Goal: Communication & Community: Answer question/provide support

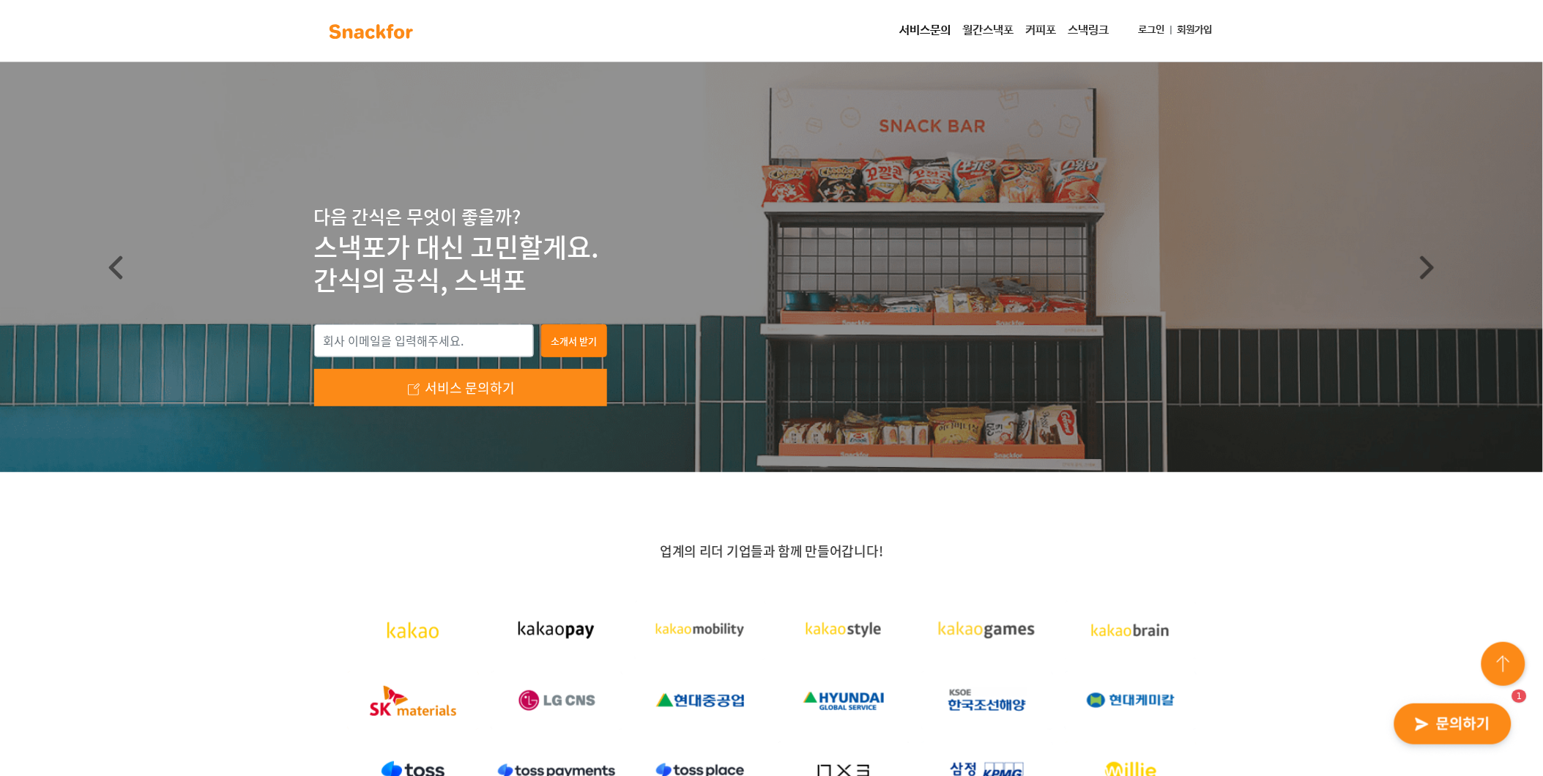
click at [1489, 713] on img "button" at bounding box center [1453, 724] width 144 height 67
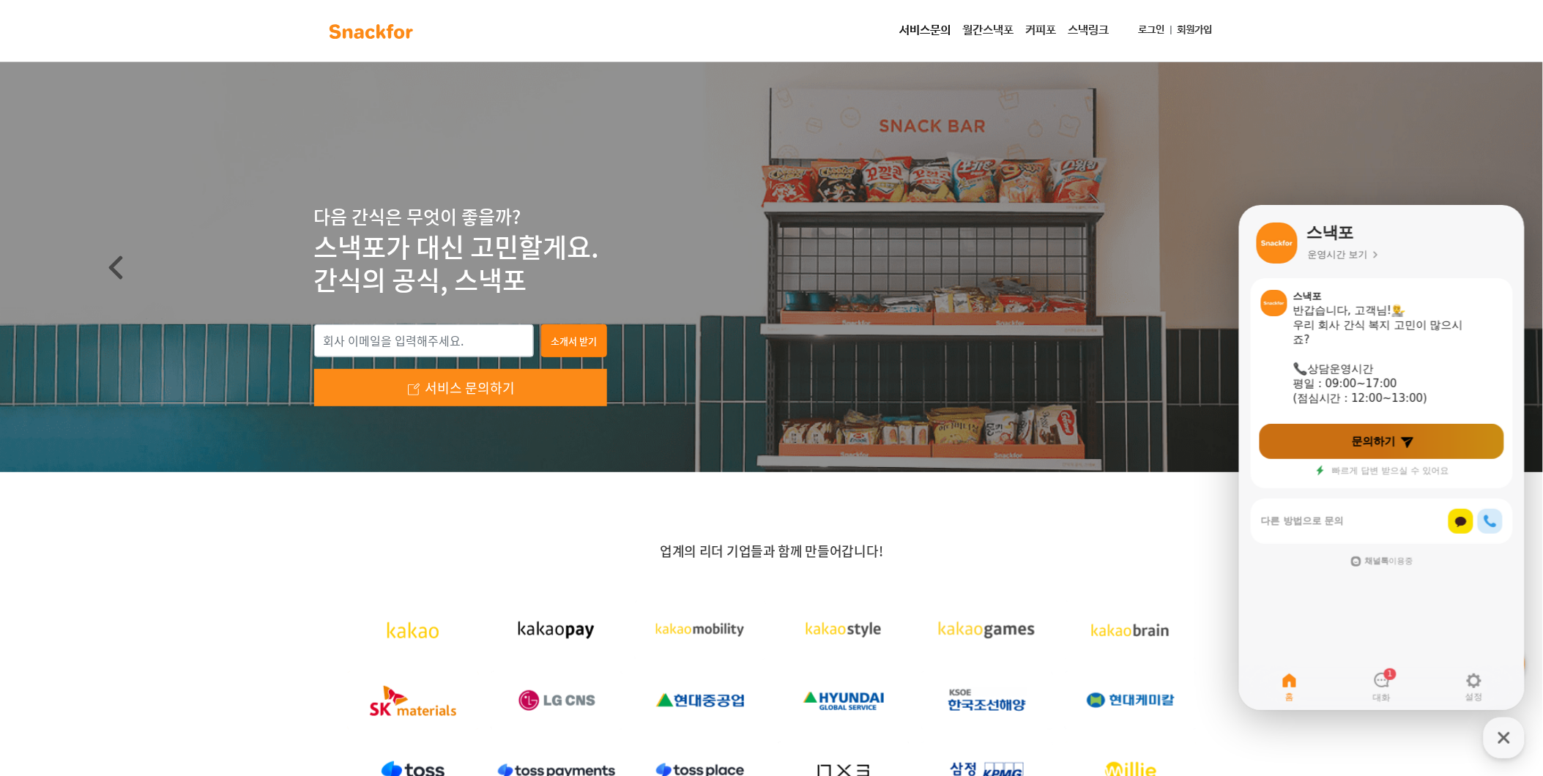
click at [1403, 440] on icon at bounding box center [1406, 442] width 12 height 11
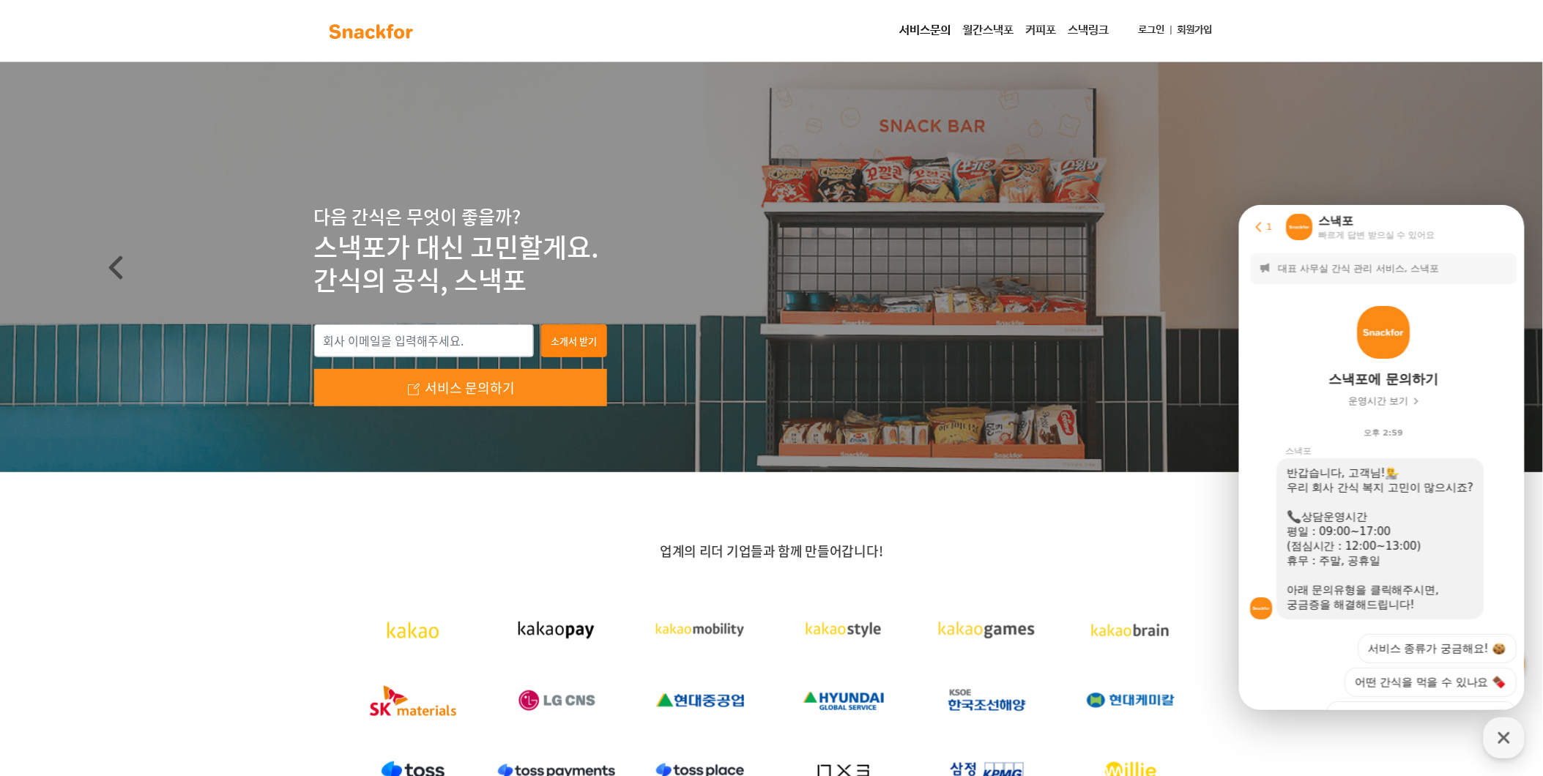
click at [1148, 22] on link "로그인" at bounding box center [1152, 30] width 38 height 27
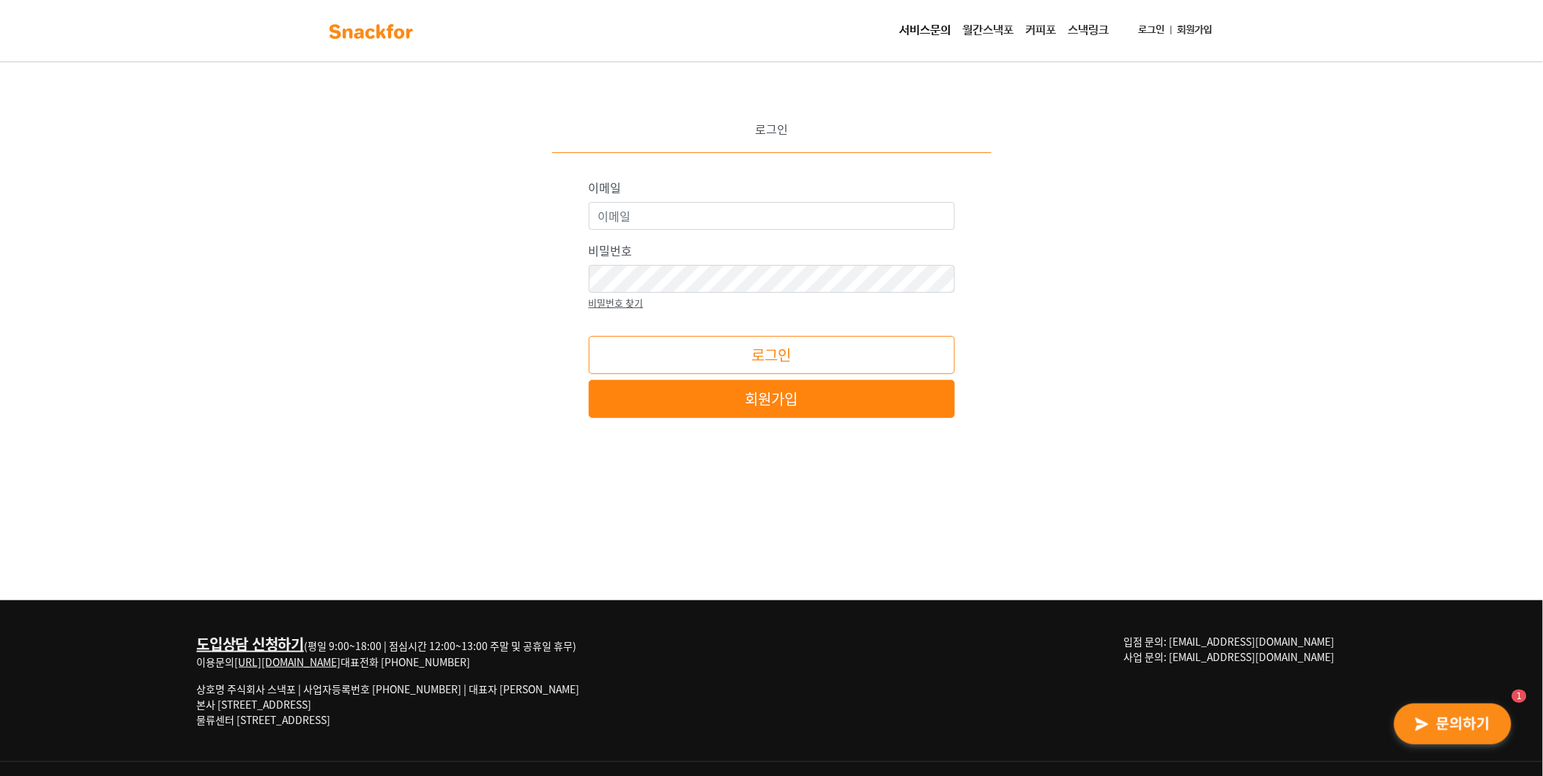
click at [732, 196] on div "이메일" at bounding box center [772, 204] width 366 height 51
click at [729, 222] on input "이메일" at bounding box center [772, 216] width 366 height 28
type input "wins@wins21.co.kr"
click at [589, 336] on button "로그인" at bounding box center [772, 355] width 366 height 38
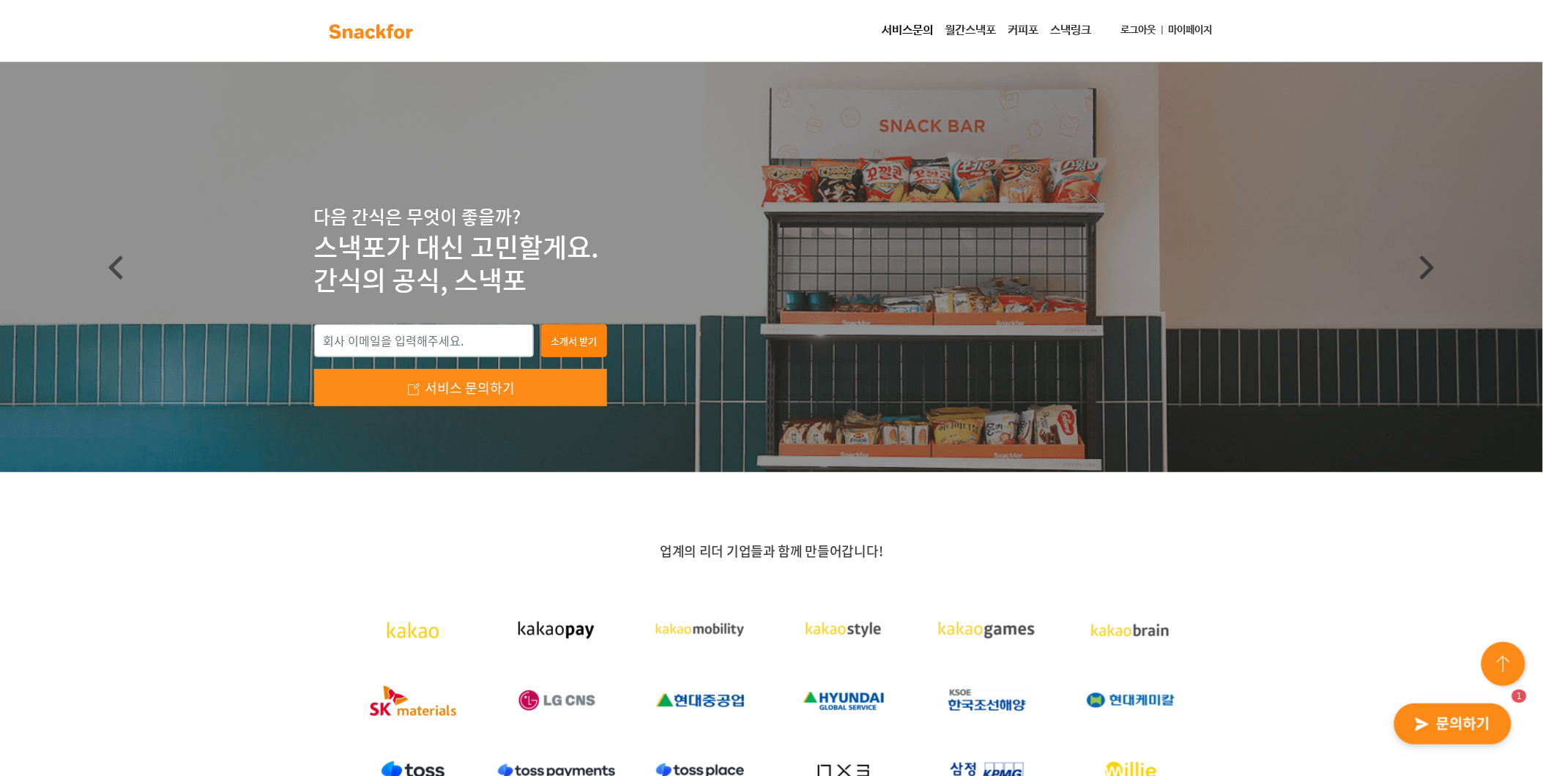
click at [1448, 740] on img "button" at bounding box center [1453, 724] width 144 height 67
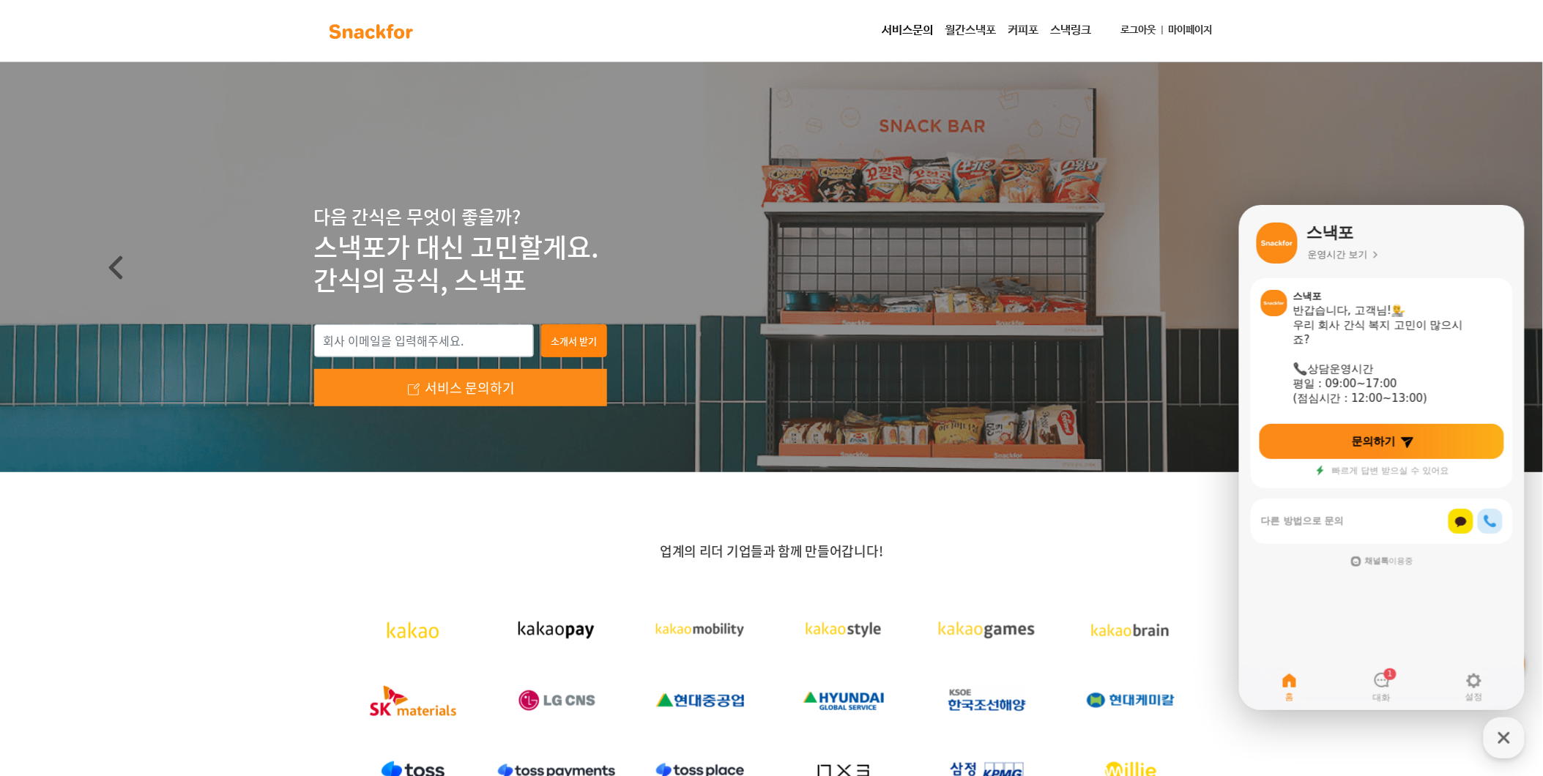
click at [1408, 415] on section "스낵포 반갑습니다, 고객님! 우리 회사 간식 복지 고민이 많으시죠? 상담운영시간 평일 : 09:00~17:00 (점심시간 : 12:00~13:…" at bounding box center [1381, 383] width 262 height 210
click at [1406, 442] on icon at bounding box center [1406, 442] width 12 height 11
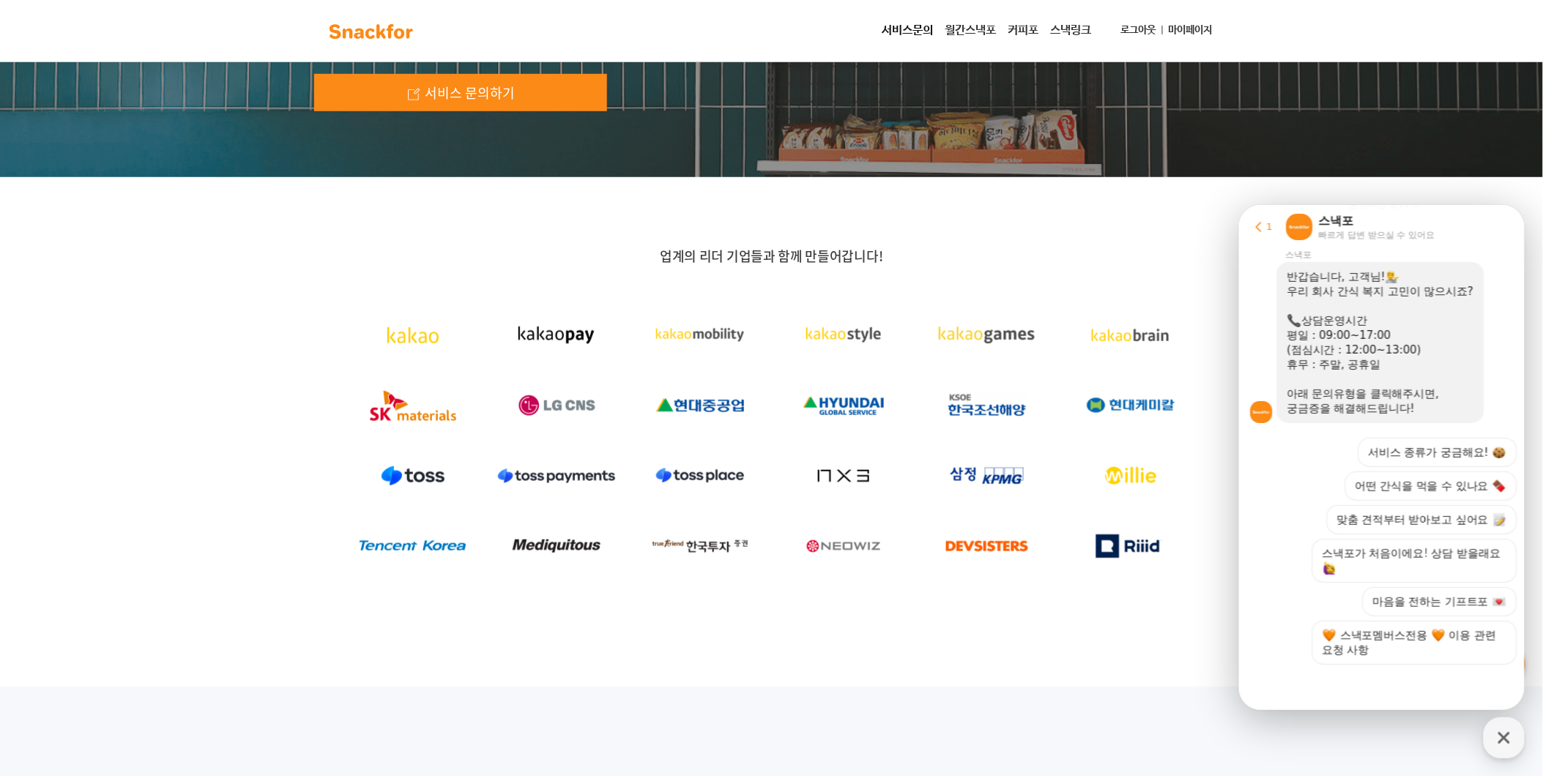
scroll to position [488, 0]
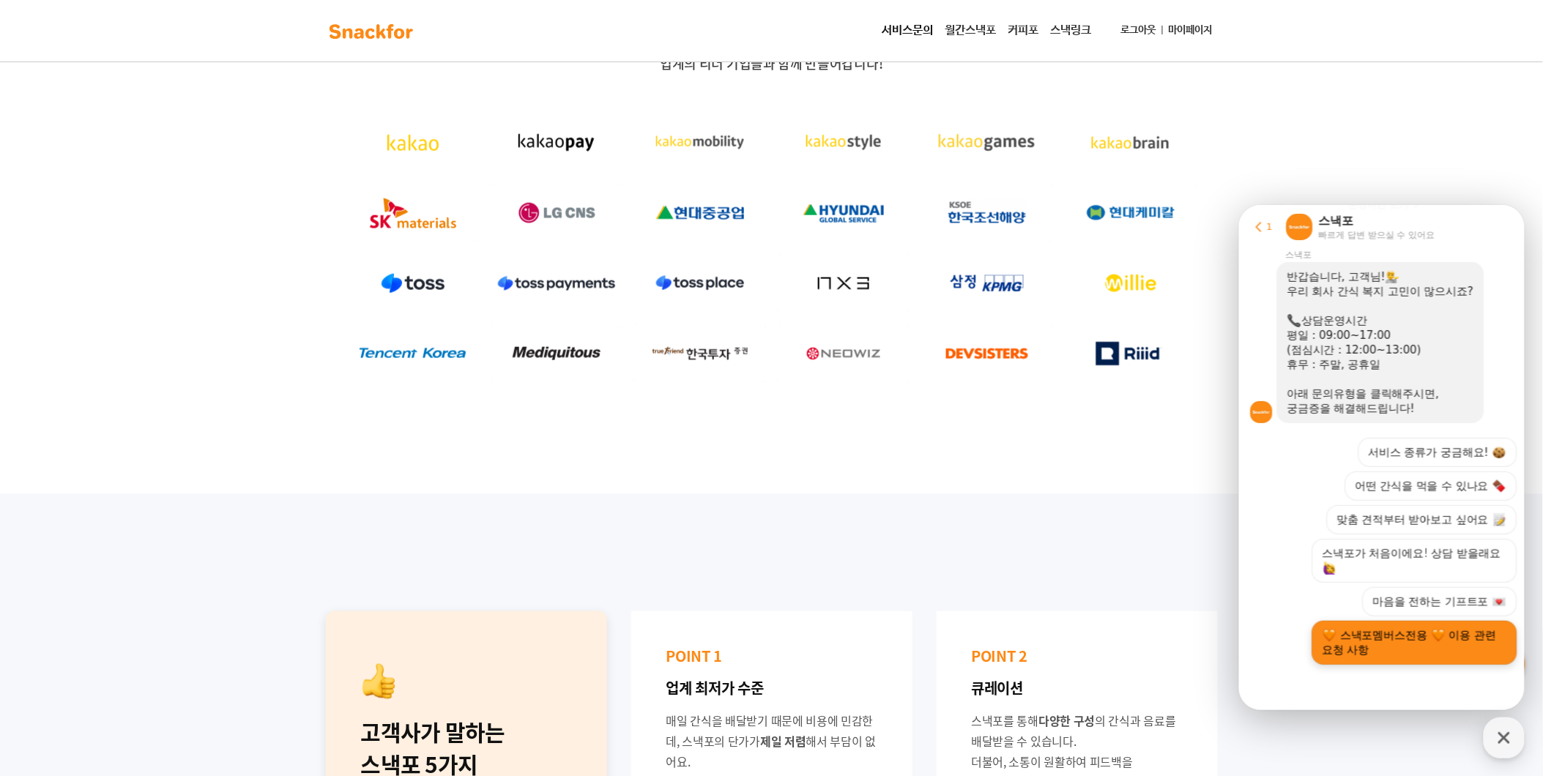
click at [1424, 654] on button "스낵포멤버스전용 이용 관련 요청 사항" at bounding box center [1414, 642] width 205 height 44
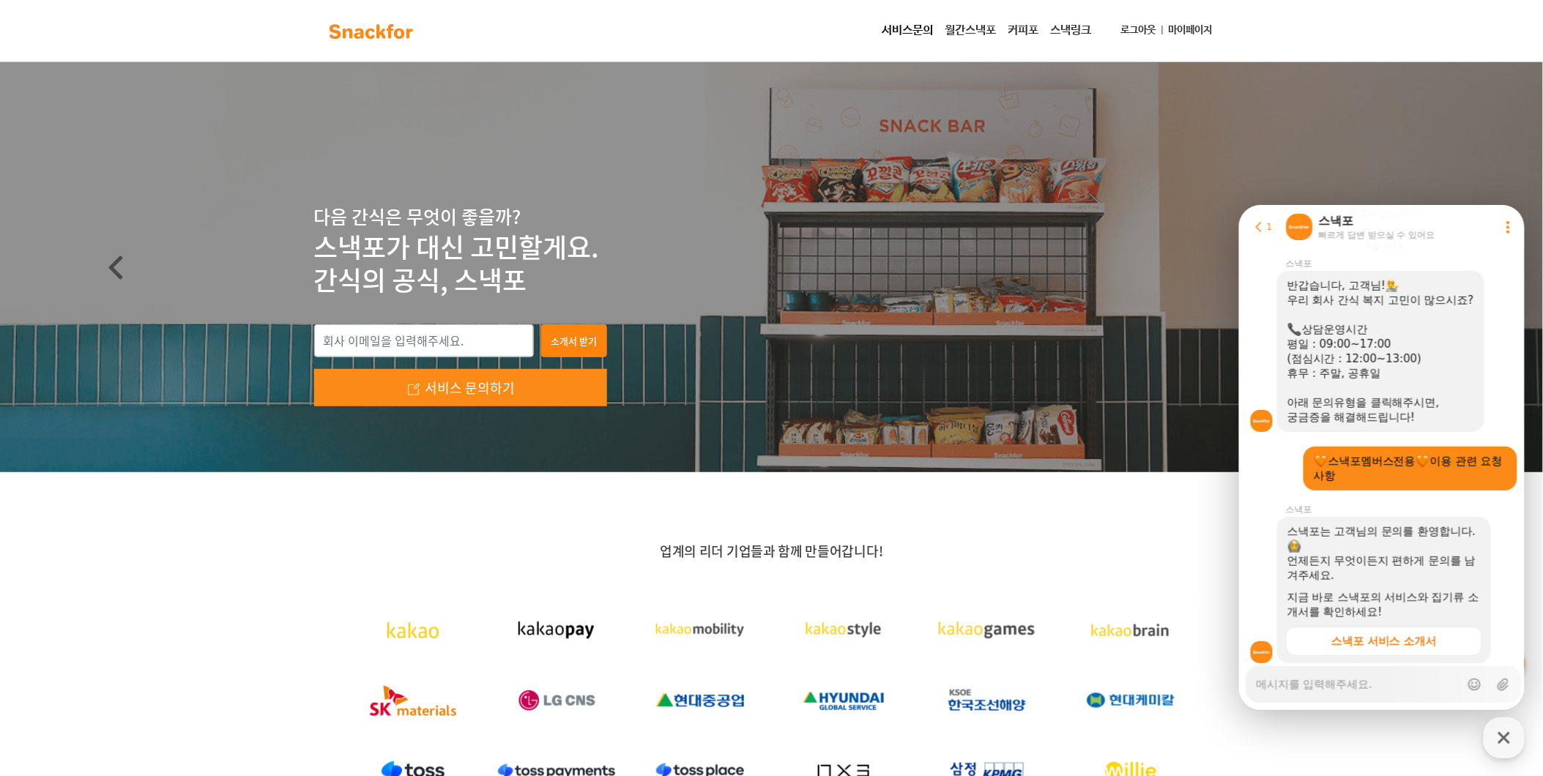
scroll to position [231, 0]
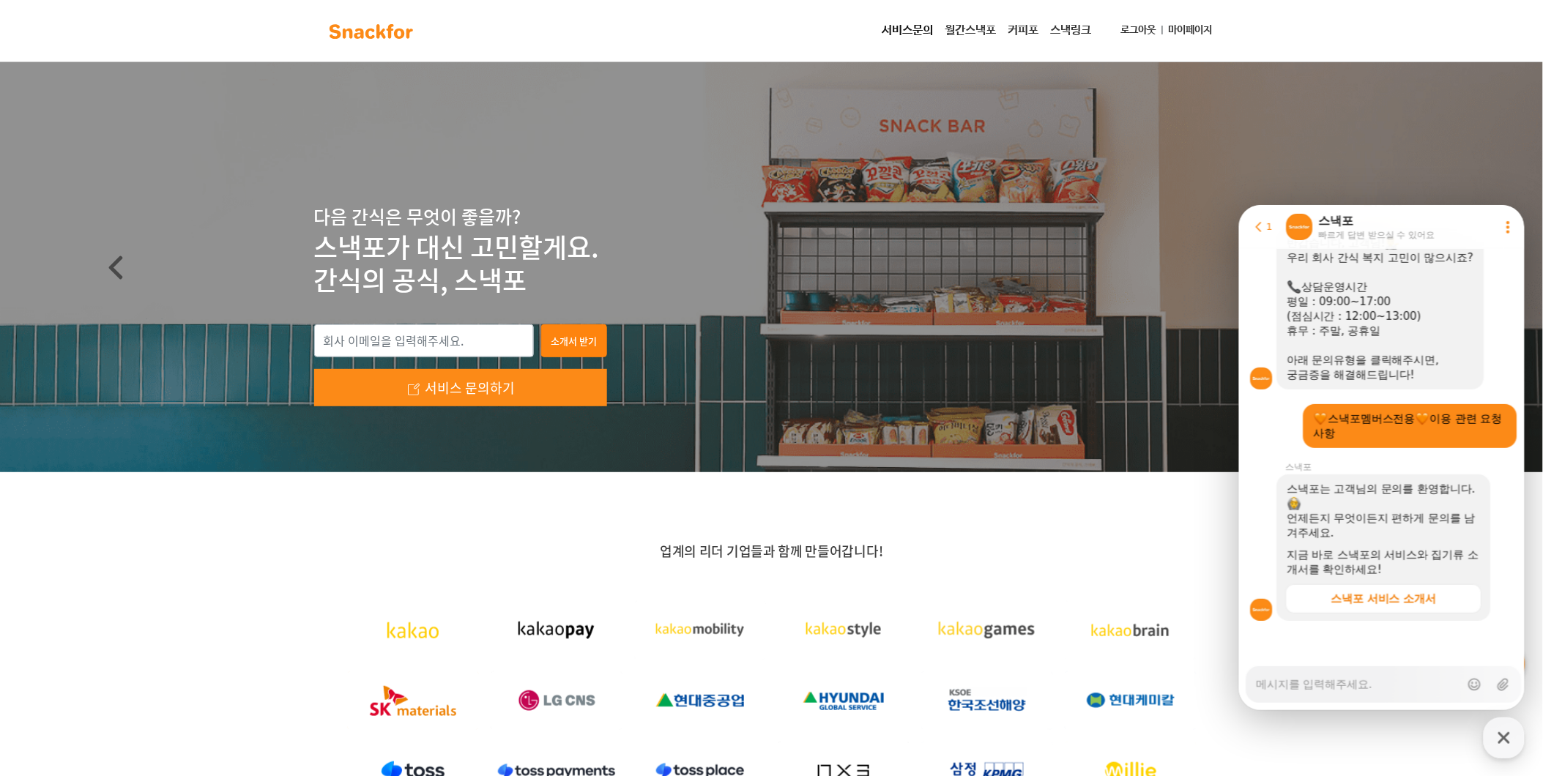
click at [1349, 696] on div "Messenger Input Textarea" at bounding box center [1358, 683] width 204 height 35
click at [1354, 685] on textarea "Messenger Input Textarea" at bounding box center [1358, 678] width 204 height 25
type textarea "x"
type textarea "d"
type textarea "x"
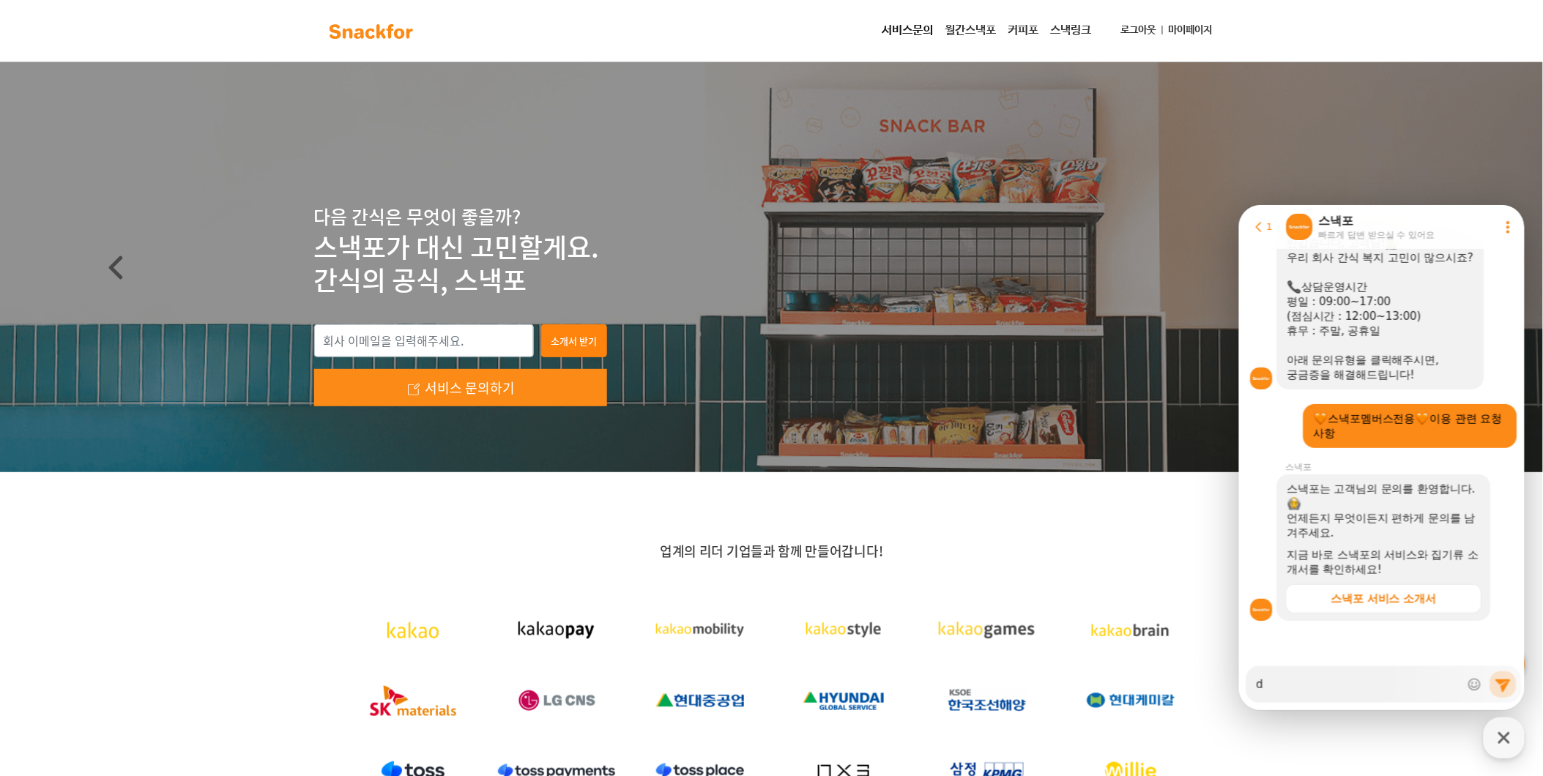
type textarea "dk"
type textarea "x"
type textarea "dks"
type textarea "x"
type textarea "dkss"
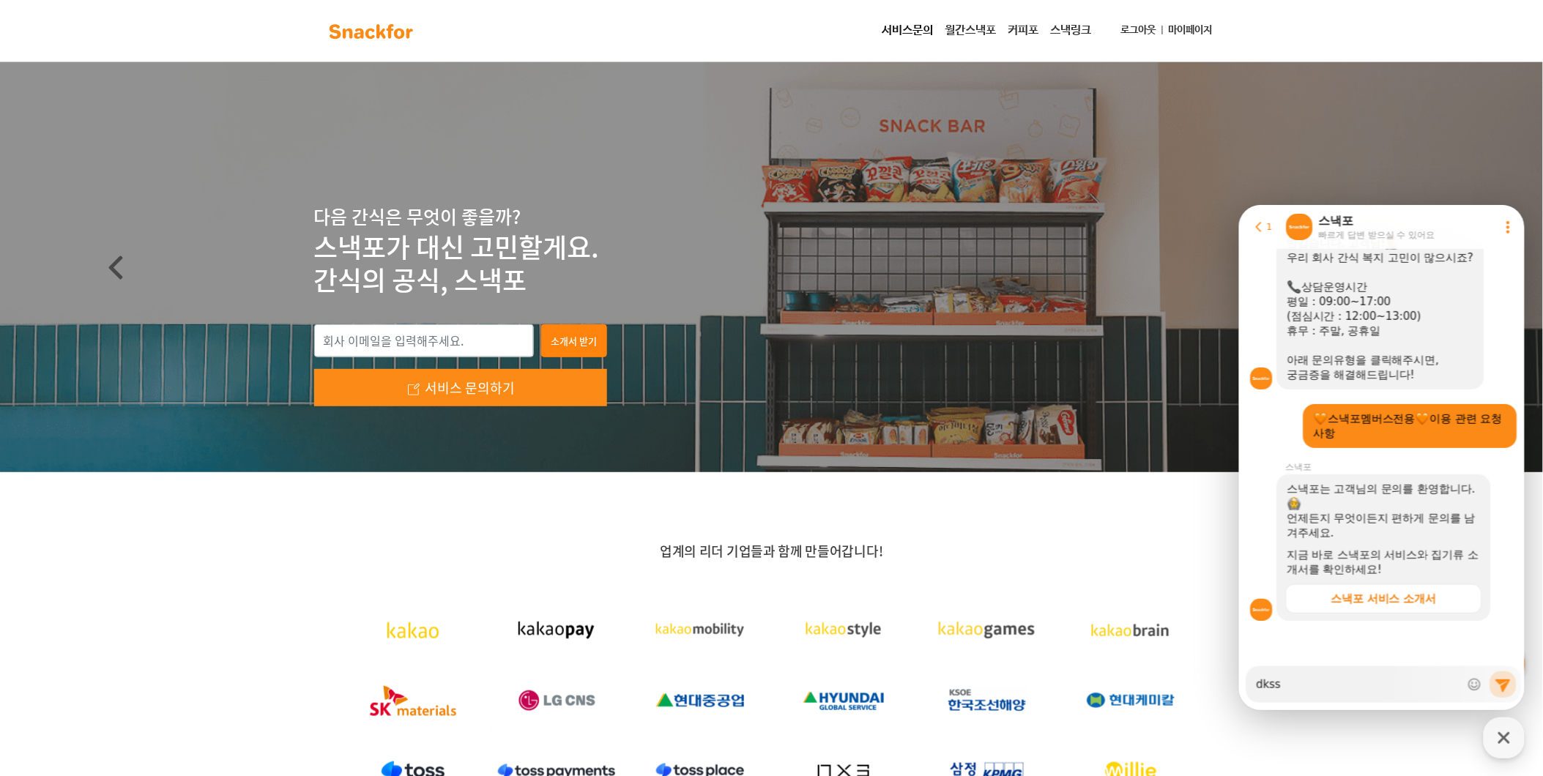
type textarea "x"
type textarea "dkssu"
type textarea "x"
type textarea "dkssud"
type textarea "x"
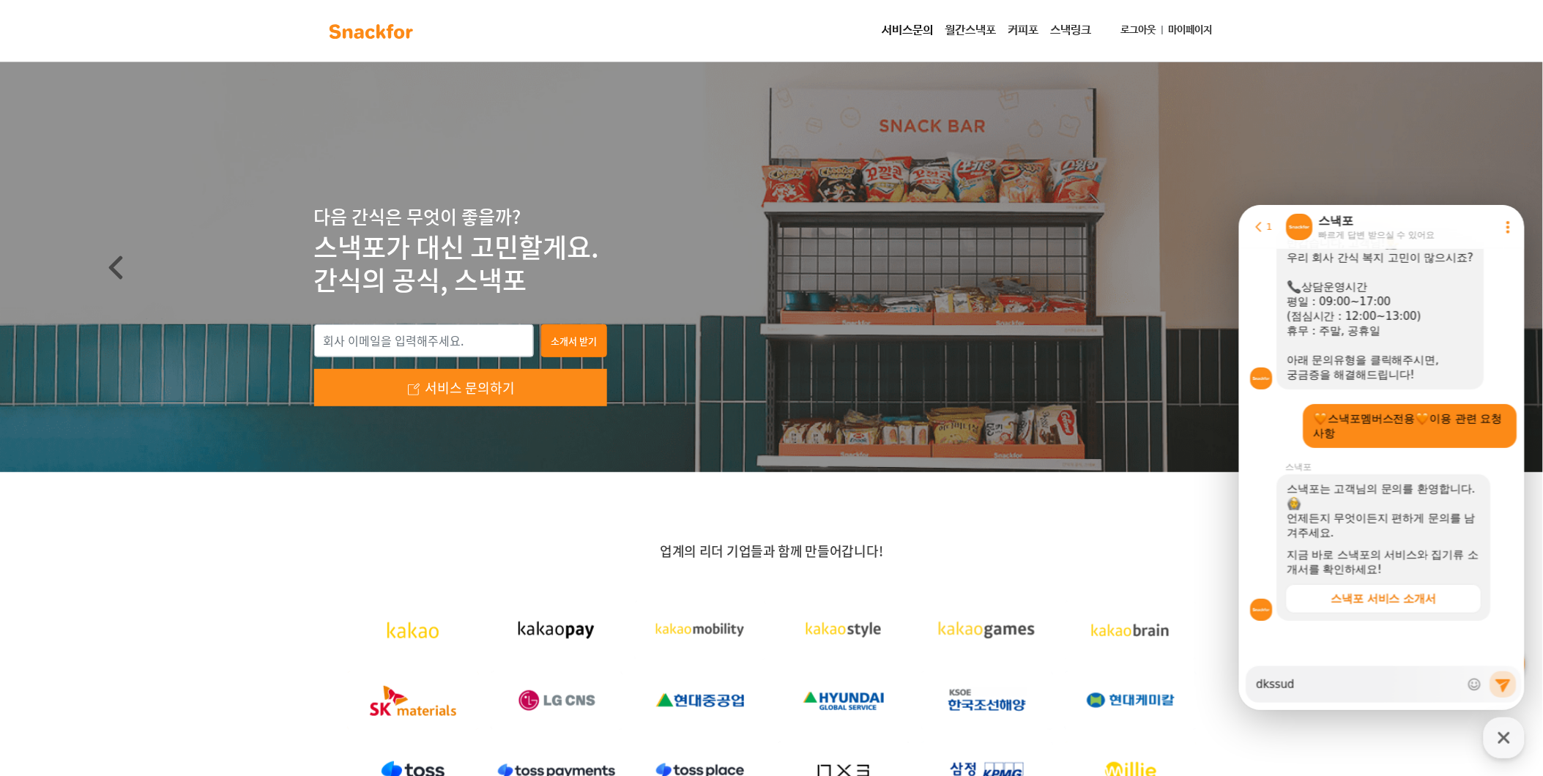
type textarea "dkssudg"
type textarea "x"
type textarea "dkssudgk"
type textarea "x"
type textarea "dkssudgkt"
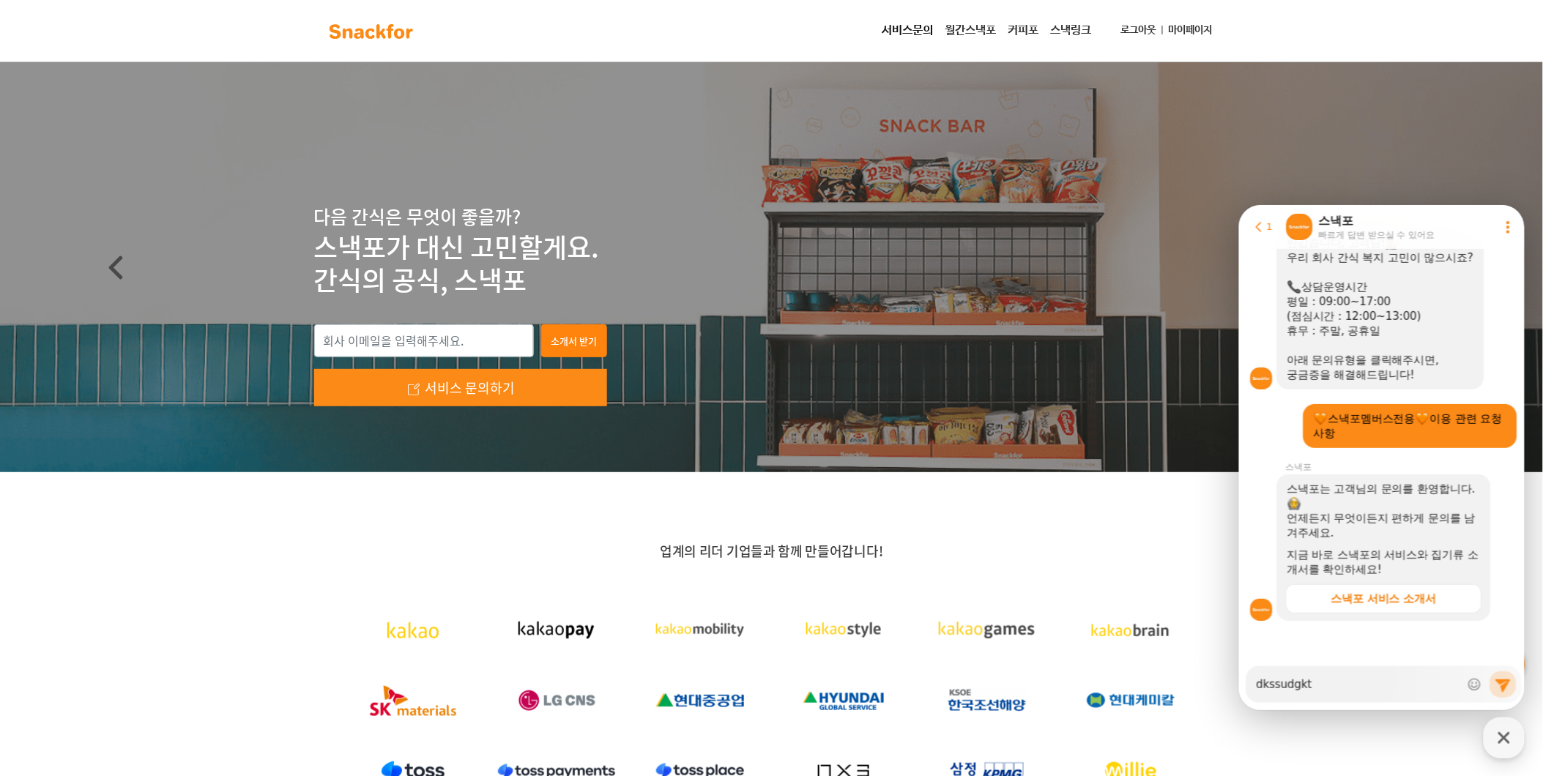
type textarea "x"
type textarea "dkssudgk"
type textarea "x"
type textarea "dkssudg"
type textarea "x"
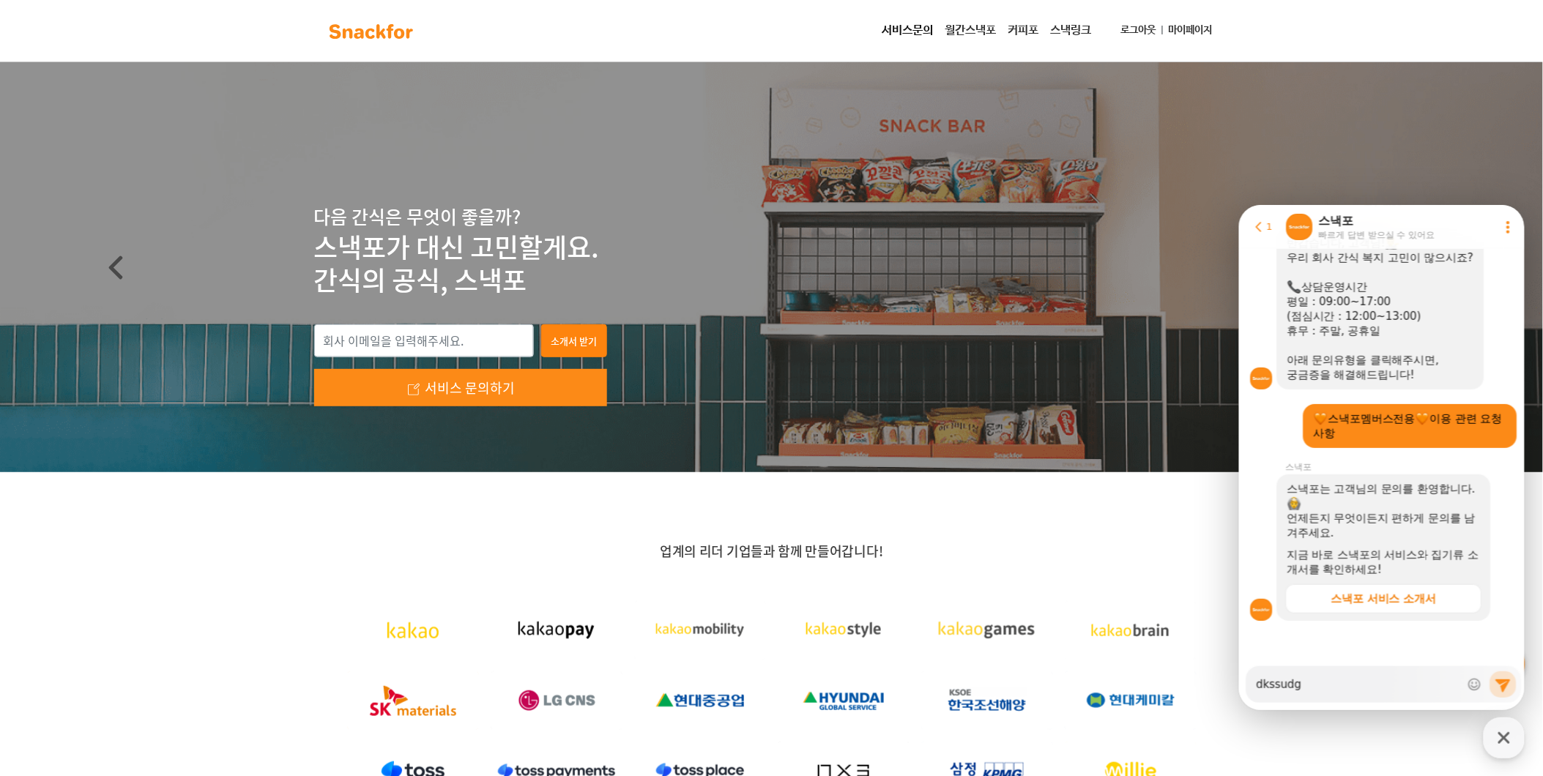
type textarea "dkssud"
type textarea "x"
type textarea "dkssu"
type textarea "x"
type textarea "dkss"
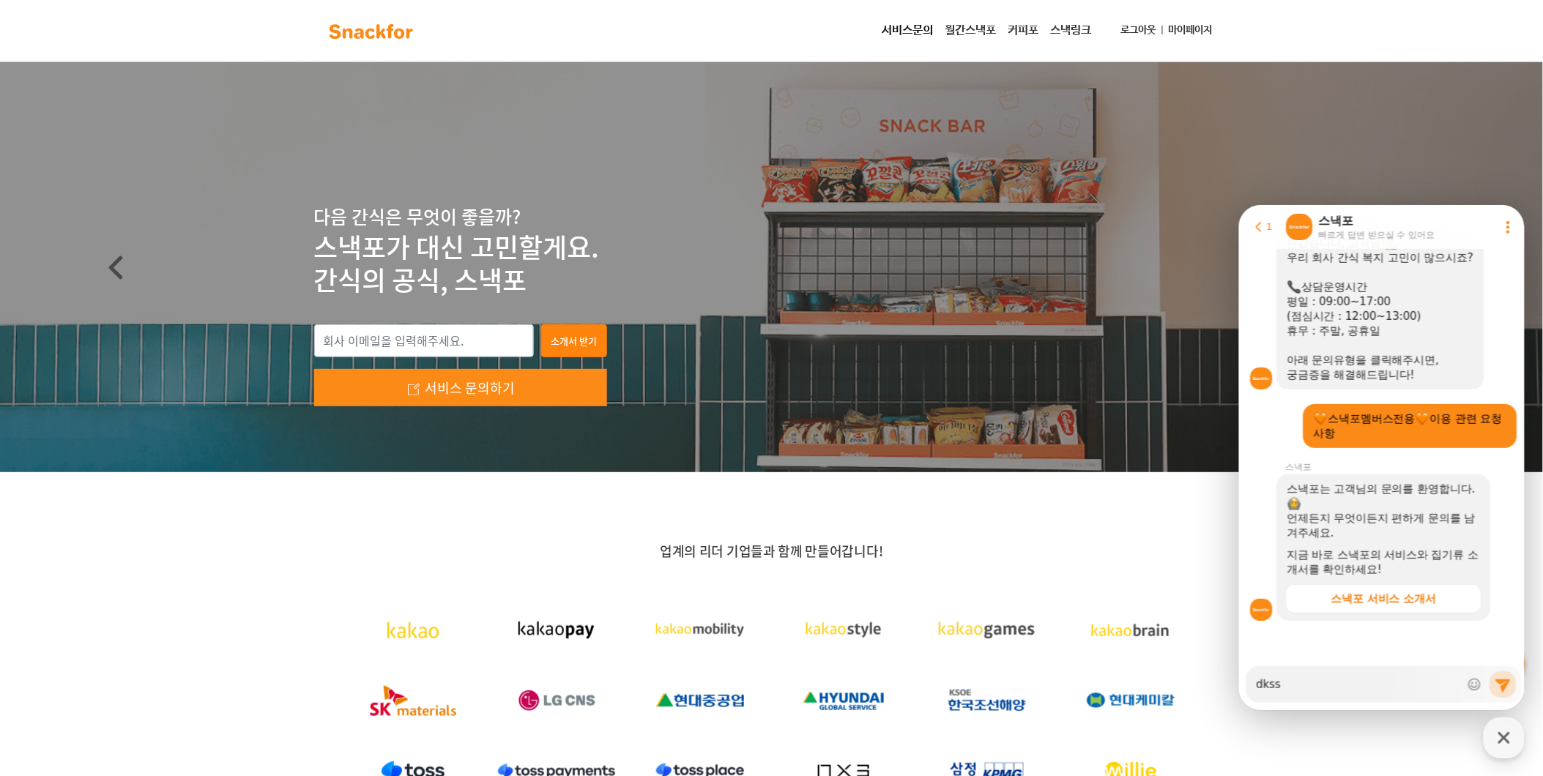
type textarea "x"
type textarea "dks"
type textarea "x"
type textarea "dk"
type textarea "x"
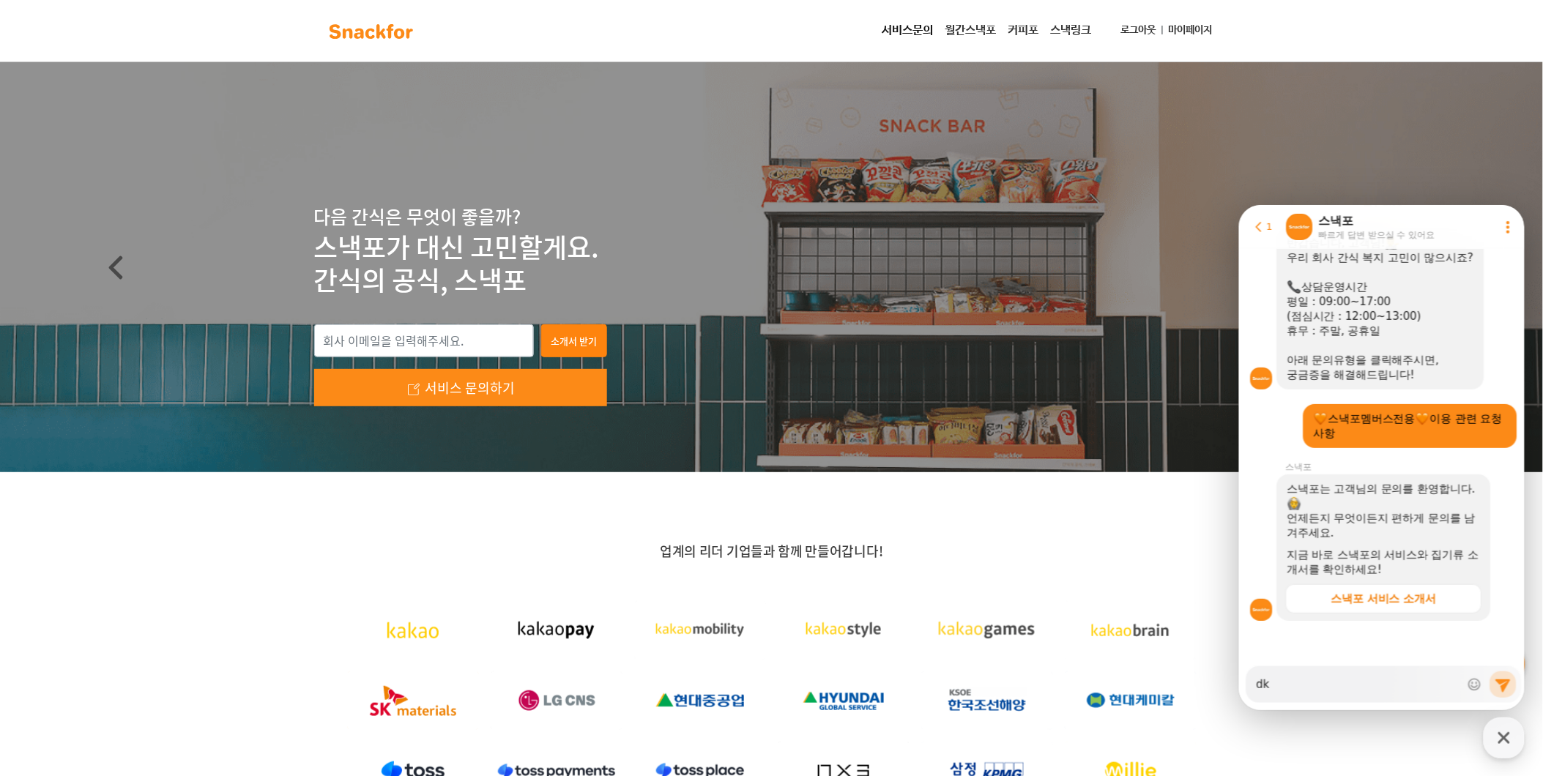
type textarea "d"
type textarea "x"
type textarea "ㅇ"
type textarea "x"
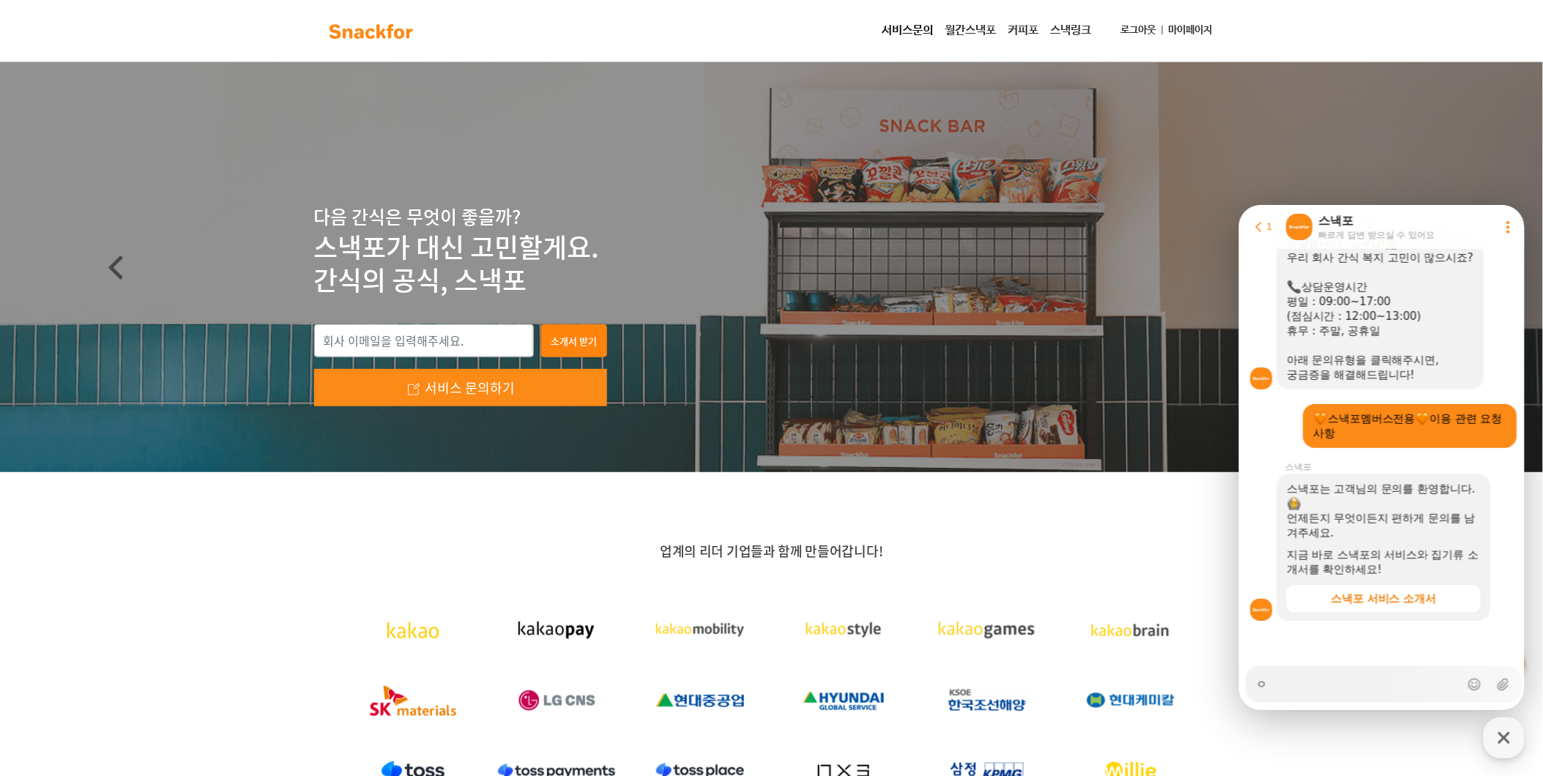
type textarea "아"
type textarea "x"
type textarea "안"
type textarea "x"
type textarea "안ㄴ"
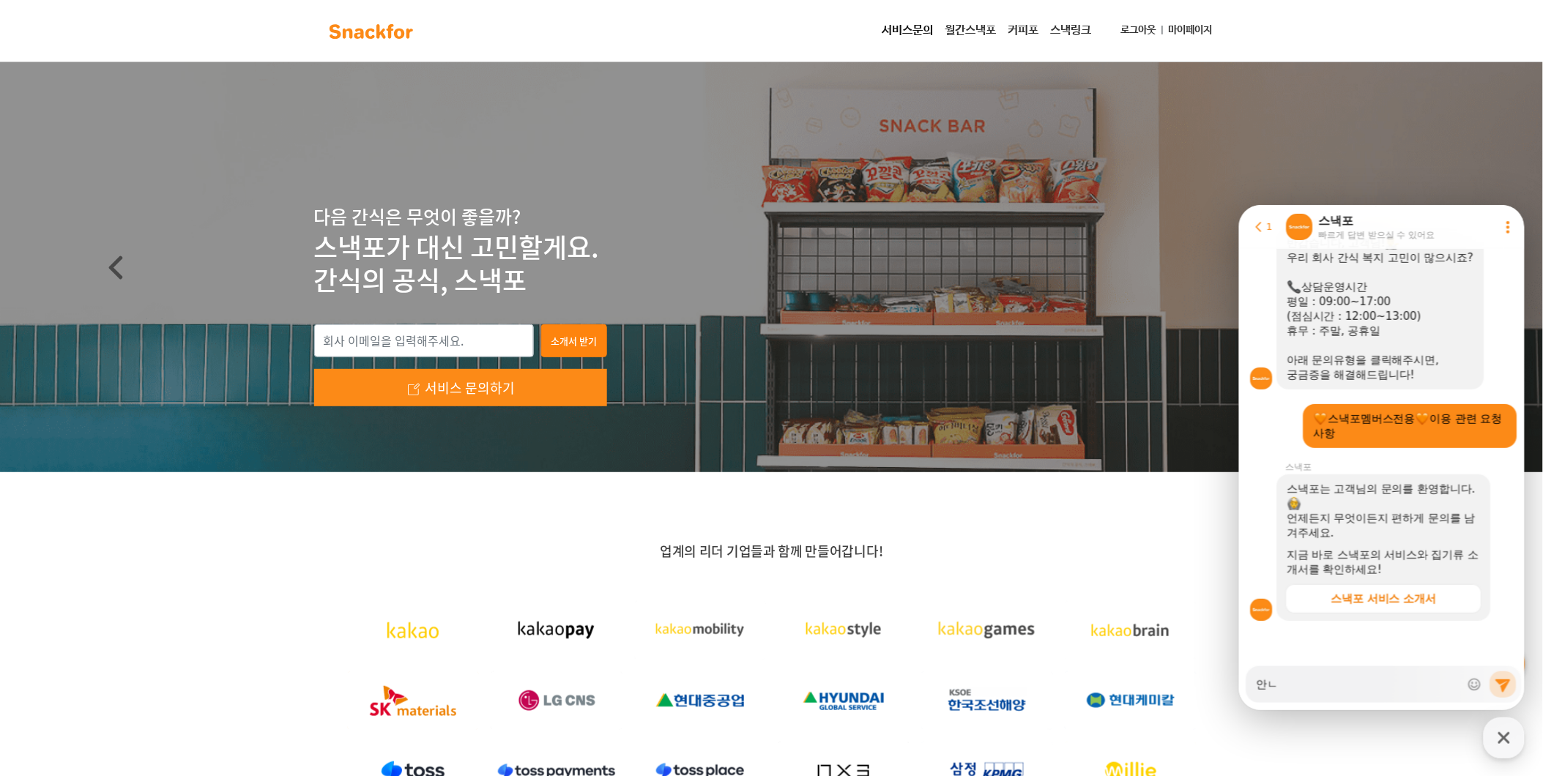
type textarea "x"
type textarea "안녀"
type textarea "x"
type textarea "안녕"
type textarea "x"
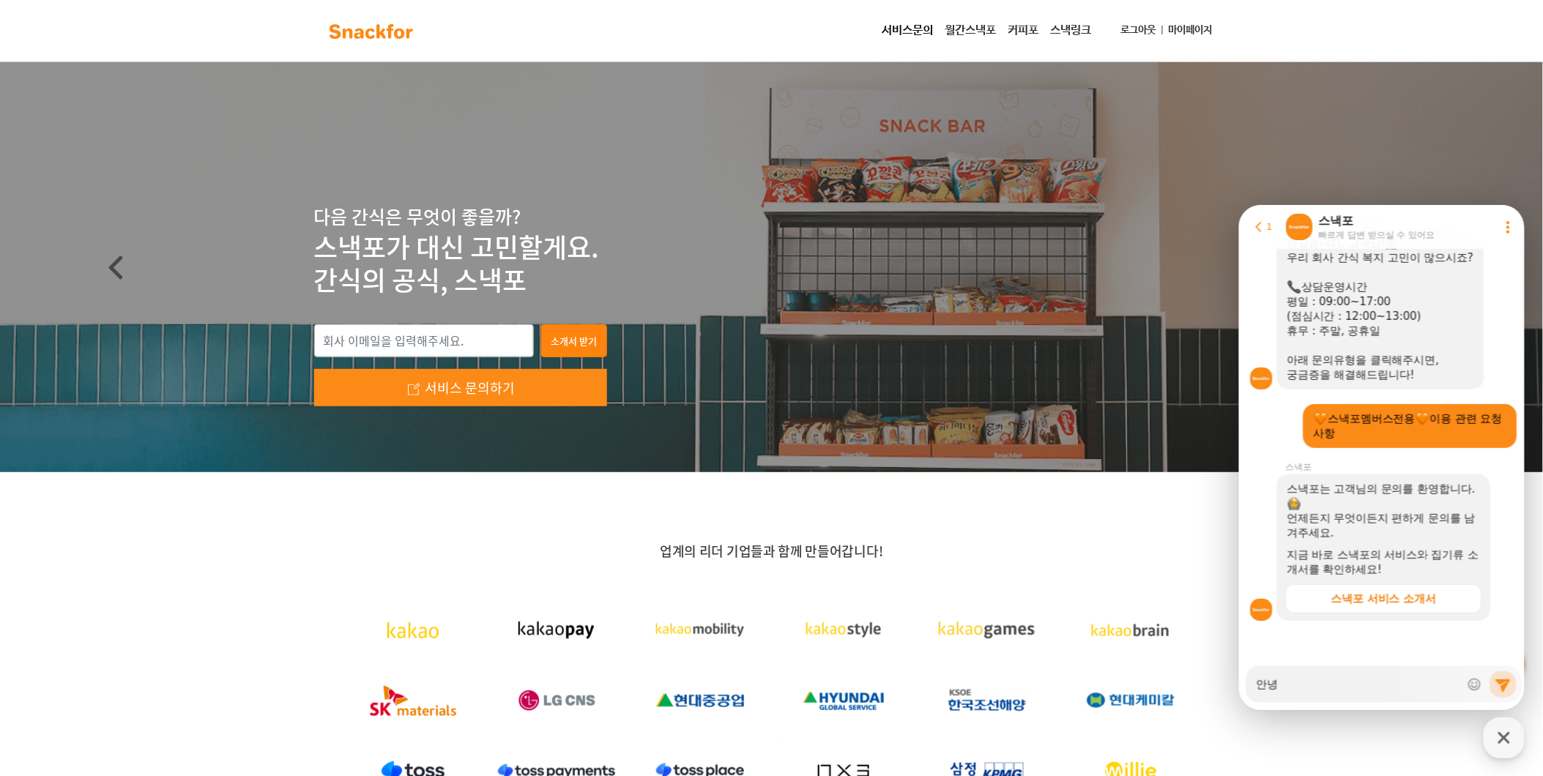
type textarea "안녕ㅎ"
type textarea "x"
type textarea "안녕허"
type textarea "x"
type textarea "안녕헛"
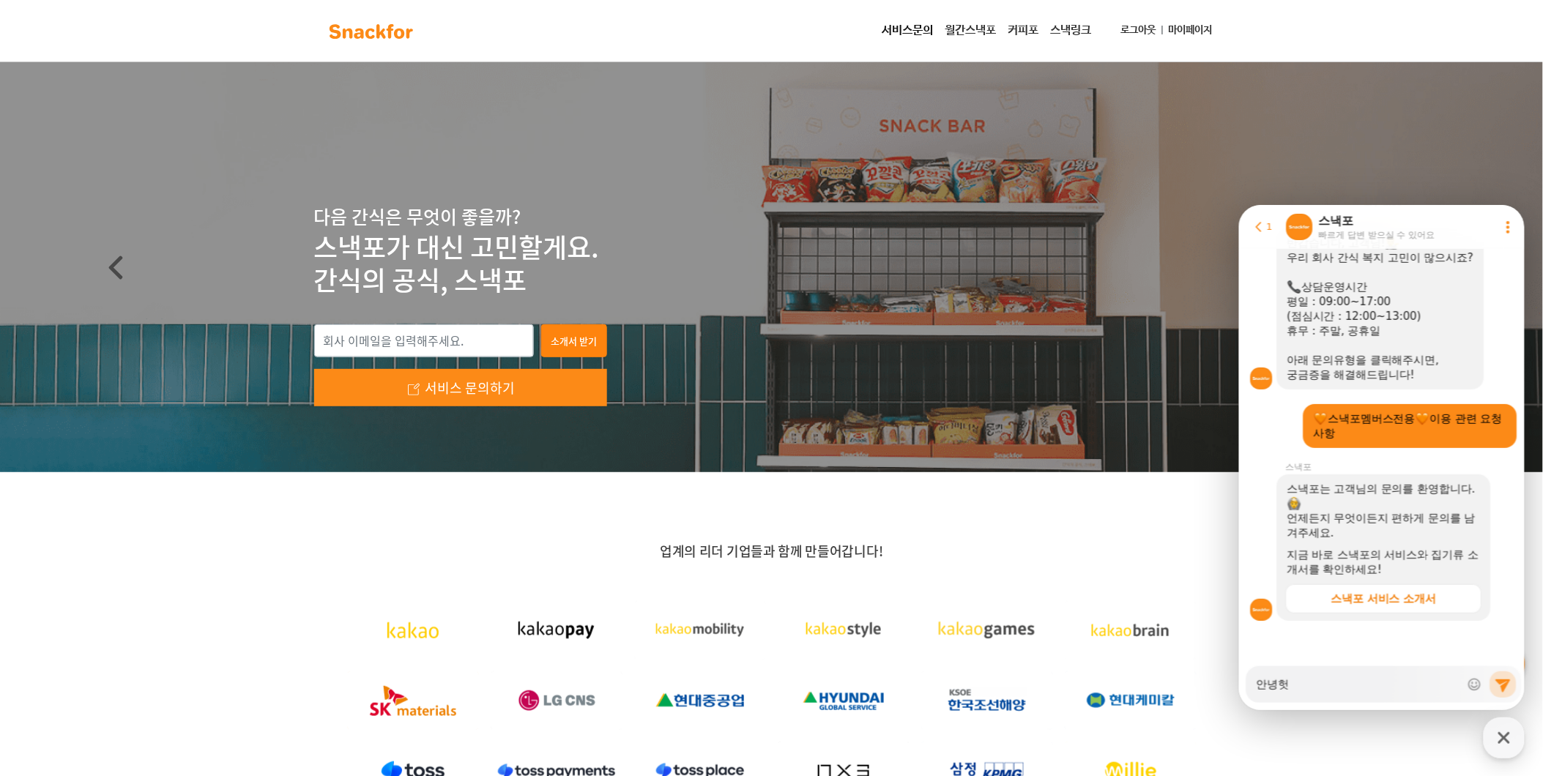
type textarea "x"
type textarea "안녕허세"
type textarea "x"
type textarea "안녕허셍"
type textarea "x"
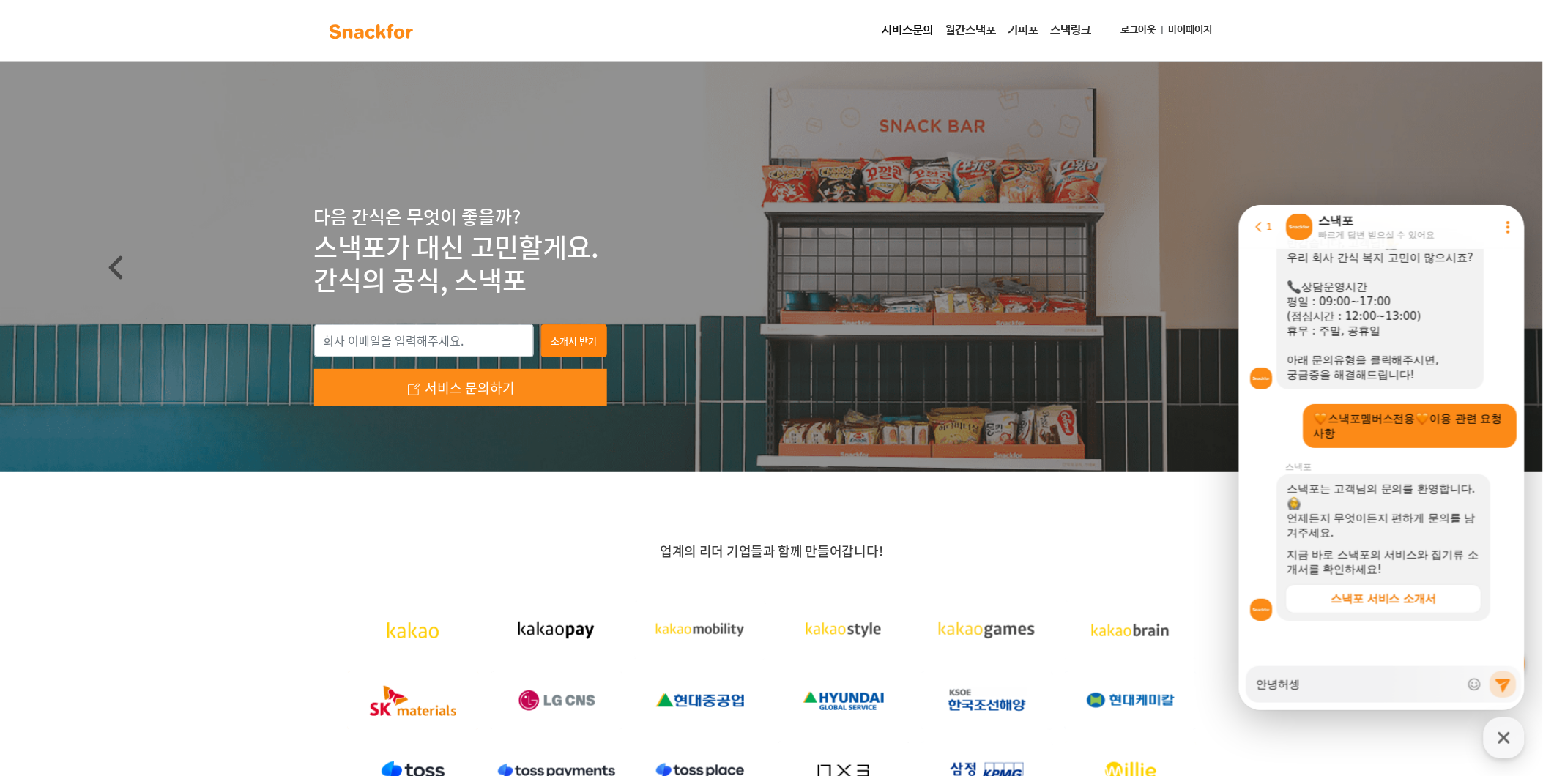
type textarea "안녕허세"
type textarea "x"
type textarea "안녕허ㅅ"
type textarea "x"
type textarea "안녕허"
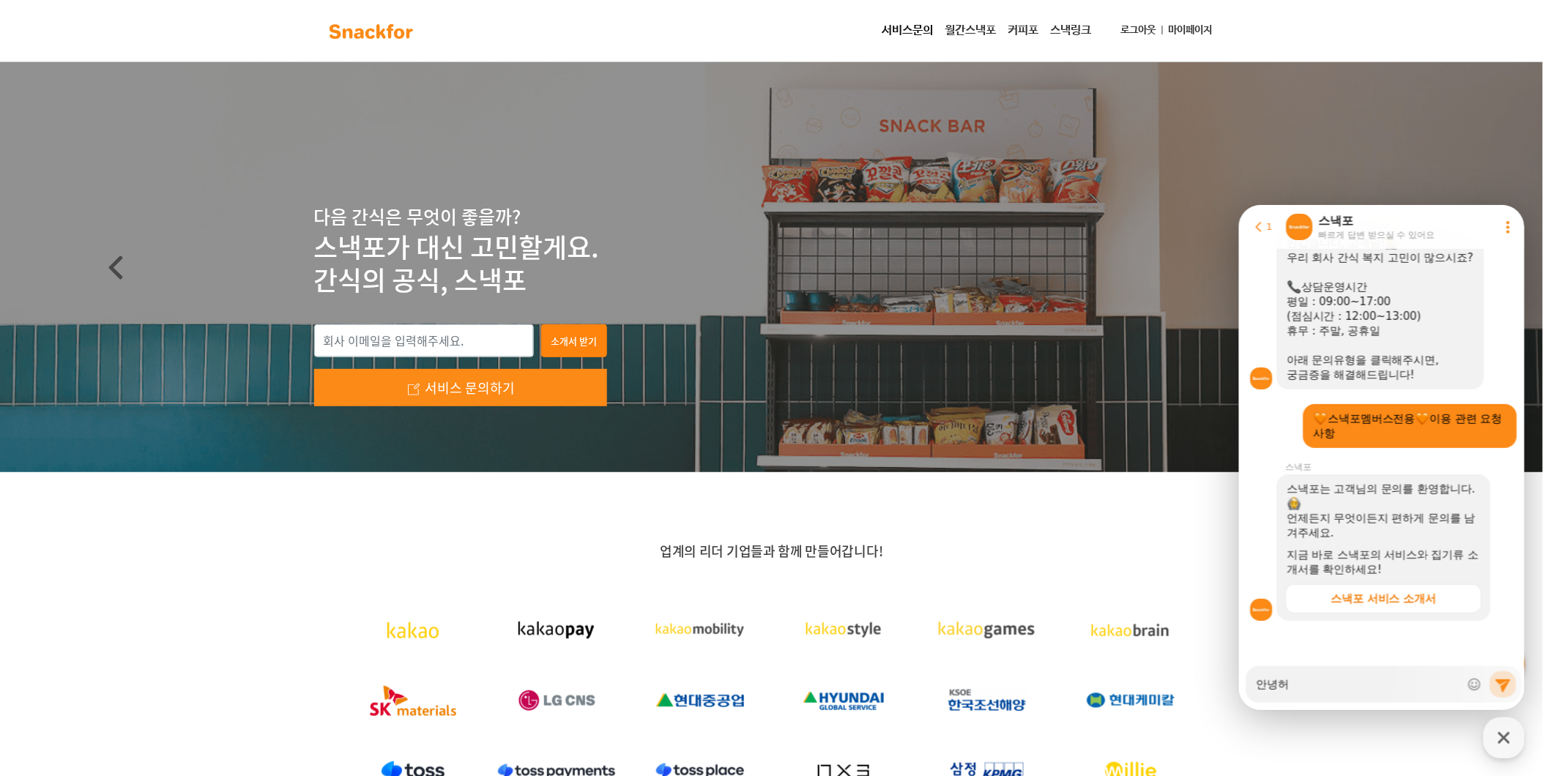
type textarea "x"
type textarea "안녕"
type textarea "x"
type textarea "안녕ㅎ"
type textarea "x"
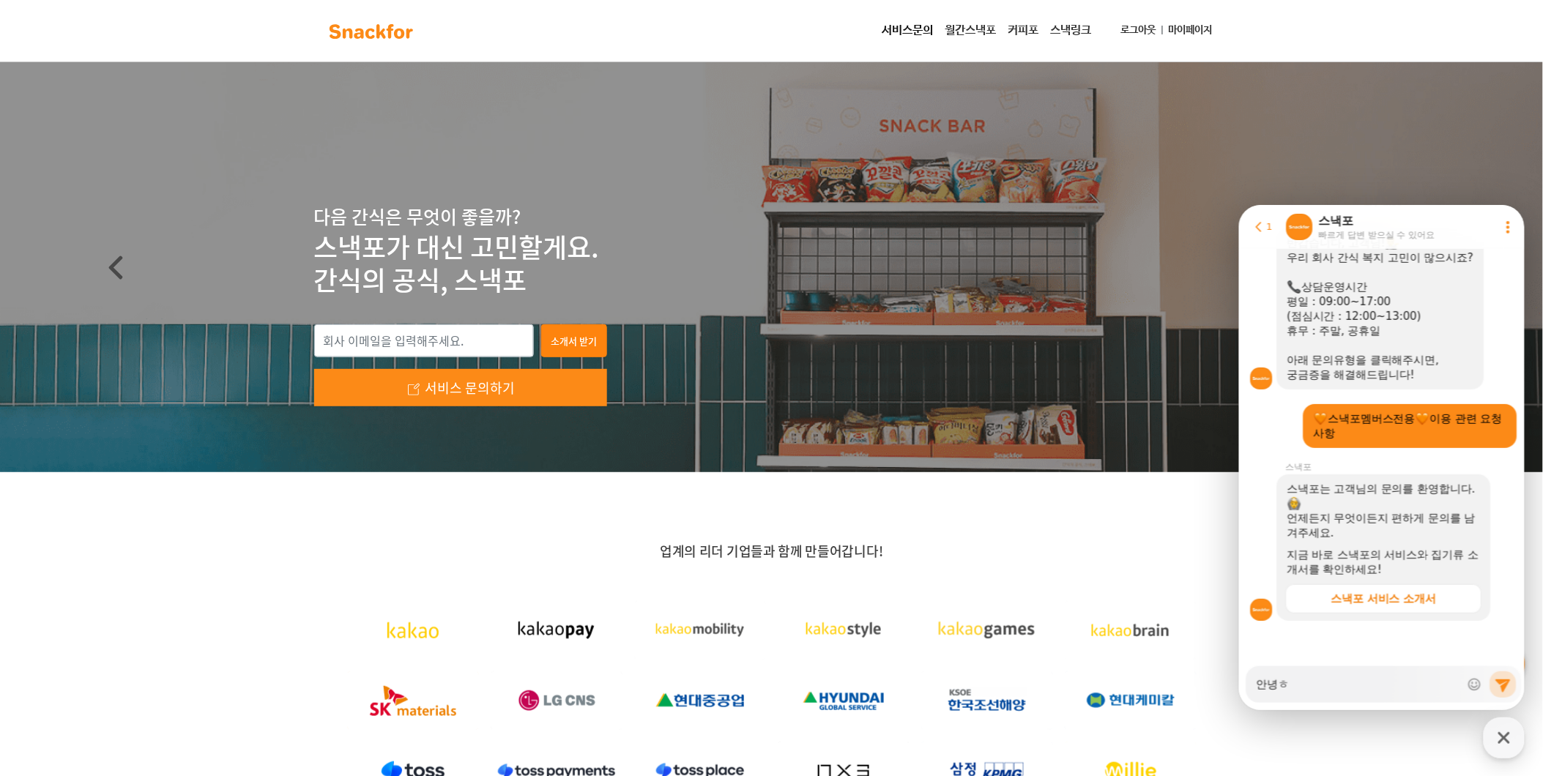
type textarea "안녕하"
type textarea "x"
type textarea "안녕핫"
type textarea "x"
type textarea "안녕하세"
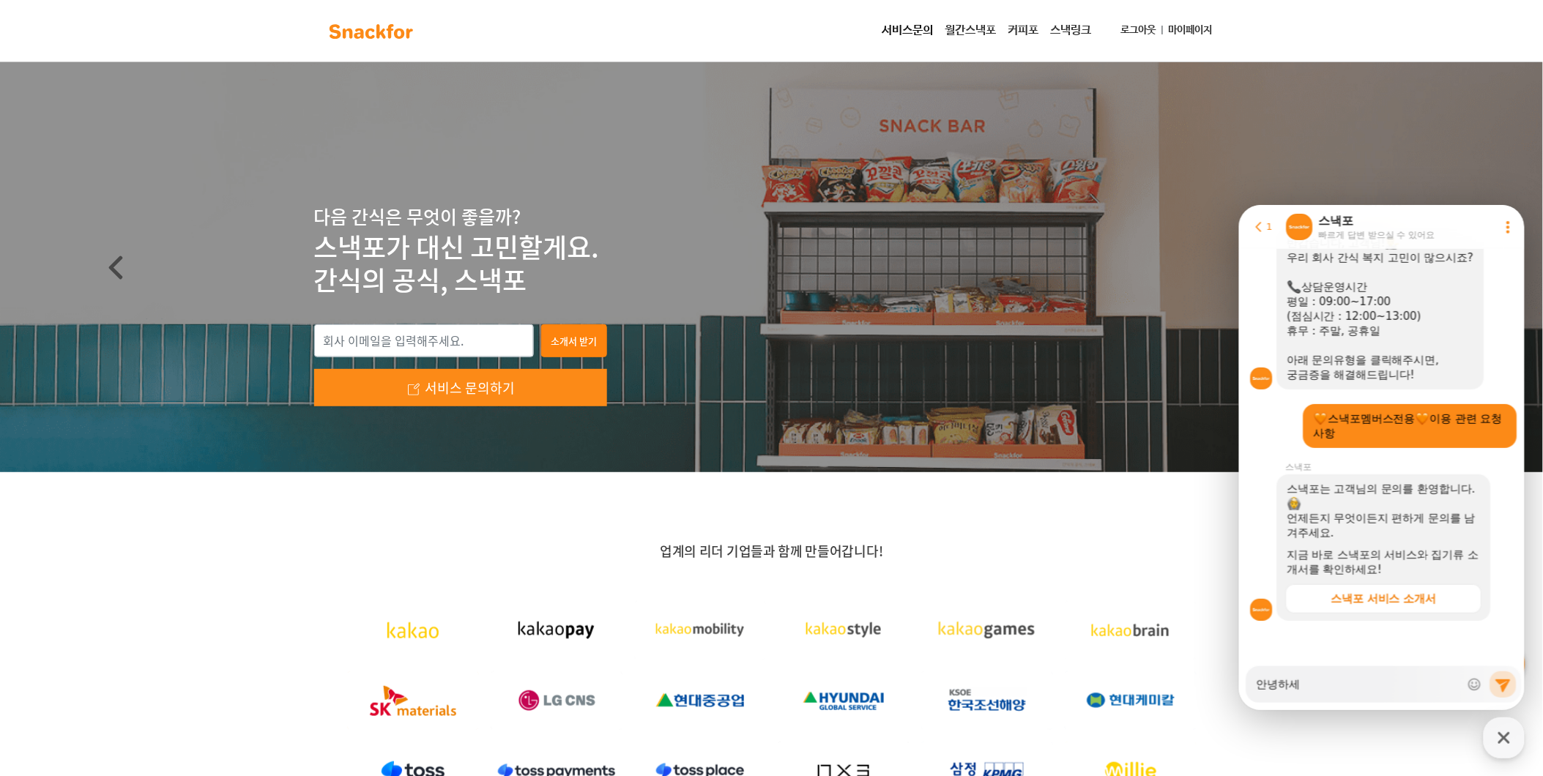
type textarea "x"
type textarea "안녕하셍"
type textarea "x"
type textarea "안녕하세요"
type textarea "x"
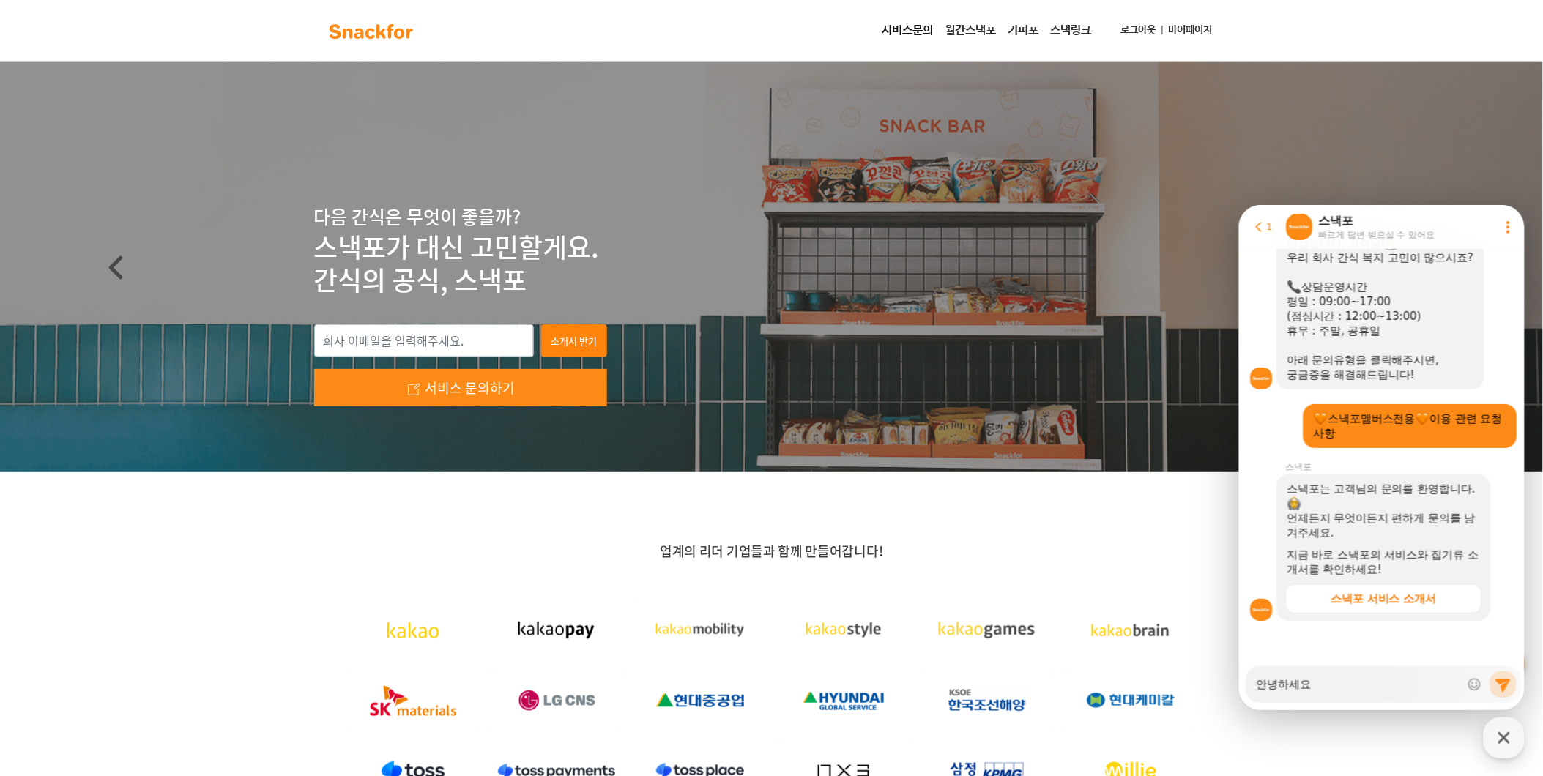
type textarea "안녕하세요~"
type textarea "x"
type textarea "안녕하세요~ ㅇ"
type textarea "x"
type textarea "안녕하세요~ 우"
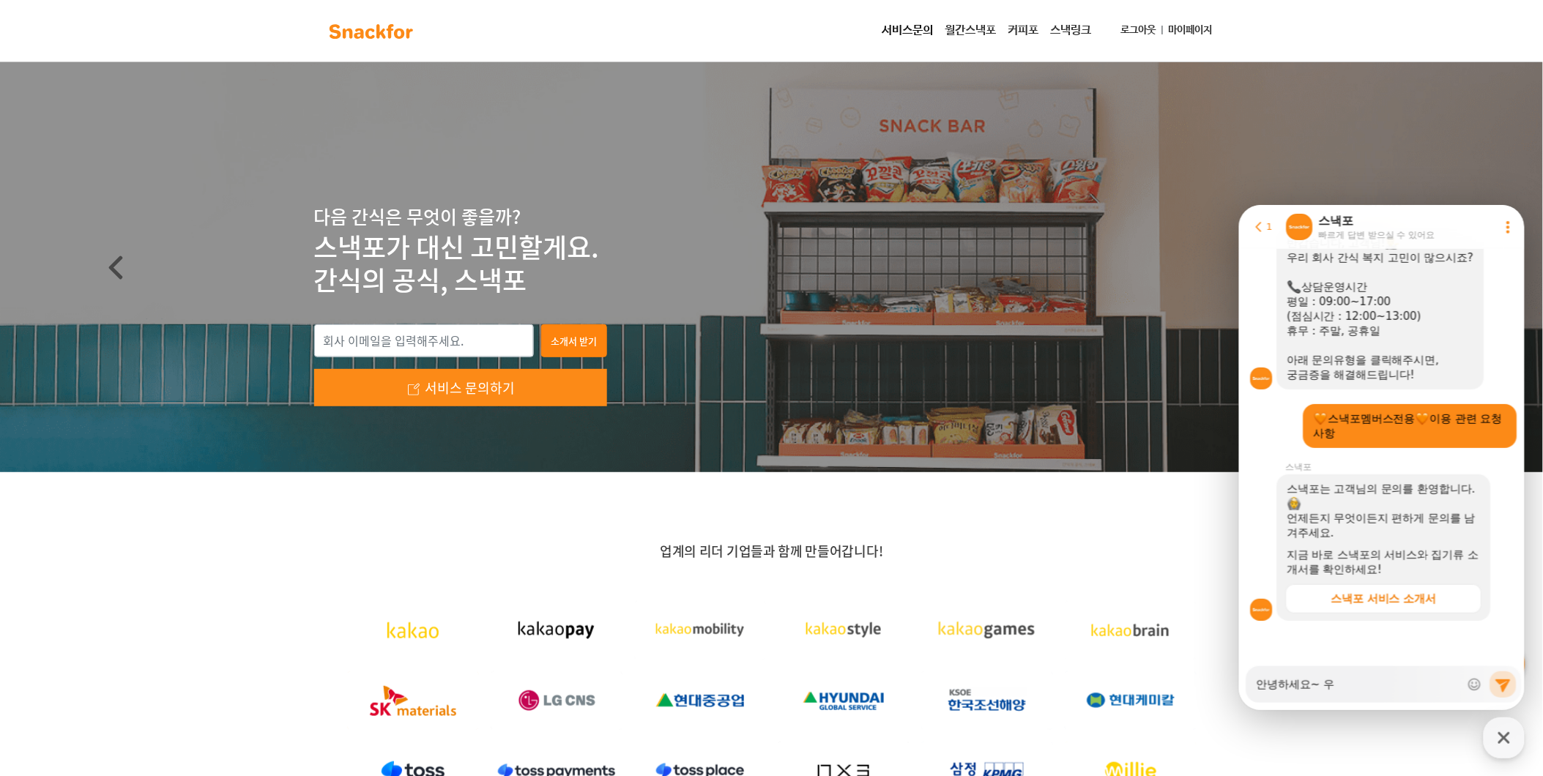
type textarea "x"
type textarea "안녕하세요~ 위"
type textarea "x"
type textarea "안녕하세요~ 윈"
type textarea "x"
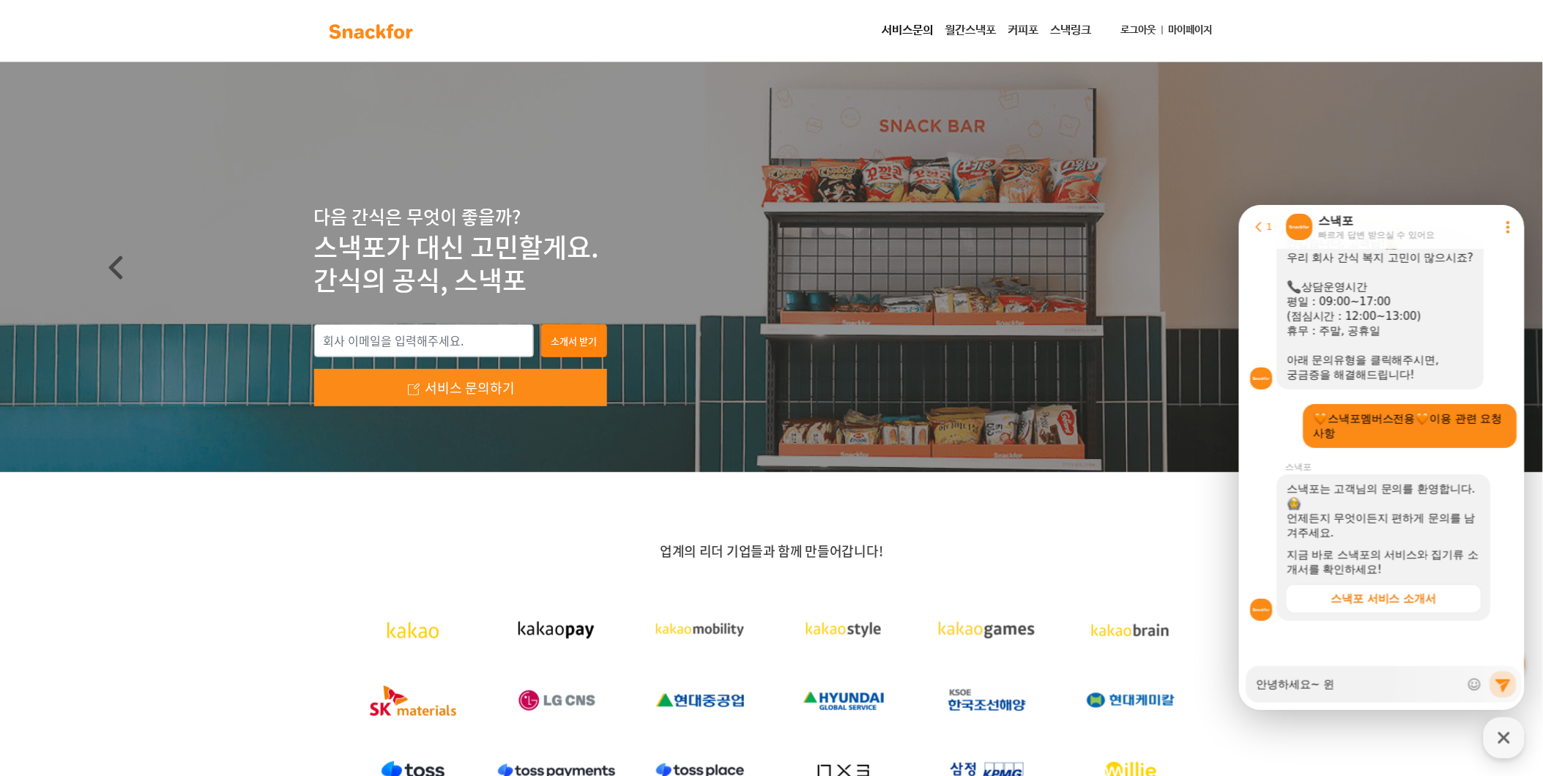
type textarea "안녕하세요~ 윈ㅅ"
type textarea "x"
type textarea "안녕하세요~ 윈스"
type textarea "x"
type textarea "안녕하세요~ 윈슽"
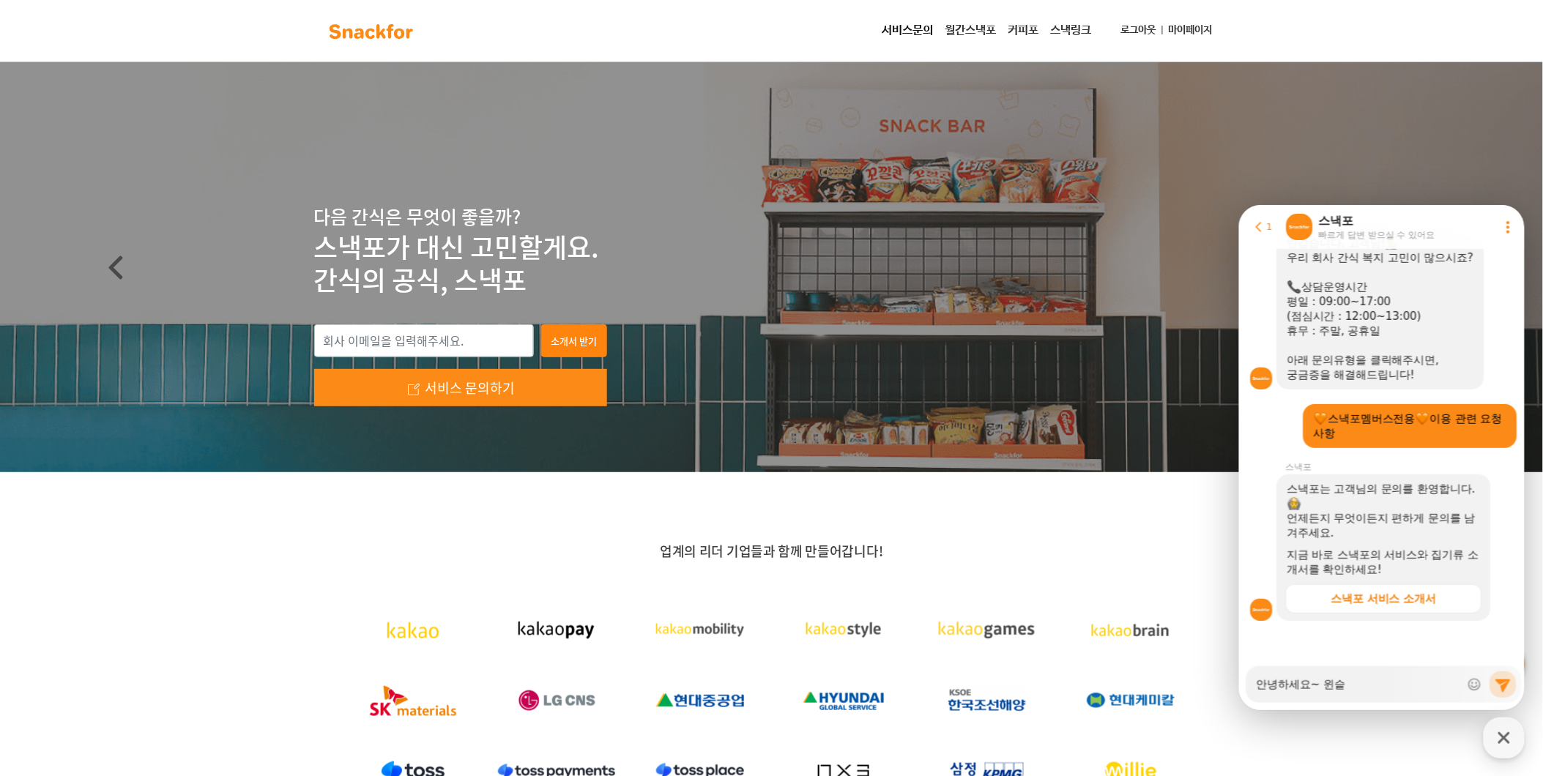
type textarea "x"
type textarea "안녕하세요~ 윈스테"
type textarea "x"
type textarea "안녕하세요~ 윈스텤"
type textarea "x"
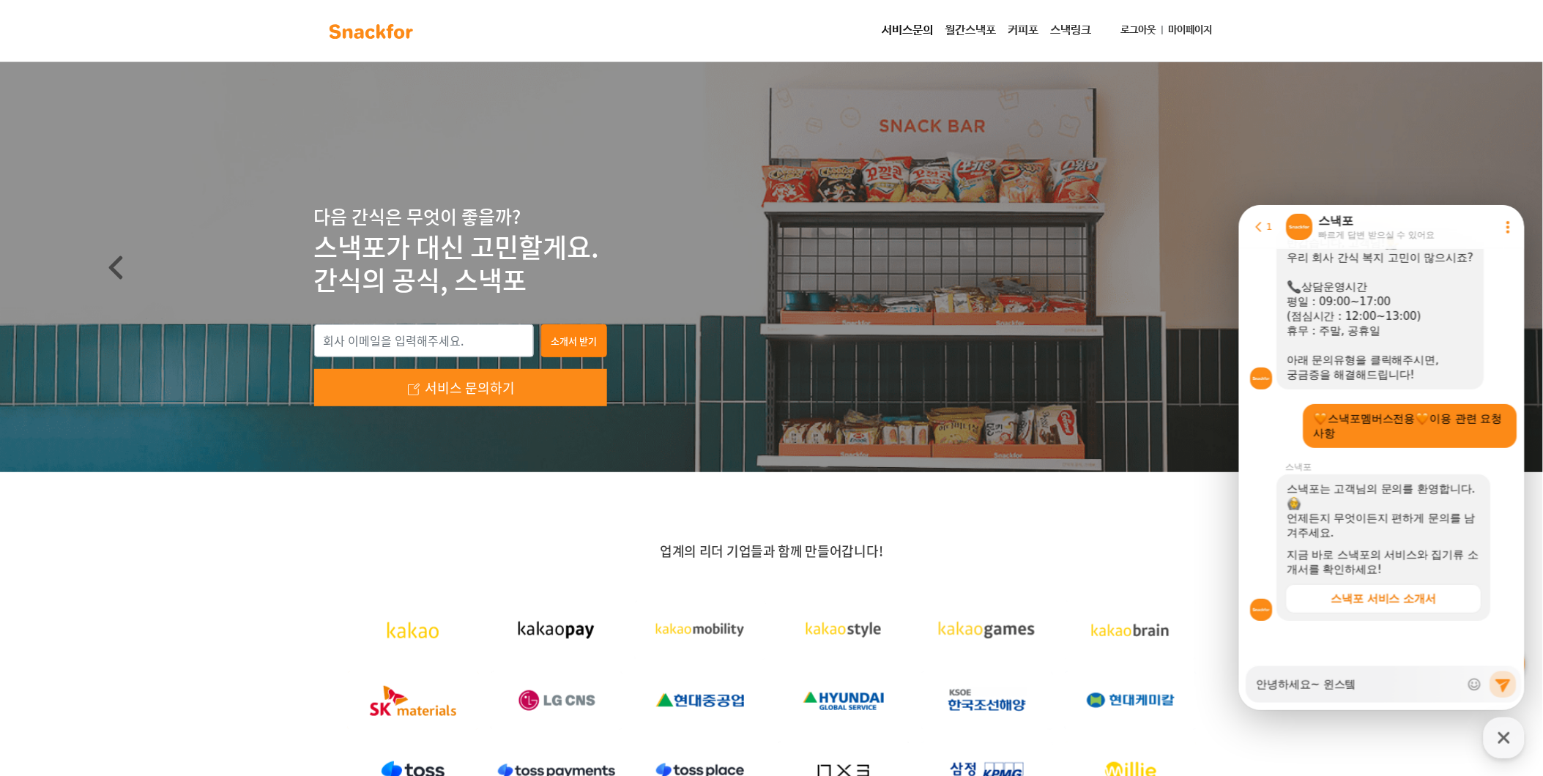
type textarea "안녕하세요~ 윈스테크"
type textarea "x"
type textarea "안녕하세요~ 윈스테큰"
type textarea "x"
type textarea "안녕하세요~ 윈스테크네"
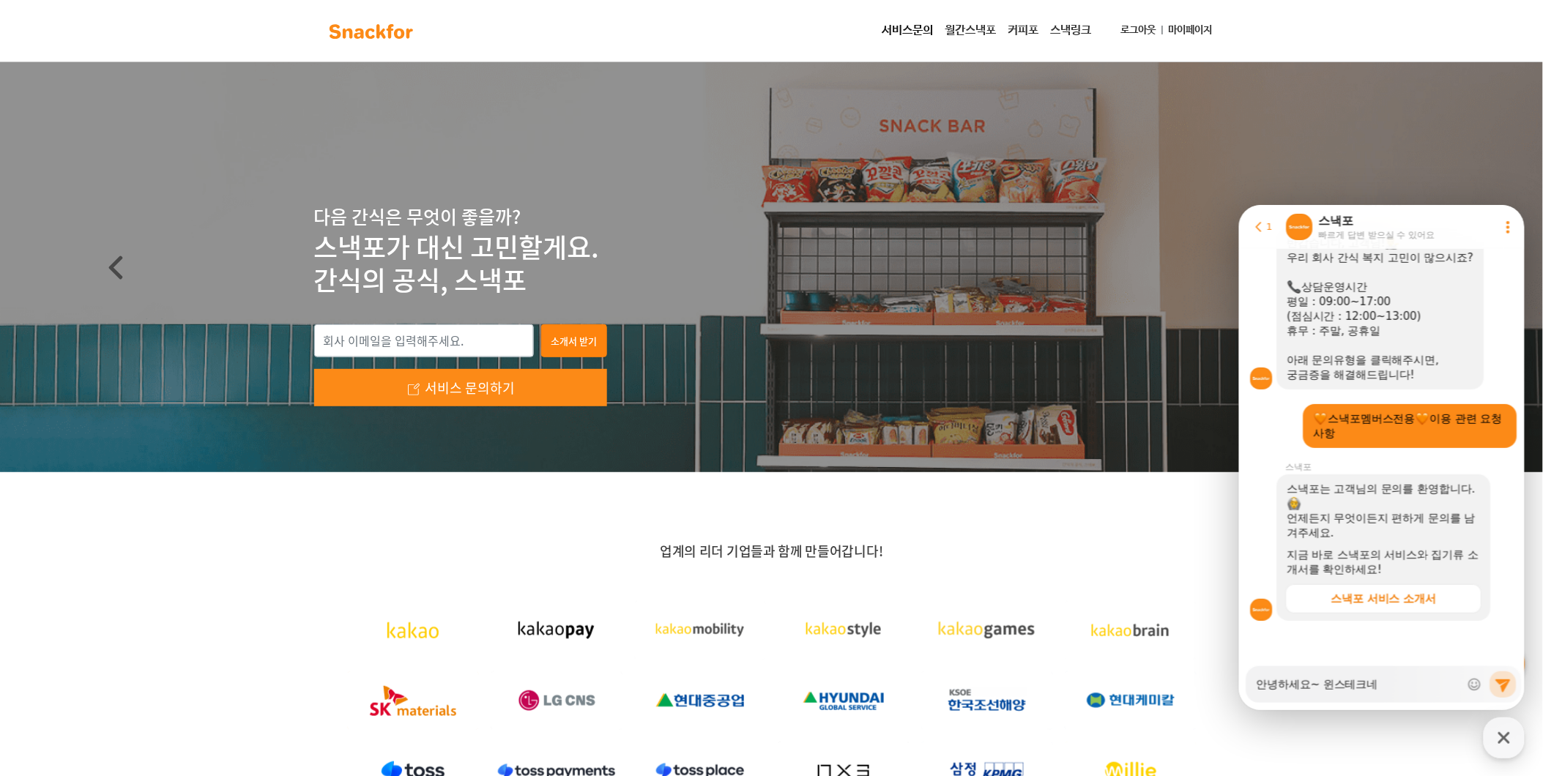
type textarea "x"
type textarea "안녕하세요~ 윈스테크넷"
type textarea "x"
type textarea "안녕하세요~ 윈스테크넷ㅇ"
type textarea "x"
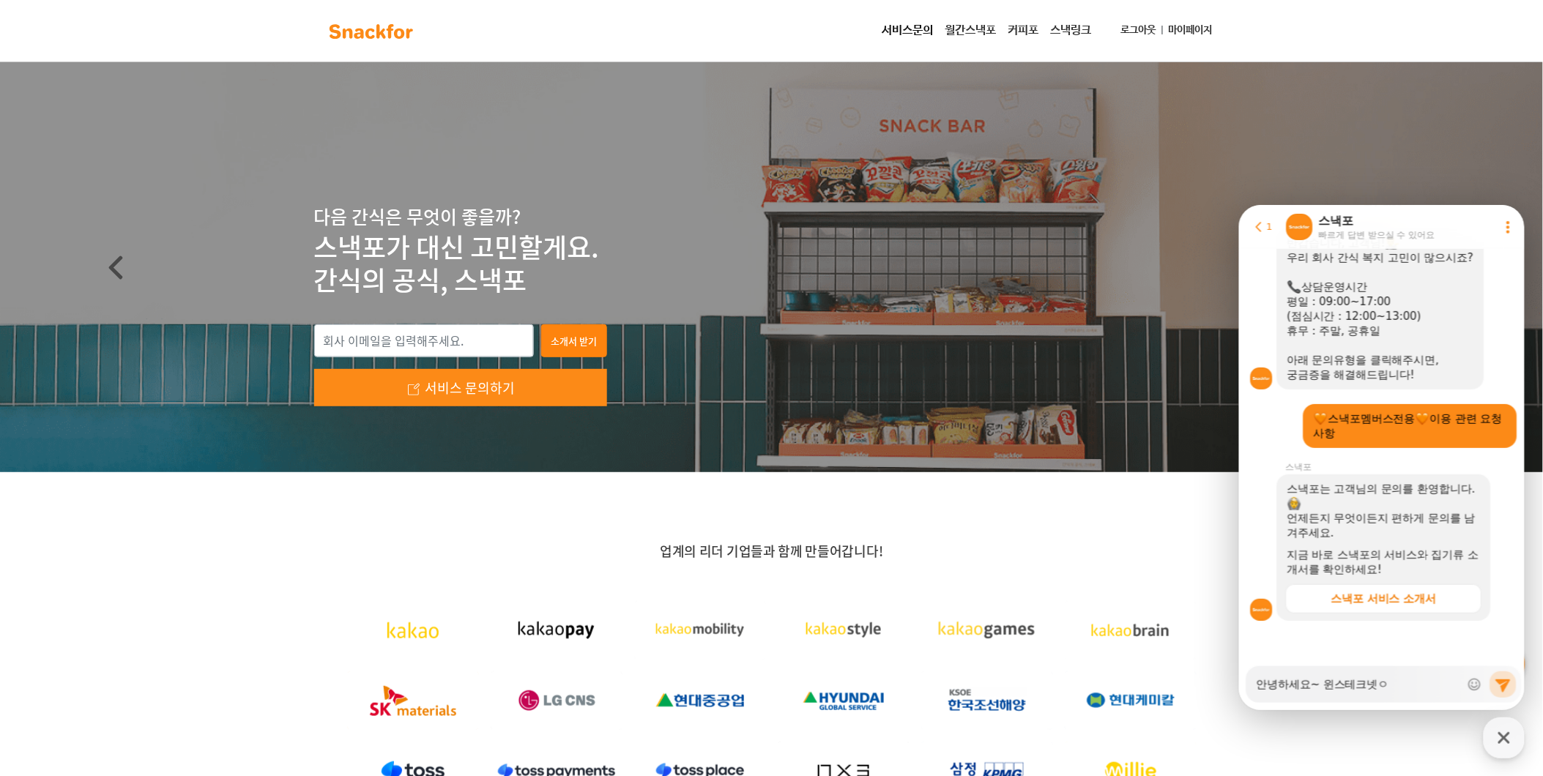
type textarea "안녕하세요~ 윈스테크넷[PERSON_NAME]"
type textarea "x"
type textarea "안녕하세요~ 윈스테크넷입"
type textarea "x"
type textarea "안녕하세요~ 윈스테크넷입ㄴ"
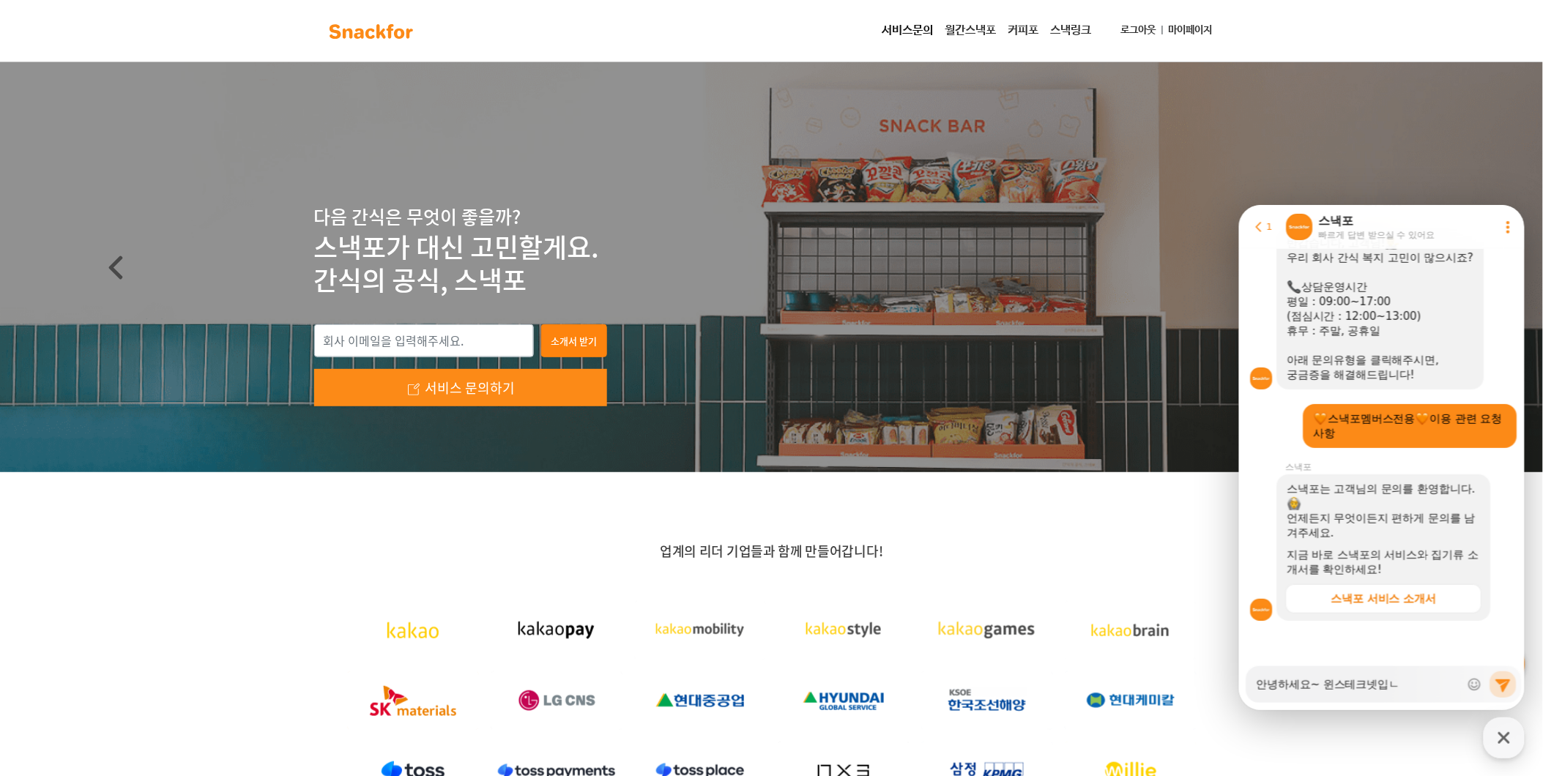
type textarea "x"
type textarea "안녕하세요~ 윈스테크넷입니"
type textarea "x"
type textarea "안녕하세요~ 윈스테크넷입닏"
type textarea "x"
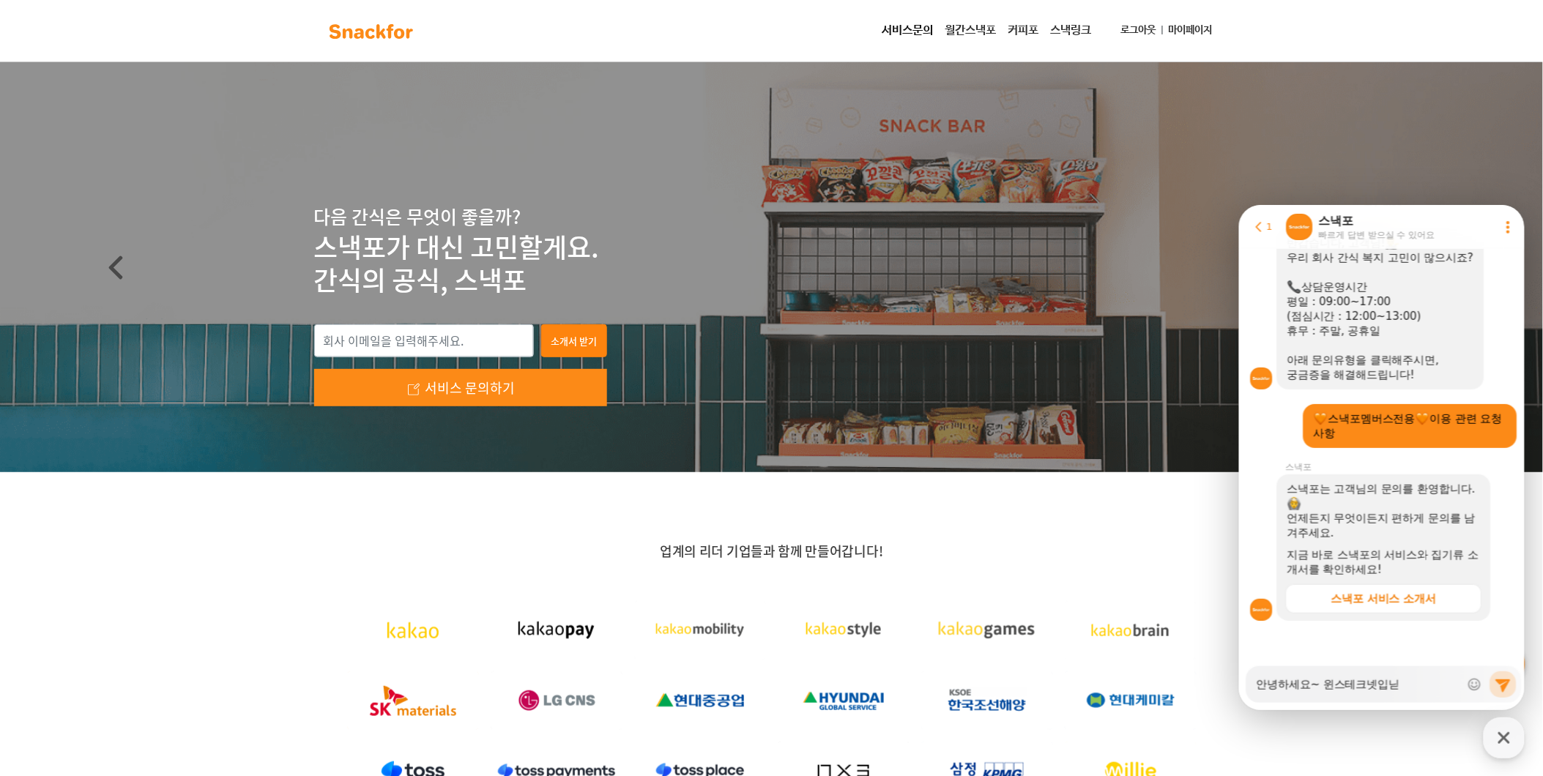
type textarea "안녕하세요~ 윈스테크넷입니다"
type textarea "x"
type textarea "안녕하세요~ 윈스테크넷입니다!"
type textarea "x"
type textarea "안녕하세요~ 윈스테크넷입니다!"
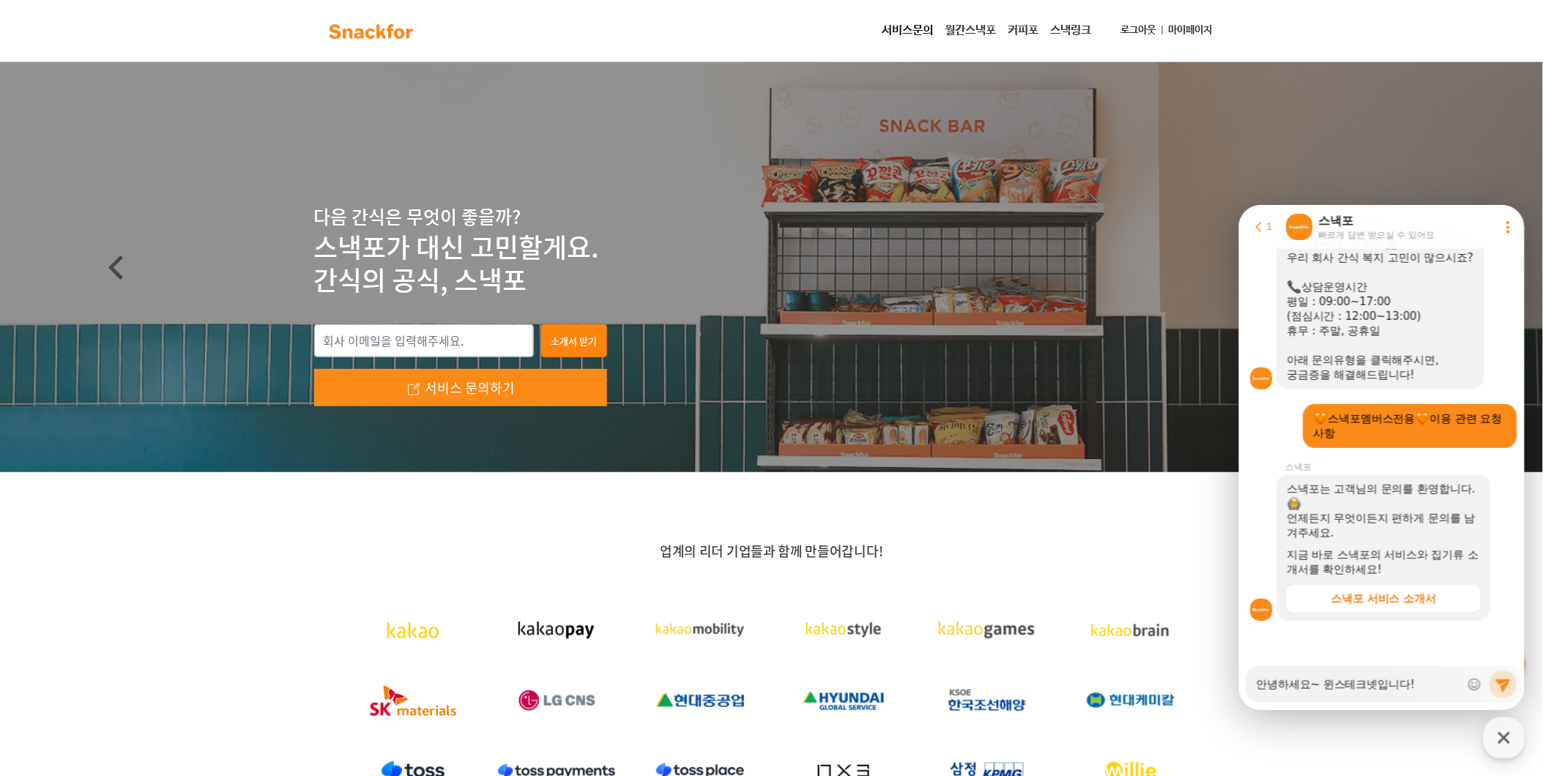
type textarea "x"
type textarea "안녕하세요~ 윈스테크넷입니다! ㄷ"
type textarea "x"
type textarea "안녕하세요~ 윈스테크넷입니다! 다"
type textarea "x"
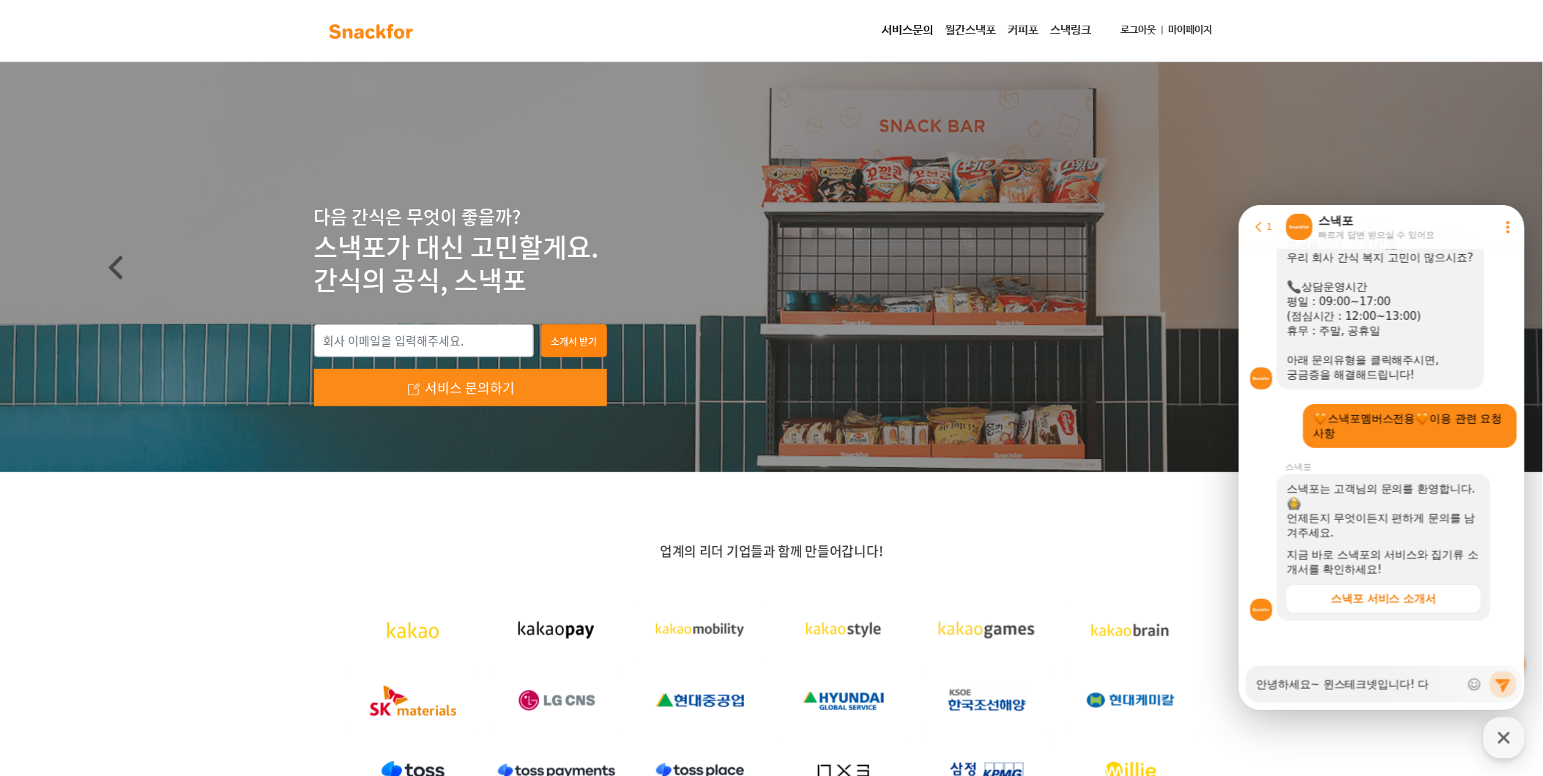
type textarea "안녕하세요~ 윈스테크넷입니다! 달"
type textarea "x"
type textarea "안녕하세요~ 윈스테크넷입니다! [GEOGRAPHIC_DATA]"
type textarea "x"
type textarea "안녕하세요~ 윈스테크넷입니다! 다름"
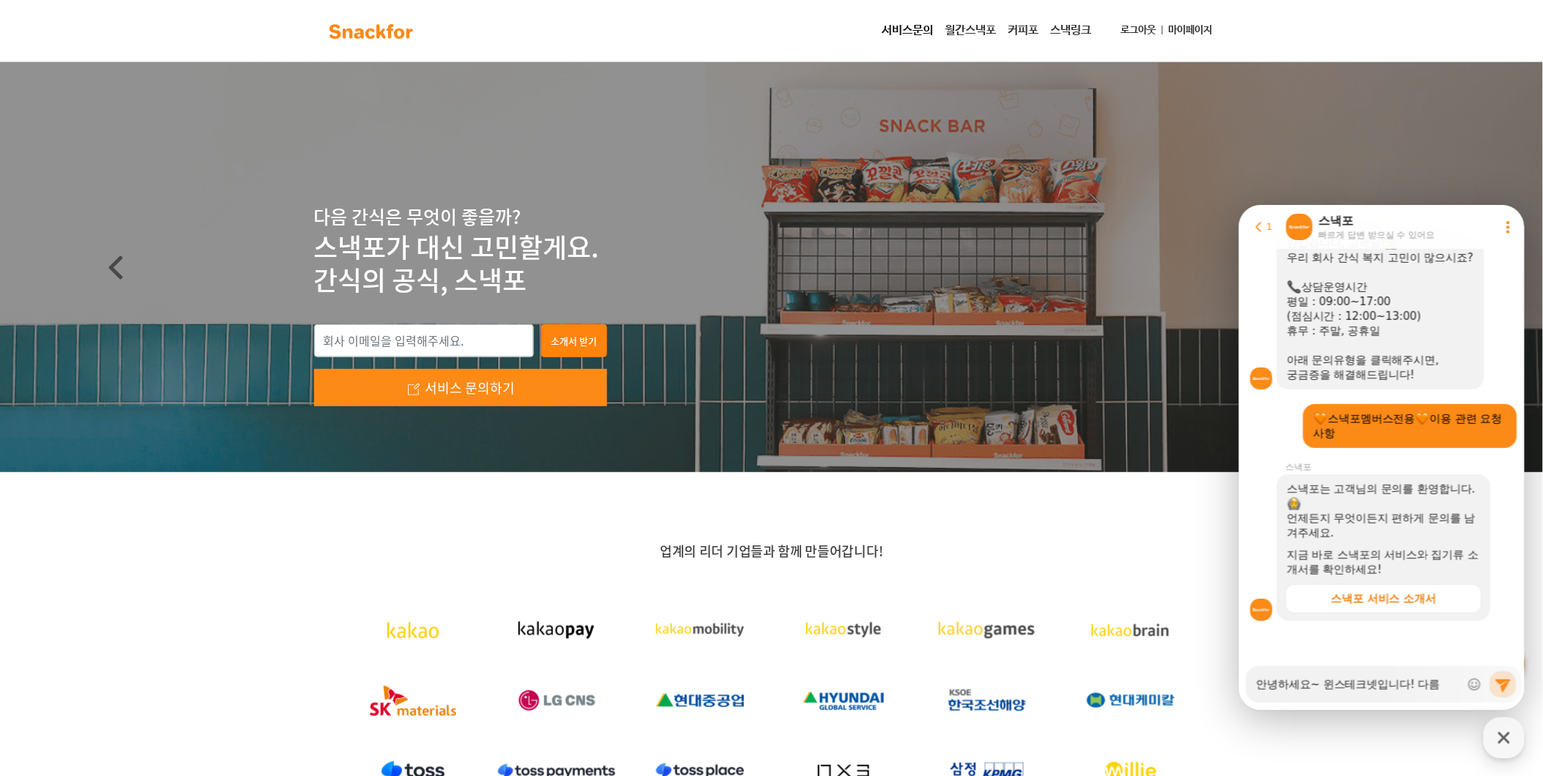
type textarea "x"
type textarea "안녕하세요~ 윈스테크넷입니다! 다름ㅇ"
type textarea "x"
type textarea "안녕하세요~ 윈스테크넷입니다! 다름이"
type textarea "x"
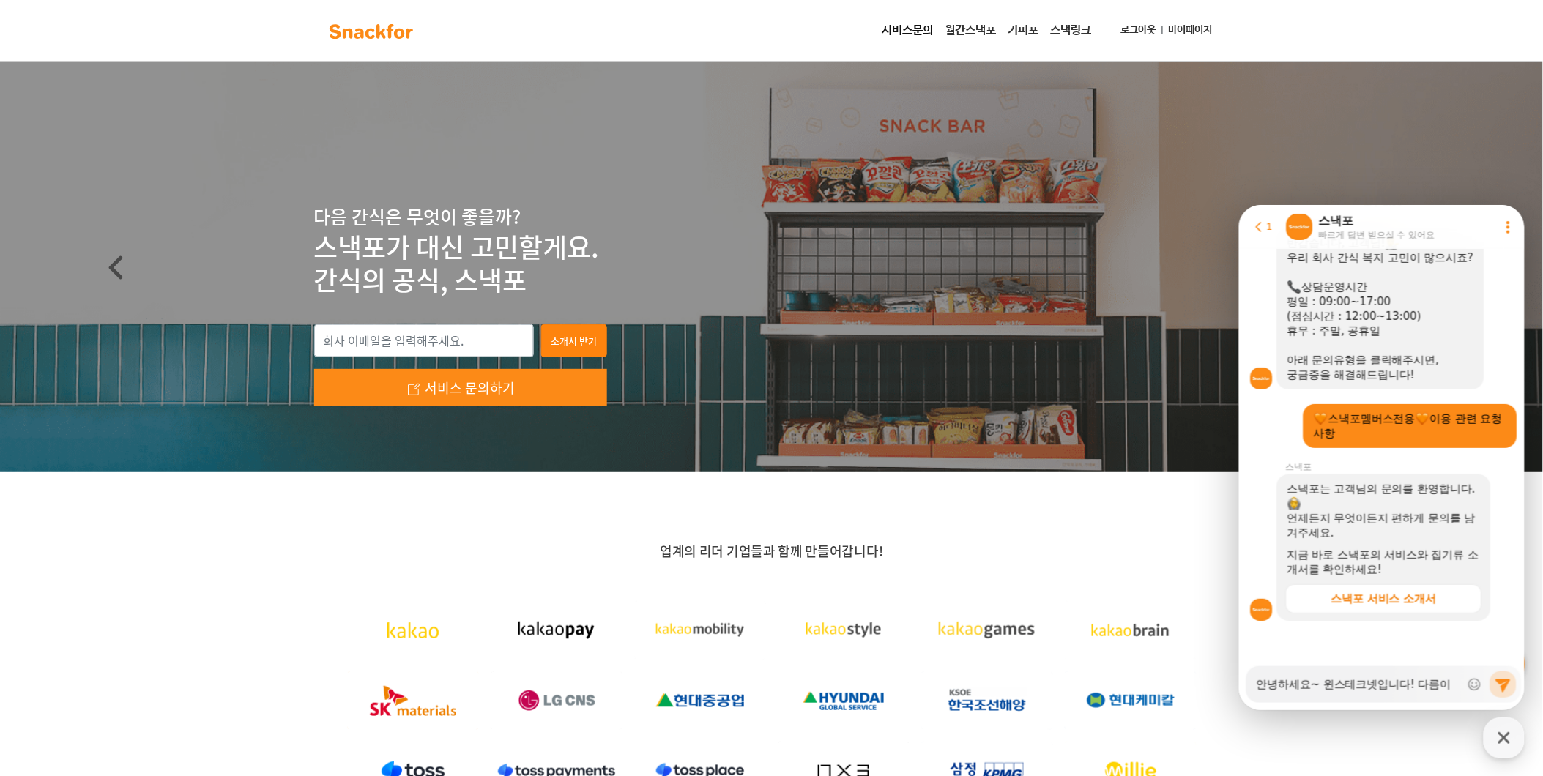
type textarea "안녕하세요~ 윈스테크넷입니다! 다름이 ㅇ"
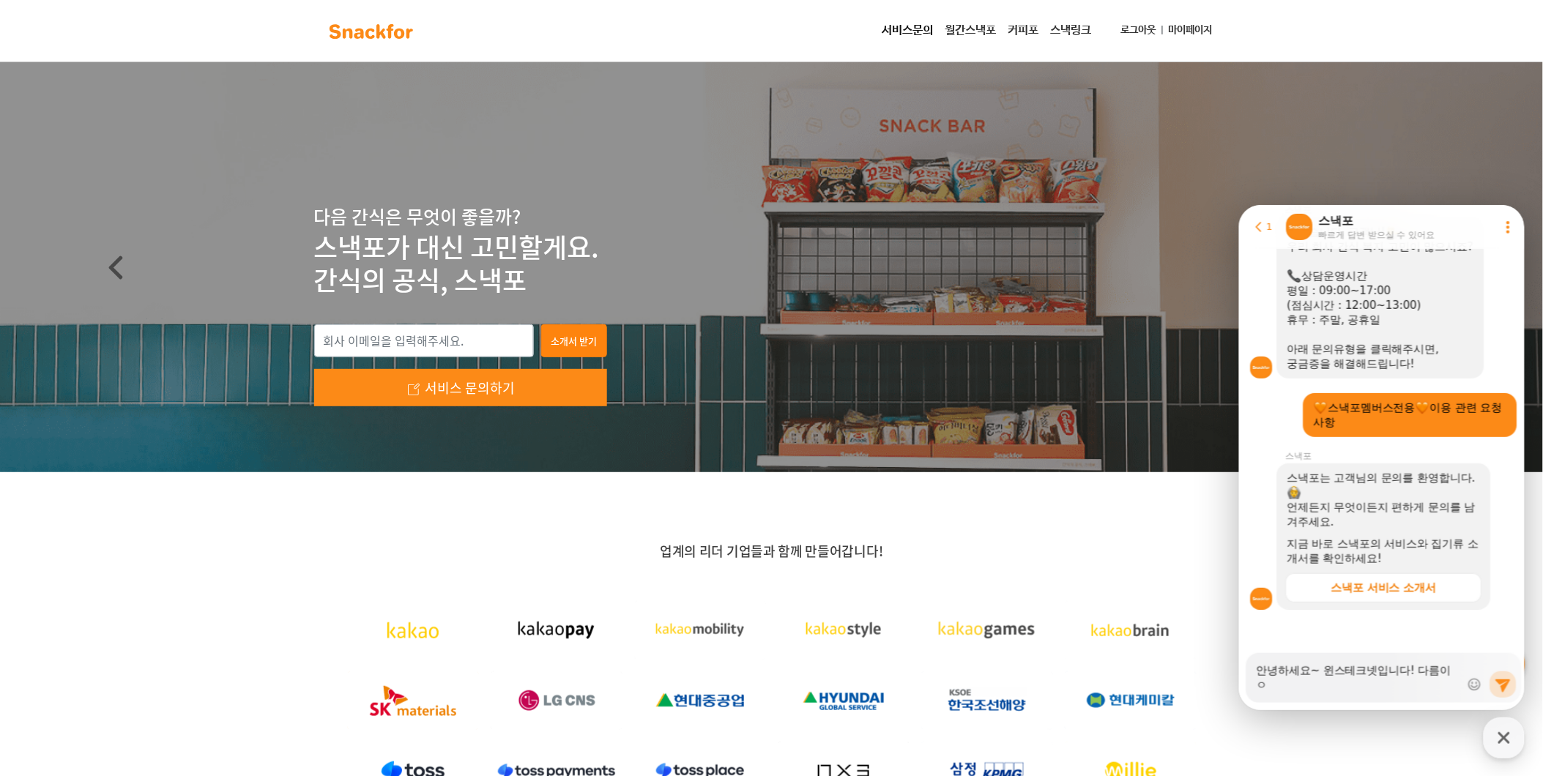
type textarea "x"
type textarea "안녕하세요~ 윈스테크넷입니다! 다름이 안"
type textarea "x"
type textarea "안녕하세요~ 윈스테크넷입니다! 다름이 아니"
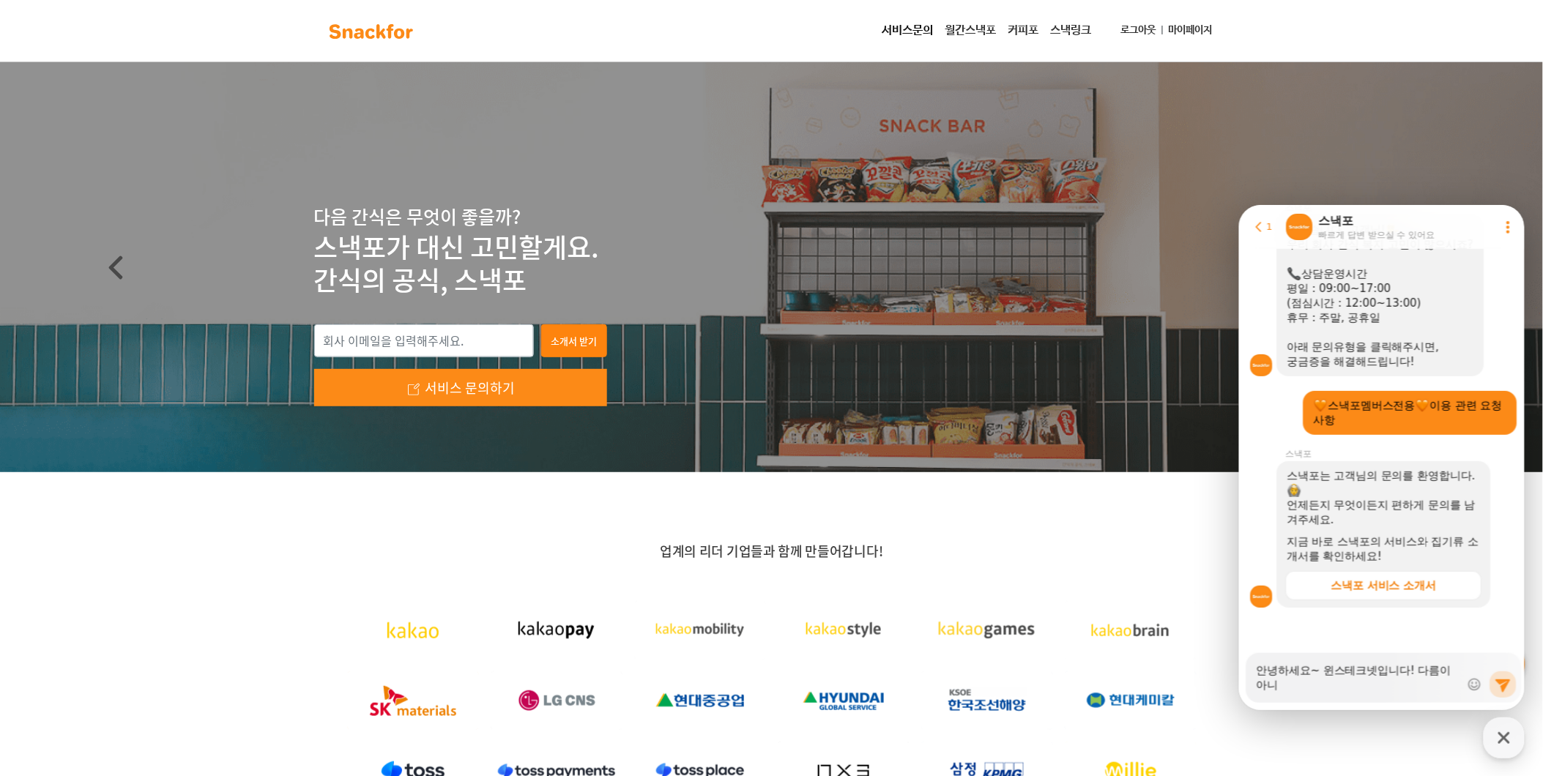
type textarea "x"
type textarea "안녕하세요~ 윈스테크넷입니다! 다름이 아닐"
type textarea "x"
type textarea "안녕하세요~ 윈스테크넷입니다! 다름이 아니라"
type textarea "x"
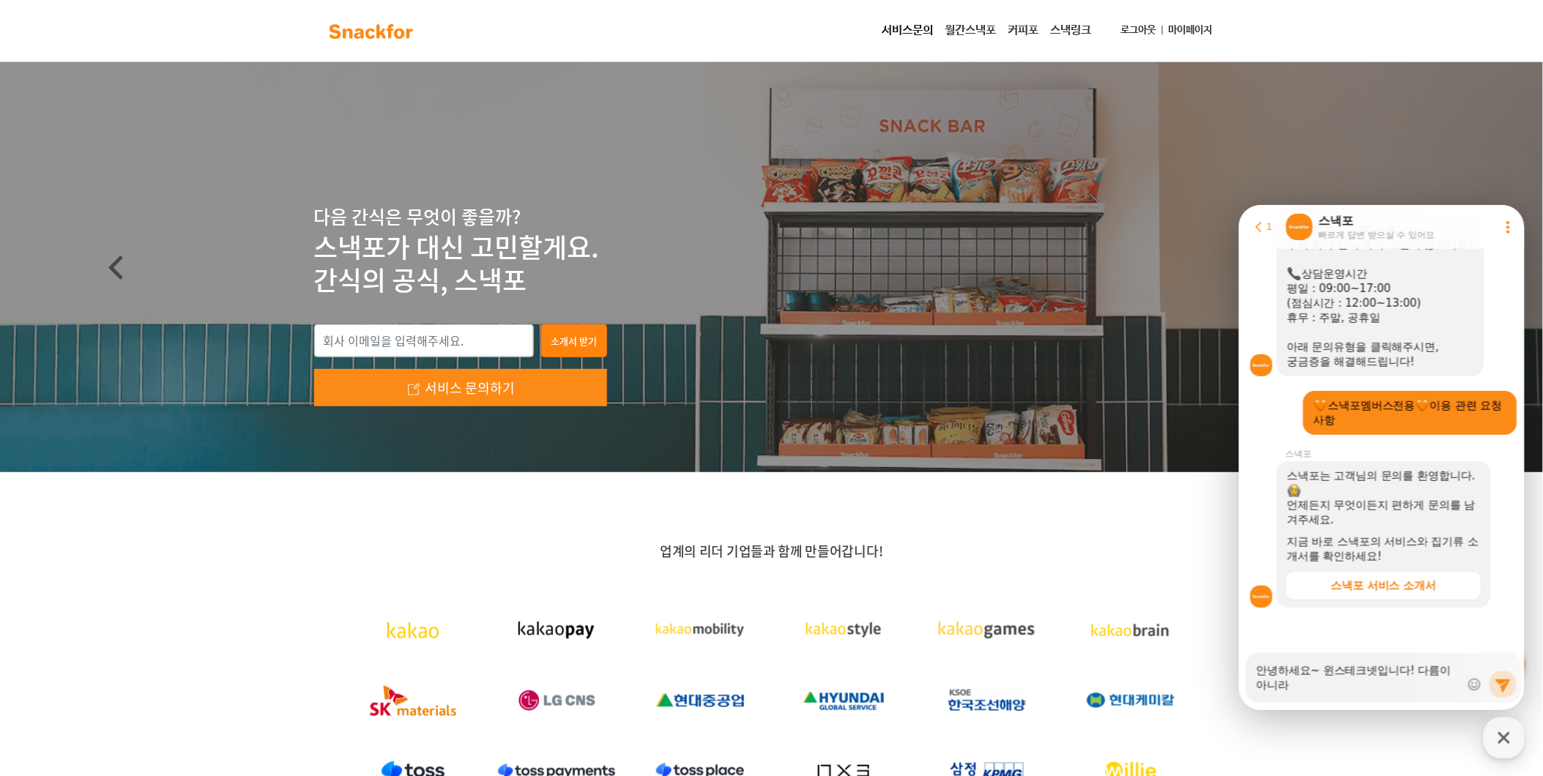
type textarea "안녕하세요~ 윈스테크넷입니다! 다름이 아니라"
type textarea "x"
type textarea "안녕하세요~ 윈스테크넷입니다! 다름이 아니라 ㄱ"
type textarea "x"
type textarea "안녕하세요~ 윈스테크넷입니다! 다름이 아니라 그"
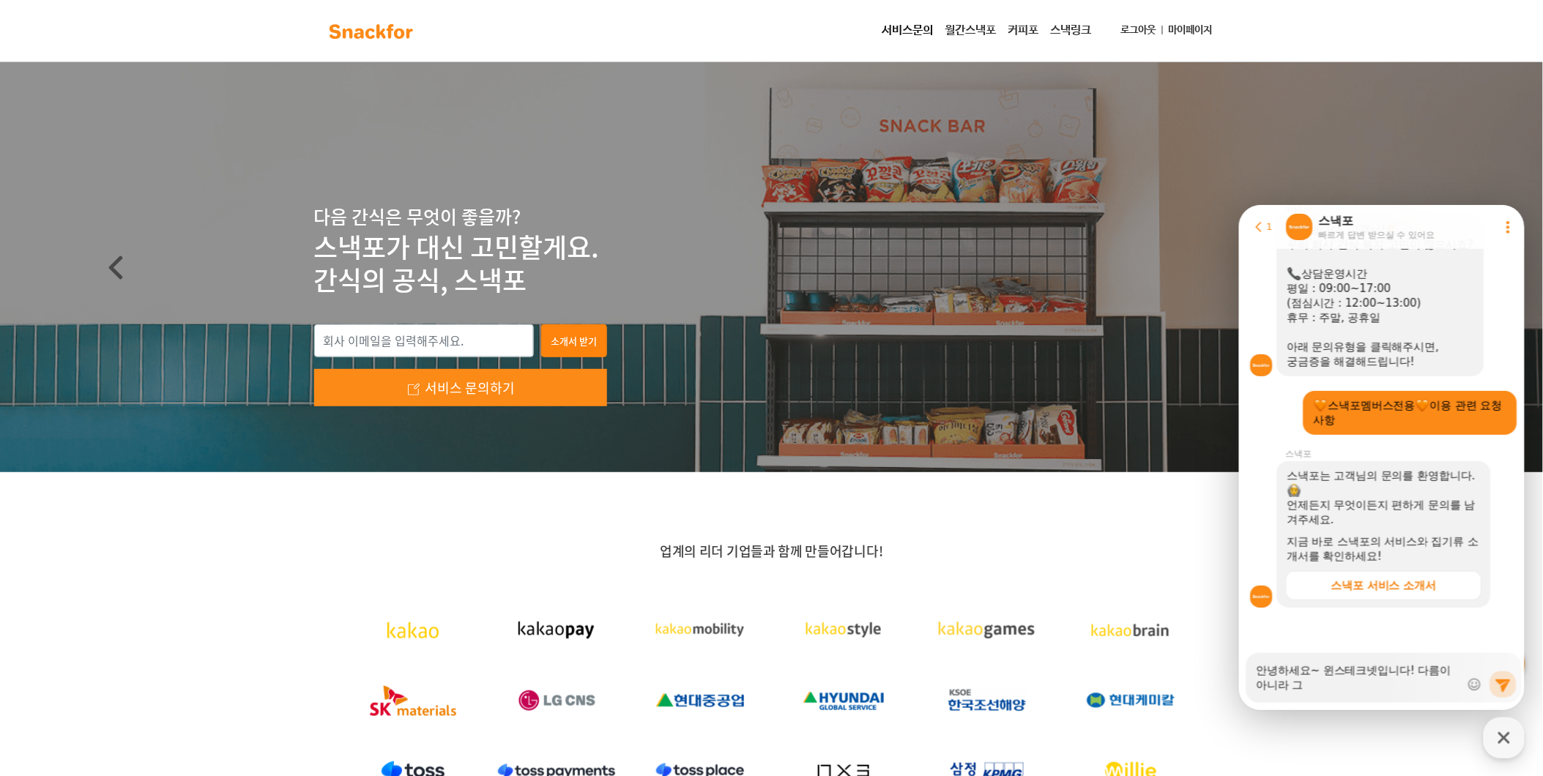
type textarea "x"
type textarea "안녕하세요~ 윈스테크넷입니다! 다름이 아니라 금"
type textarea "x"
type textarea "안녕하세요~ 윈스테크넷입니다! 다름이 아니라 금ㅇ"
type textarea "x"
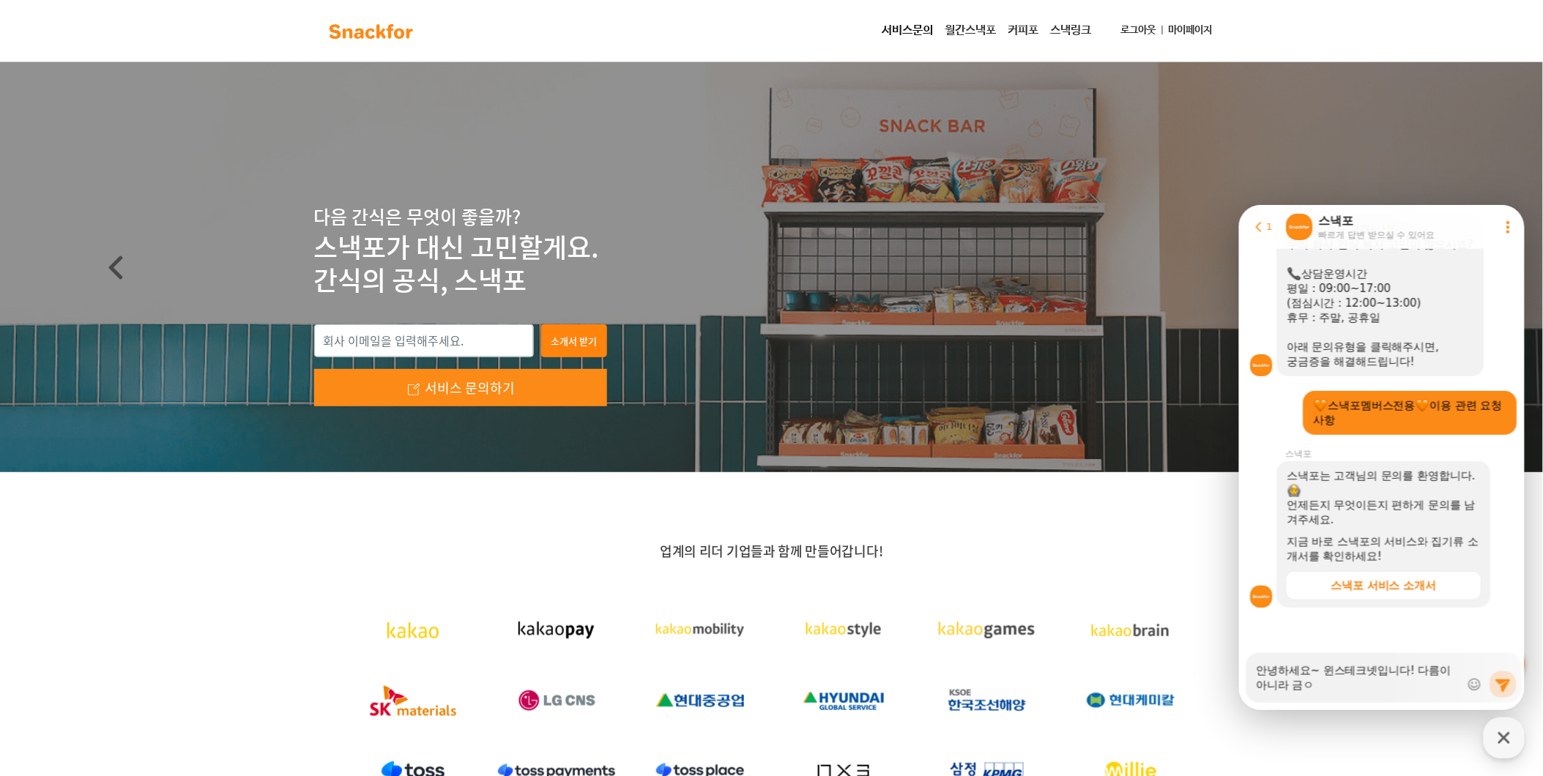
type textarea "안녕하세요~ 윈스테크넷입니다! 다름이 아니라 금"
type textarea "x"
type textarea "안녕하세요~ 윈스테크넷입니다! 다름이 아니라"
type textarea "x"
type textarea "안녕하세요~ 윈스테크넷입니다! 다름이 아니라 8"
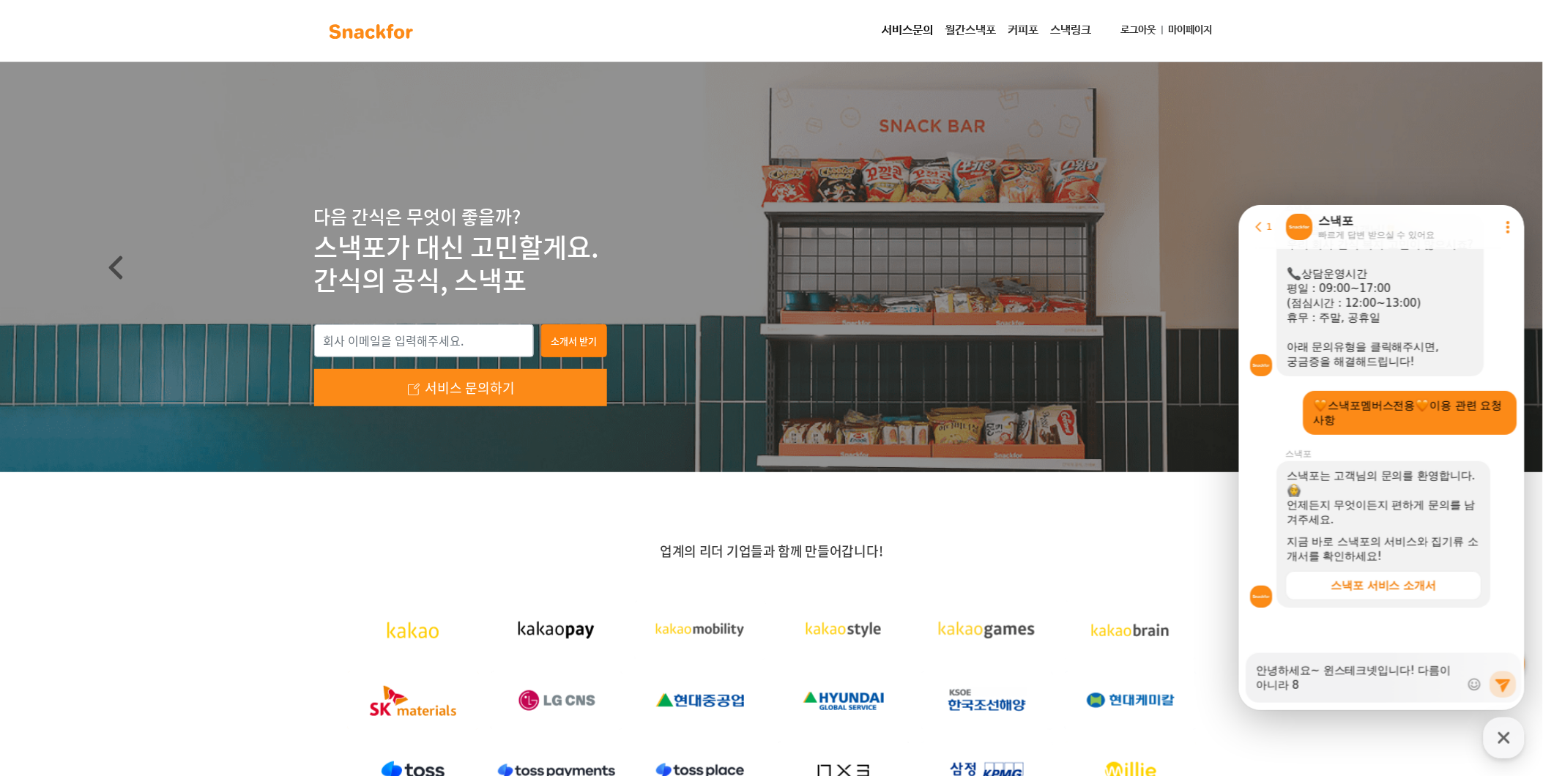
type textarea "x"
type textarea "안녕하세요~ 윈스테크넷입니다! 다름이 아니라 8ㅇ"
type textarea "x"
type textarea "안녕하세요~ 윈스테크넷입니다! 다름이 아니라 8우"
type textarea "x"
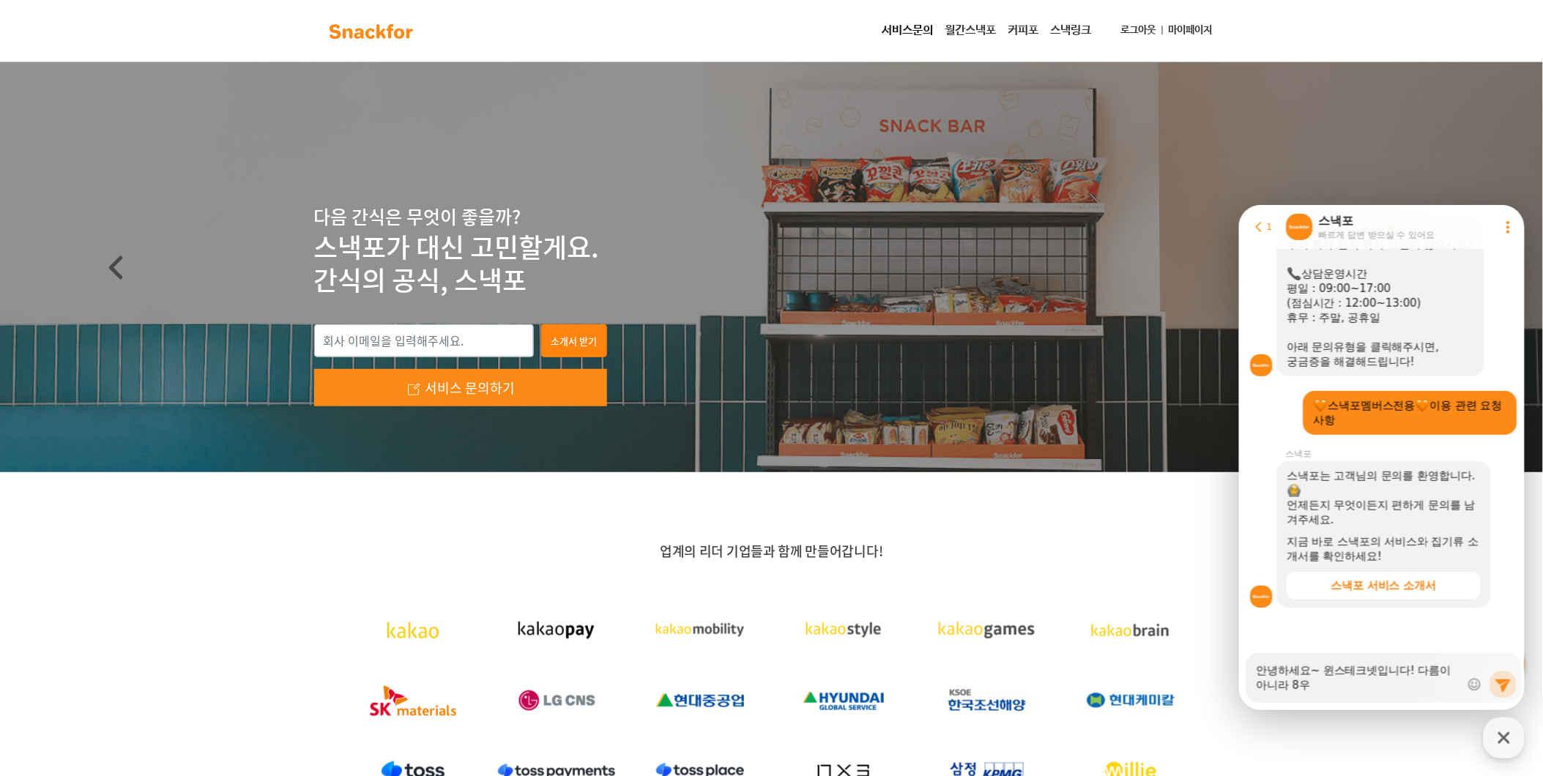
type textarea "안녕하세요~ 윈스테크넷입니다! 다름이 아니라 8워"
type textarea "x"
type textarea "안녕하세요~ 윈스테크넷입니다! 다름이 아니라 8월"
type textarea "x"
type textarea "안녕하세요~ 윈스테크넷입니다! 다름이 아니라 8월 ㄱ"
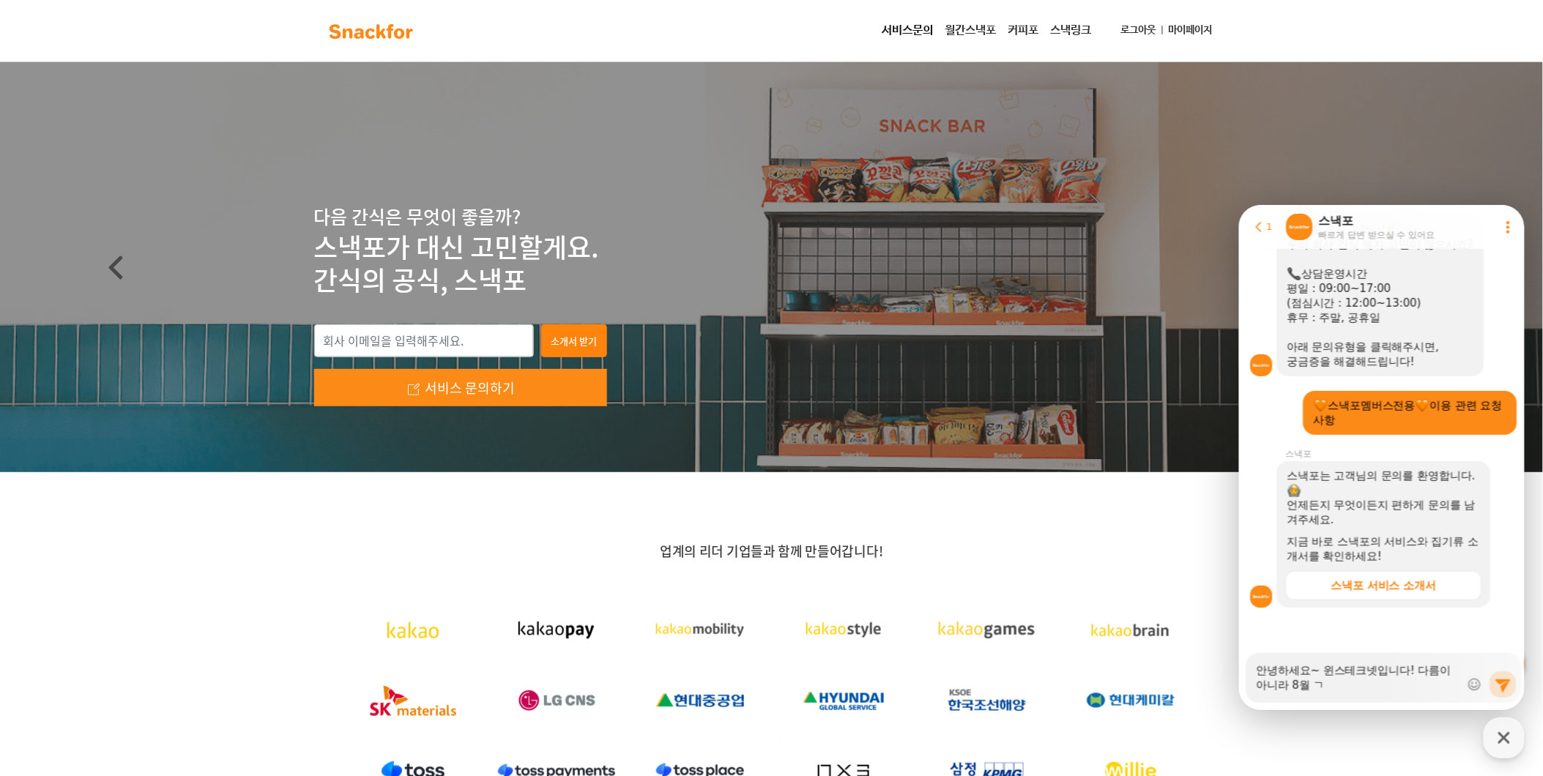
type textarea "x"
type textarea "안녕하세요~ 윈스테크넷입니다! 다름이 아니라 8월 가"
type textarea "x"
type textarea "안녕하세요~ 윈스테크넷입니다! 다름이 아니라 8월 간"
type textarea "x"
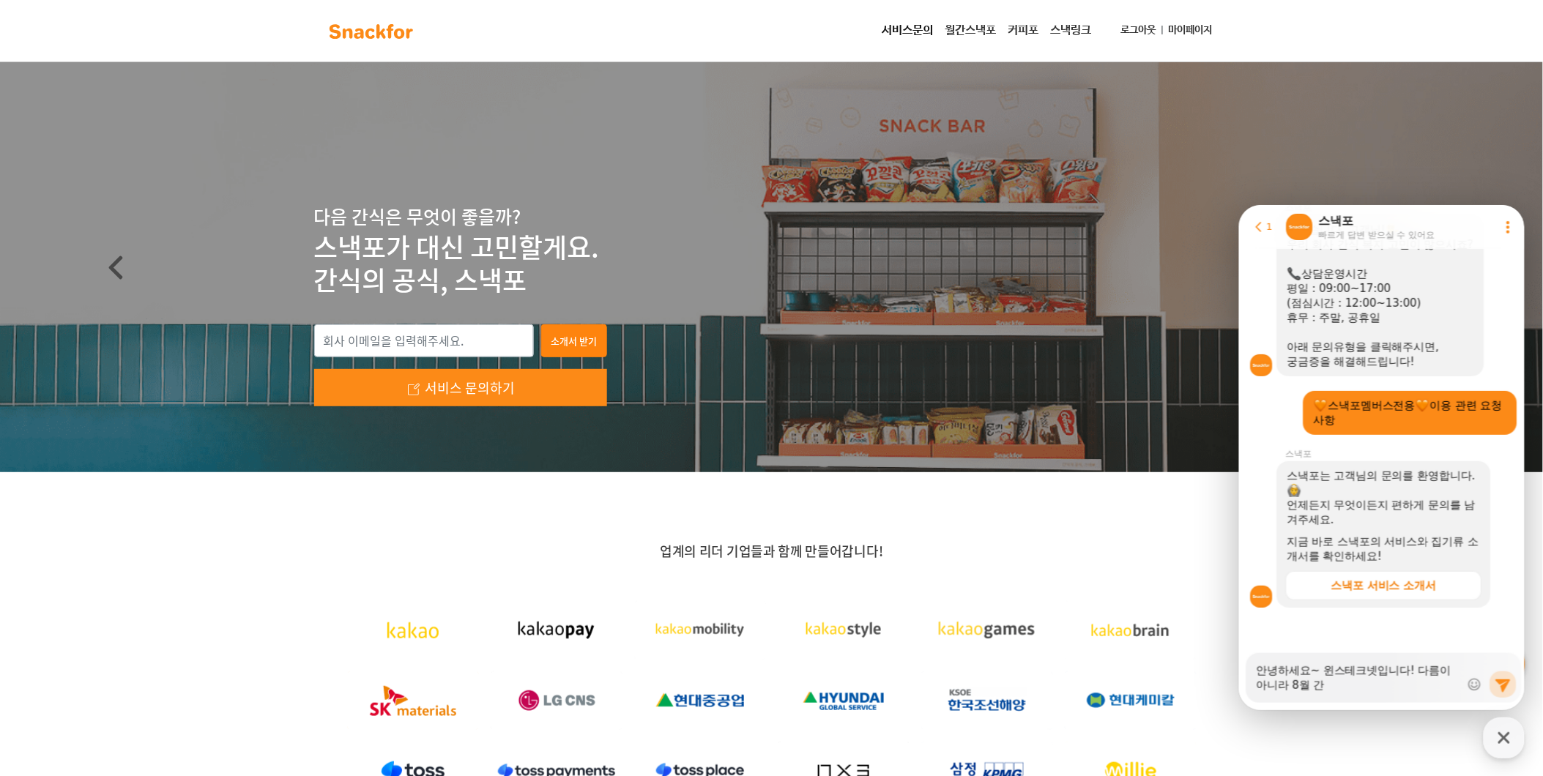
type textarea "안녕하세요~ 윈스테크넷입니다! 다름이 아니라 8월 간ㅅ"
type textarea "x"
type textarea "안녕하세요~ 윈스테크넷입니다! 다름이 아니라 8월 간시"
type textarea "x"
type textarea "안녕하세요~ 윈스테크넷입니다! 다름이 아니라 8월 간식"
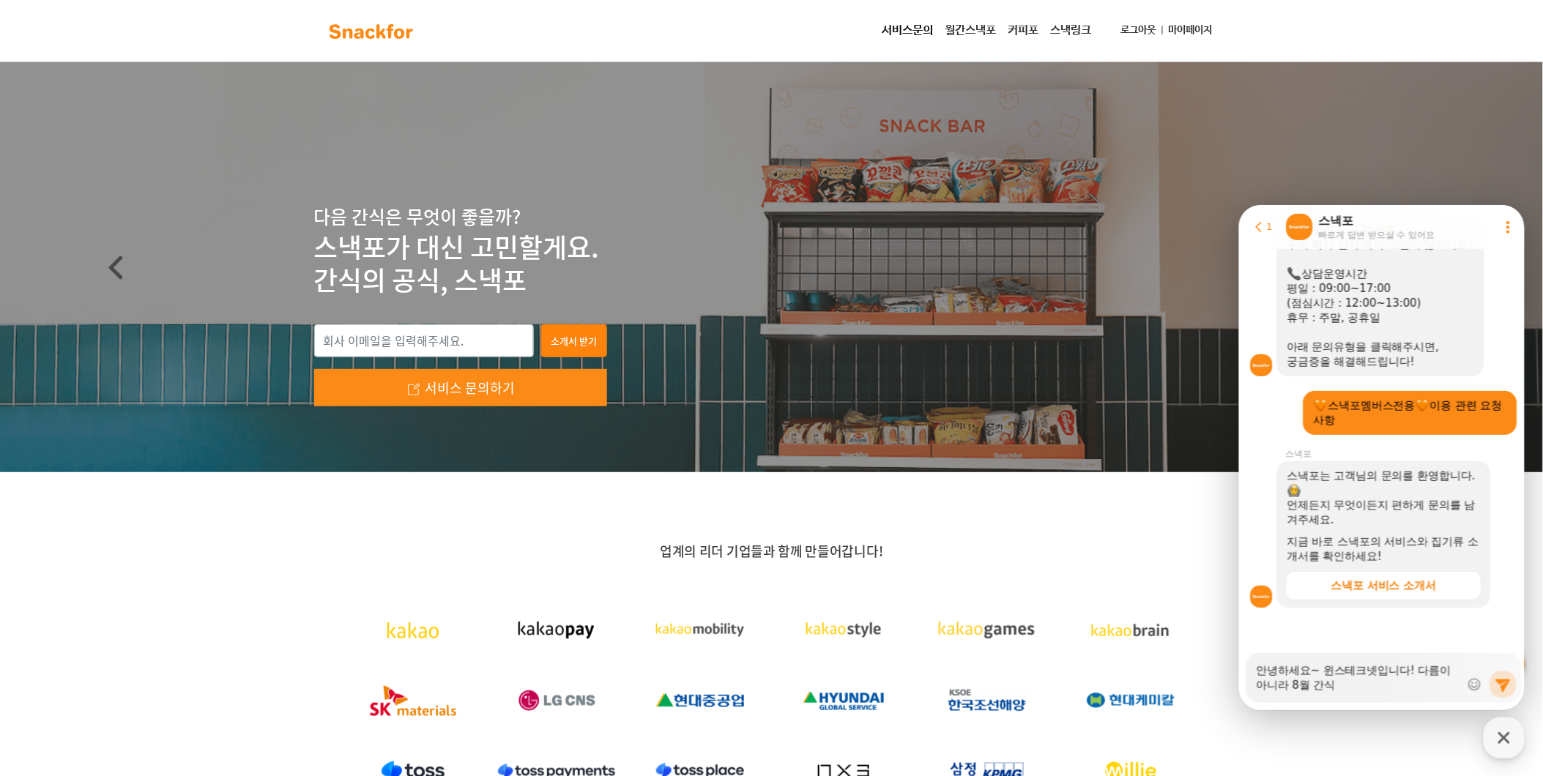
type textarea "x"
type textarea "안녕하세요~ 윈스테크넷입니다! 다름이 아니라 8월 간식ㄱ"
type textarea "x"
type textarea "안녕하세요~ 윈스테크넷입니다! 다름이 아니라 8월 간식구"
type textarea "x"
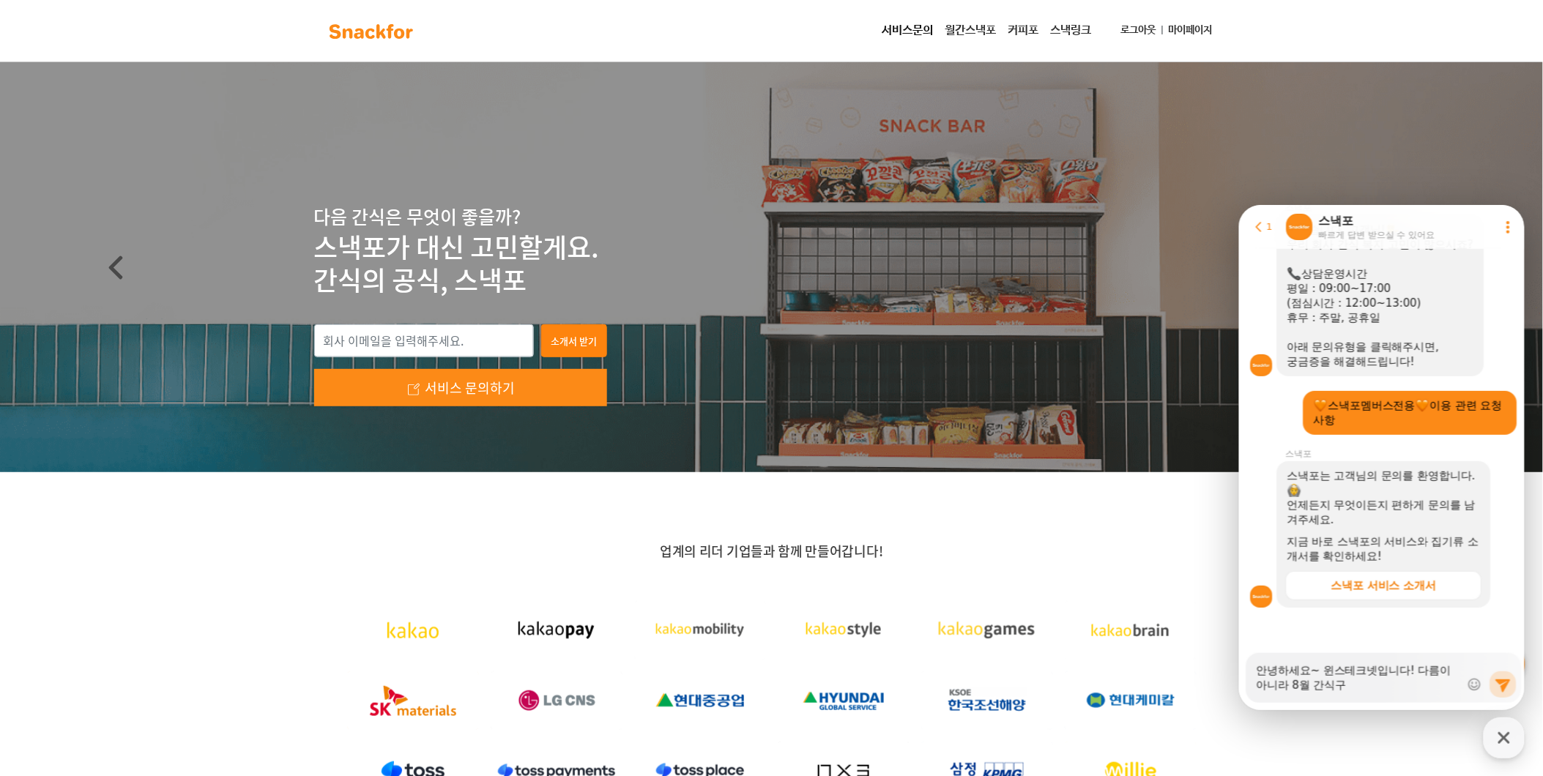
type textarea "안녕하세요~ 윈스테크넷입니다! 다름이 아니라 8월 간식굳"
type textarea "x"
type textarea "안녕하세요~ 윈스테크넷입니다! 다름이 아니라 8월 간식구도"
type textarea "x"
type textarea "안녕하세요~ 윈스테크넷입니다! 다름이 아니라 8월 간식구독"
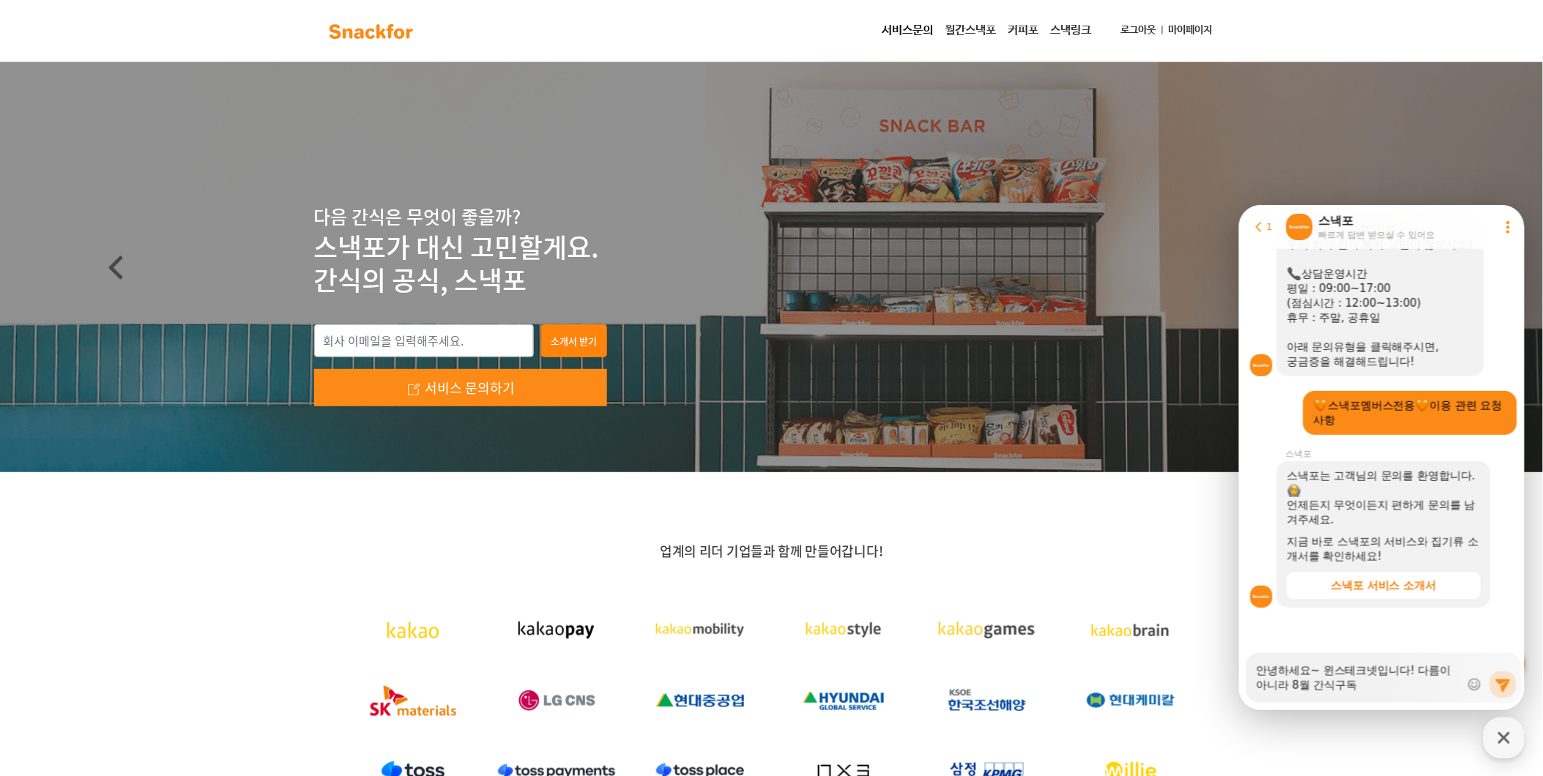
type textarea "x"
type textarea "안녕하세요~ 윈스테크넷입니다! 다름이 아니라 8월 간식구독"
type textarea "x"
type textarea "안녕하세요~ 윈스테크넷입니다! 다름이 아니라 8월 간식구독 ㅂ"
type textarea "x"
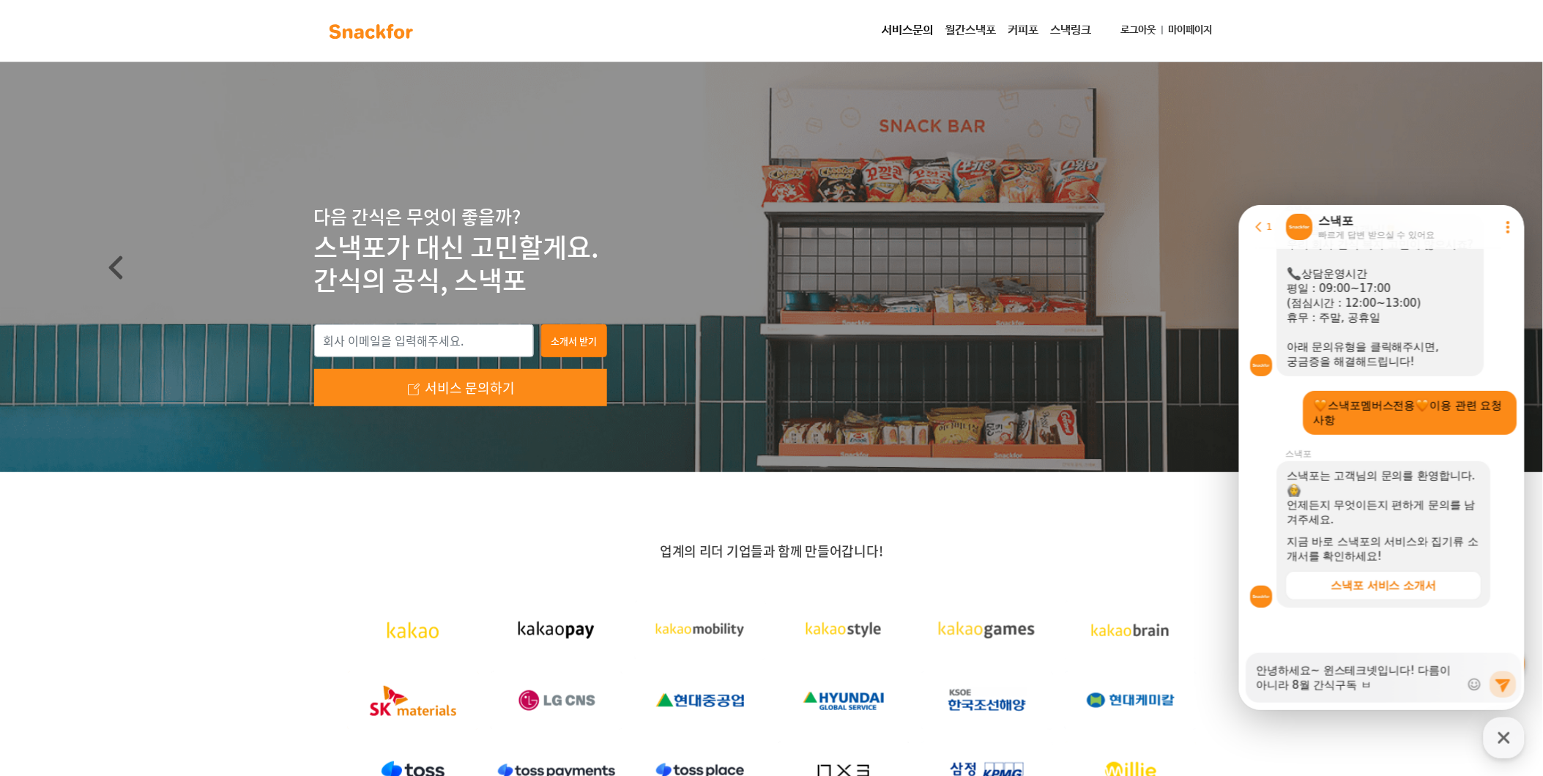
type textarea "안녕하세요~ 윈스테크넷입니다! 다름이 아니라 8월 간식구독 배"
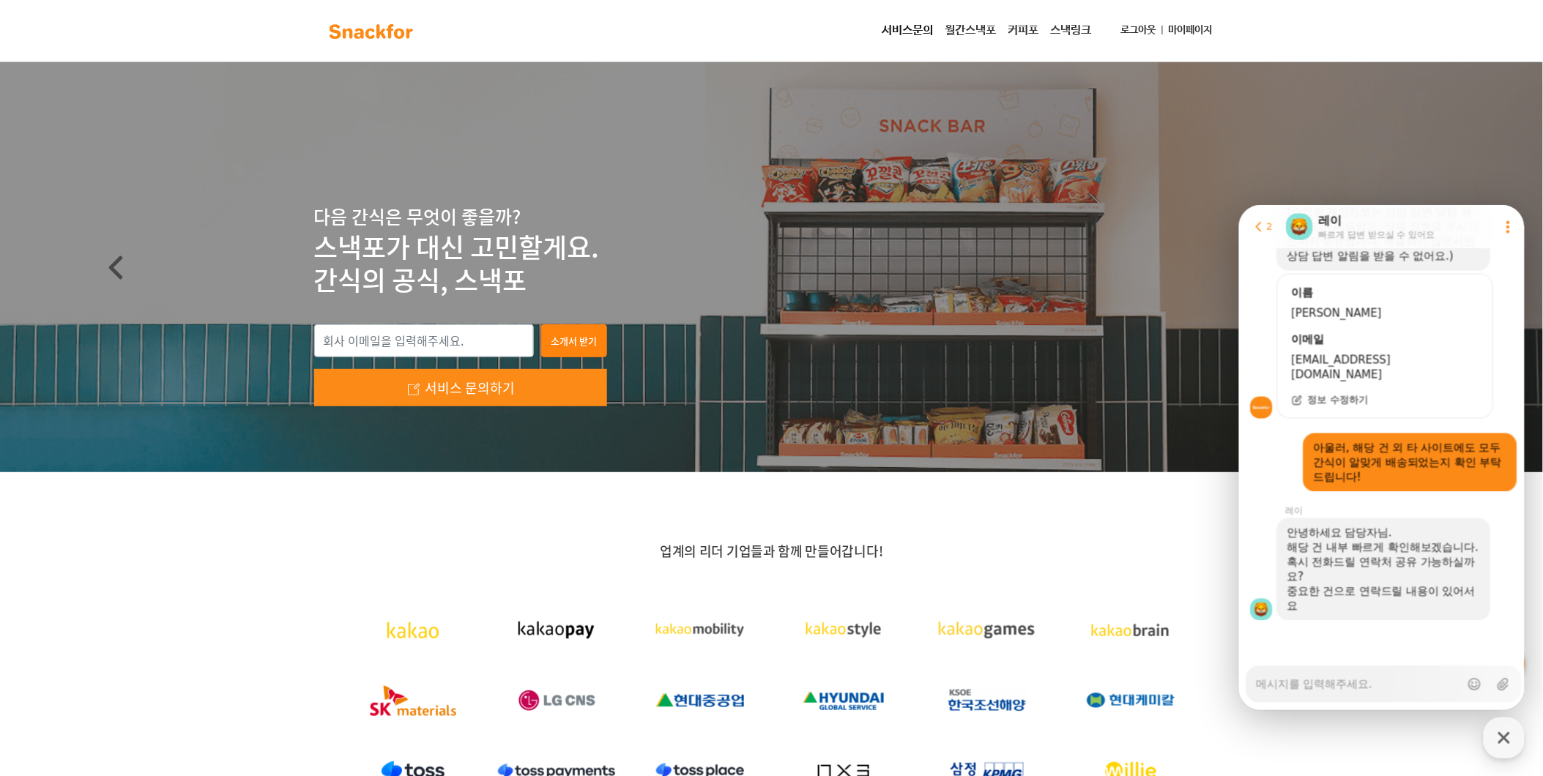
scroll to position [937, 0]
drag, startPoint x: 1297, startPoint y: 515, endPoint x: 1329, endPoint y: 608, distance: 98.2
click at [1329, 608] on div "안녕하세요 담당자님. 해당 건 내부 빠르게 확인해보겠습니다. 혹시 전화드릴 연락처 공유 가능하실까요? 중요한 건으로 연락드릴 내용이 있어서요" at bounding box center [1383, 569] width 193 height 88
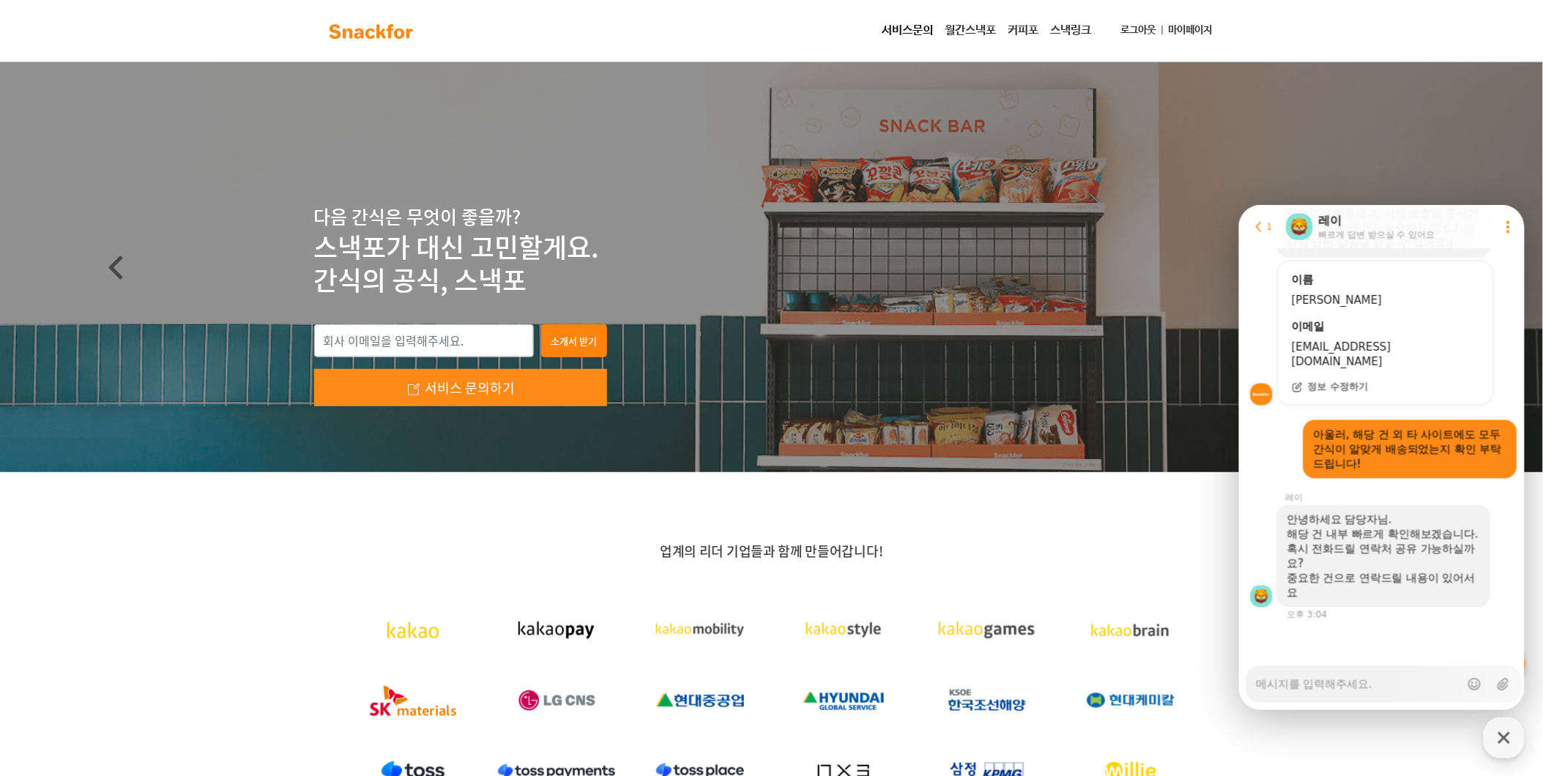
click at [1329, 608] on div "안녕하세요 담당자님. 해당 건 내부 빠르게 확인해보겠습니다. 혹시 전화드릴 연락처 공유 가능하실까요? 중요한 건으로 연락드릴 내용이 있어서요 …" at bounding box center [1384, 563] width 290 height 116
click at [1334, 595] on div "중요한 건으로 연락드릴 내용이 있어서요" at bounding box center [1383, 585] width 193 height 29
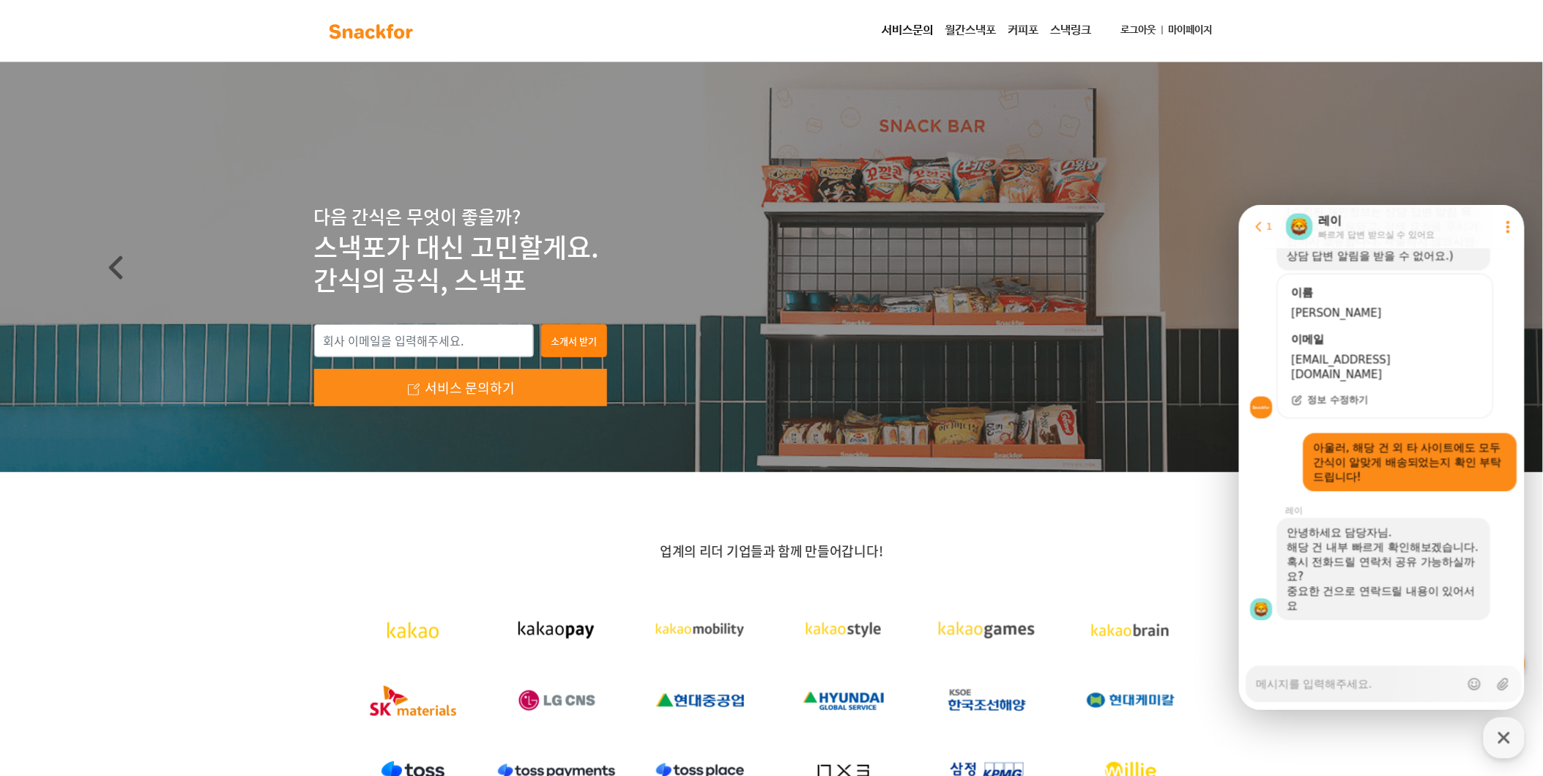
click at [1310, 679] on textarea "Messenger Input Textarea" at bounding box center [1358, 678] width 204 height 25
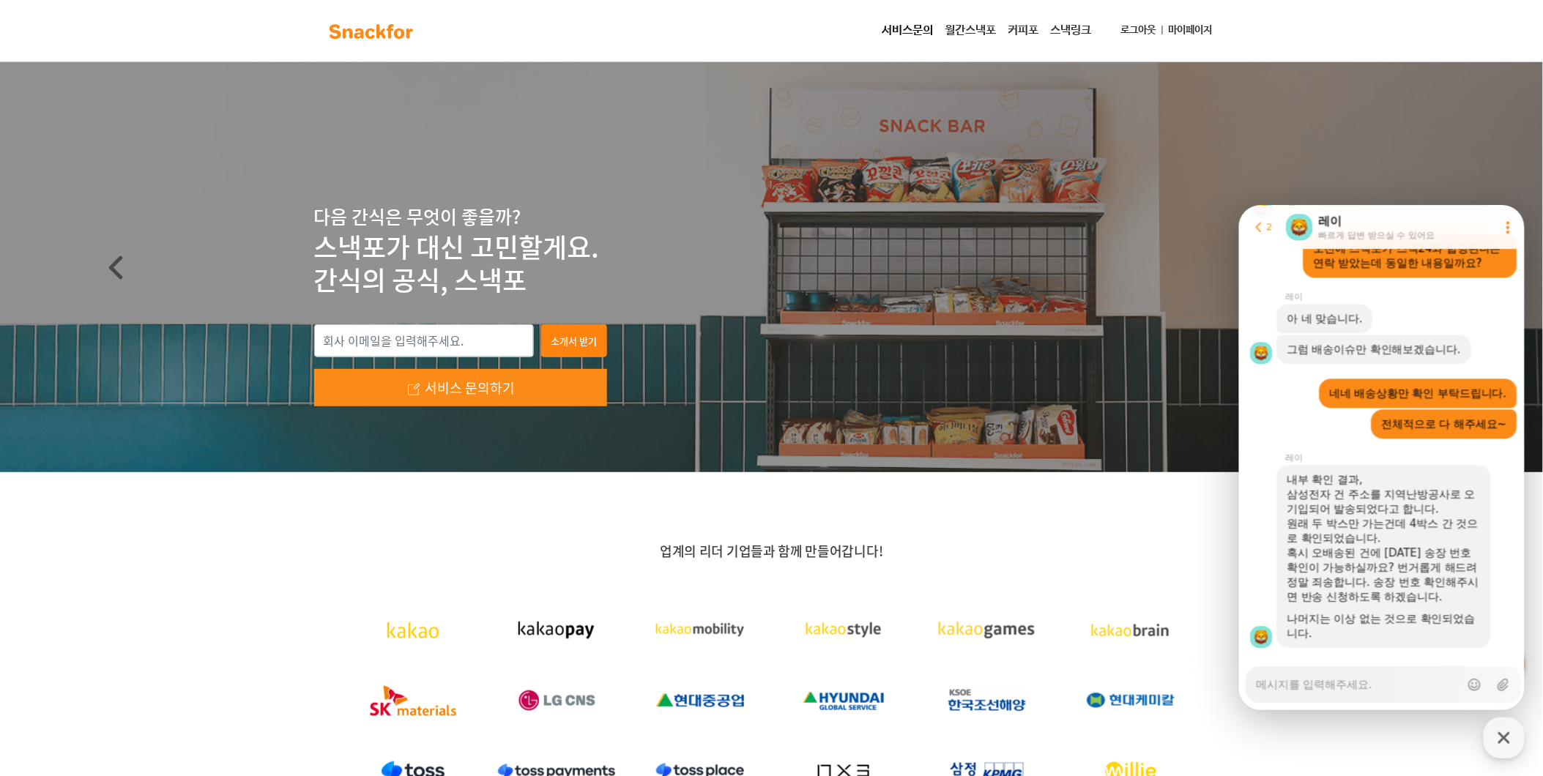
scroll to position [1366, 0]
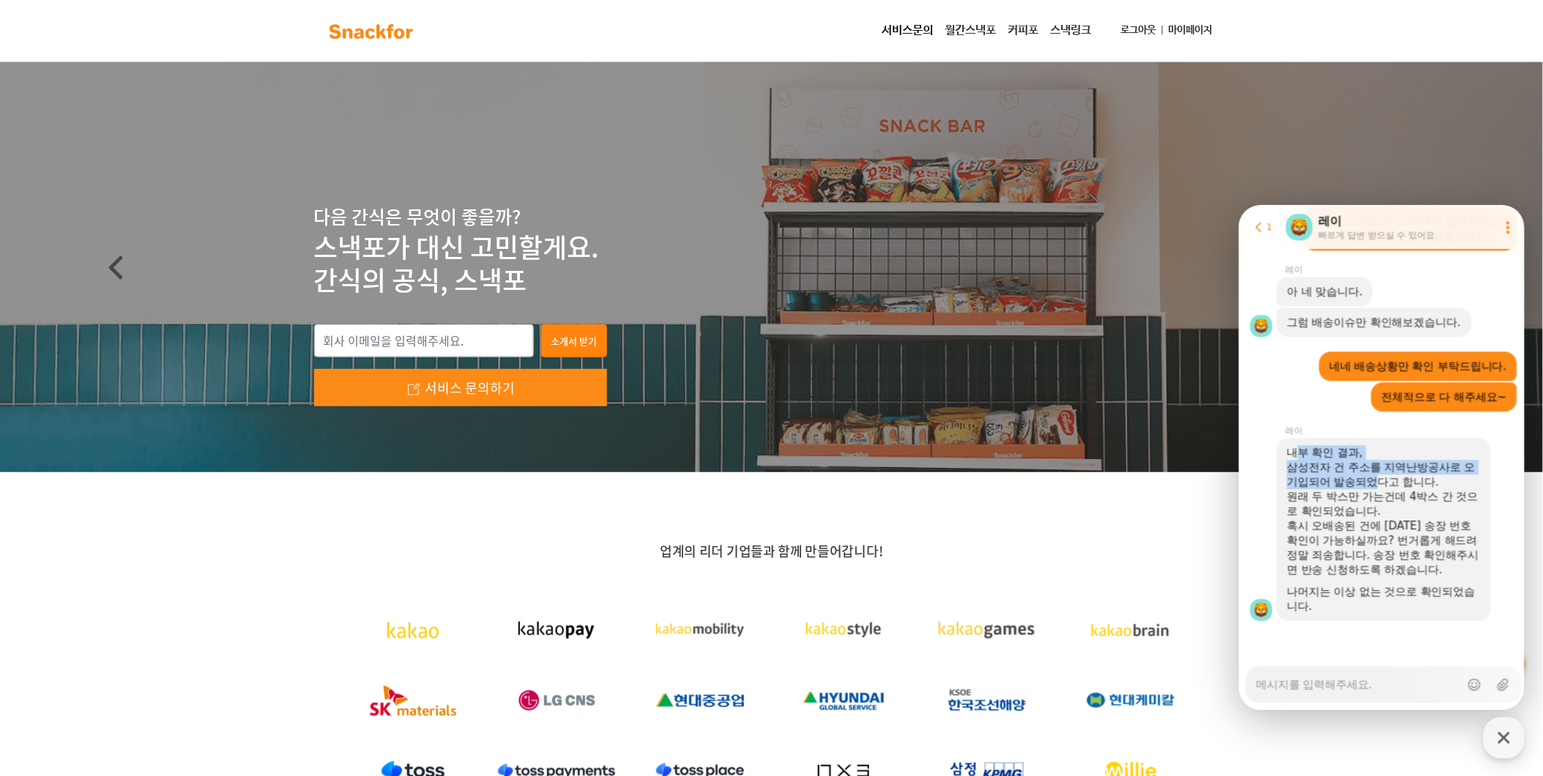
drag, startPoint x: 1295, startPoint y: 451, endPoint x: 1392, endPoint y: 478, distance: 100.2
click at [1392, 478] on div "내부 확인 결과, 삼성전자 건 주소를 지역난방공사로 오기입되어 발송되었다고 합니다. 원래 두 박스만 가는건데 4박스 간 것으로 확인되었습니다.…" at bounding box center [1383, 529] width 193 height 168
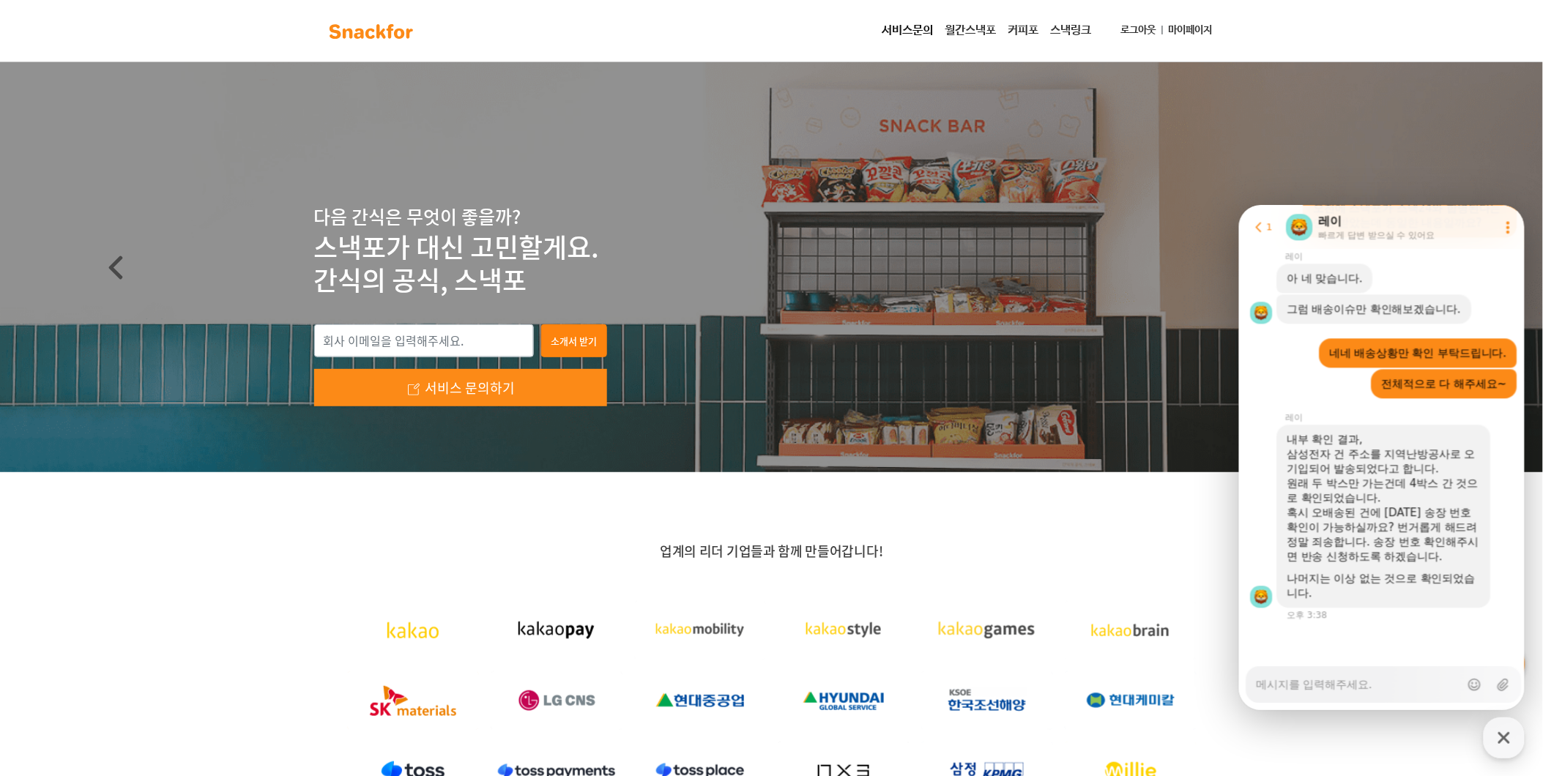
drag, startPoint x: 1392, startPoint y: 478, endPoint x: 1407, endPoint y: 500, distance: 27.4
click at [1407, 500] on div "원래 두 박스만 가는건데 4박스 간 것으로 확인되었습니다." at bounding box center [1383, 489] width 193 height 29
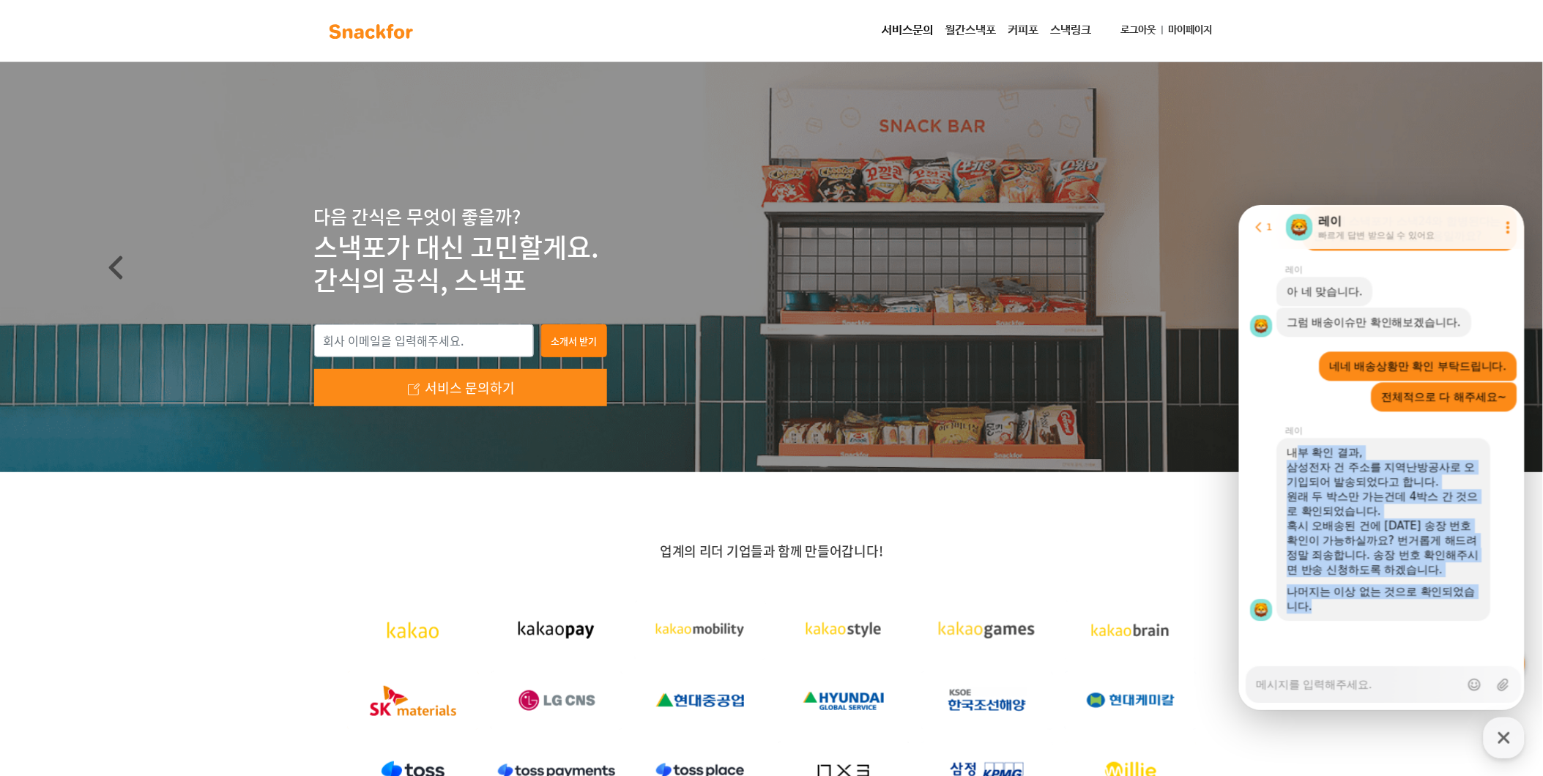
drag, startPoint x: 1296, startPoint y: 456, endPoint x: 1395, endPoint y: 609, distance: 181.6
click at [1395, 609] on div "내부 확인 결과, 삼성전자 건 주소를 지역난방공사로 오기입되어 발송되었다고 합니다. 원래 두 박스만 가는건데 4박스 간 것으로 확인되었습니다.…" at bounding box center [1383, 529] width 193 height 168
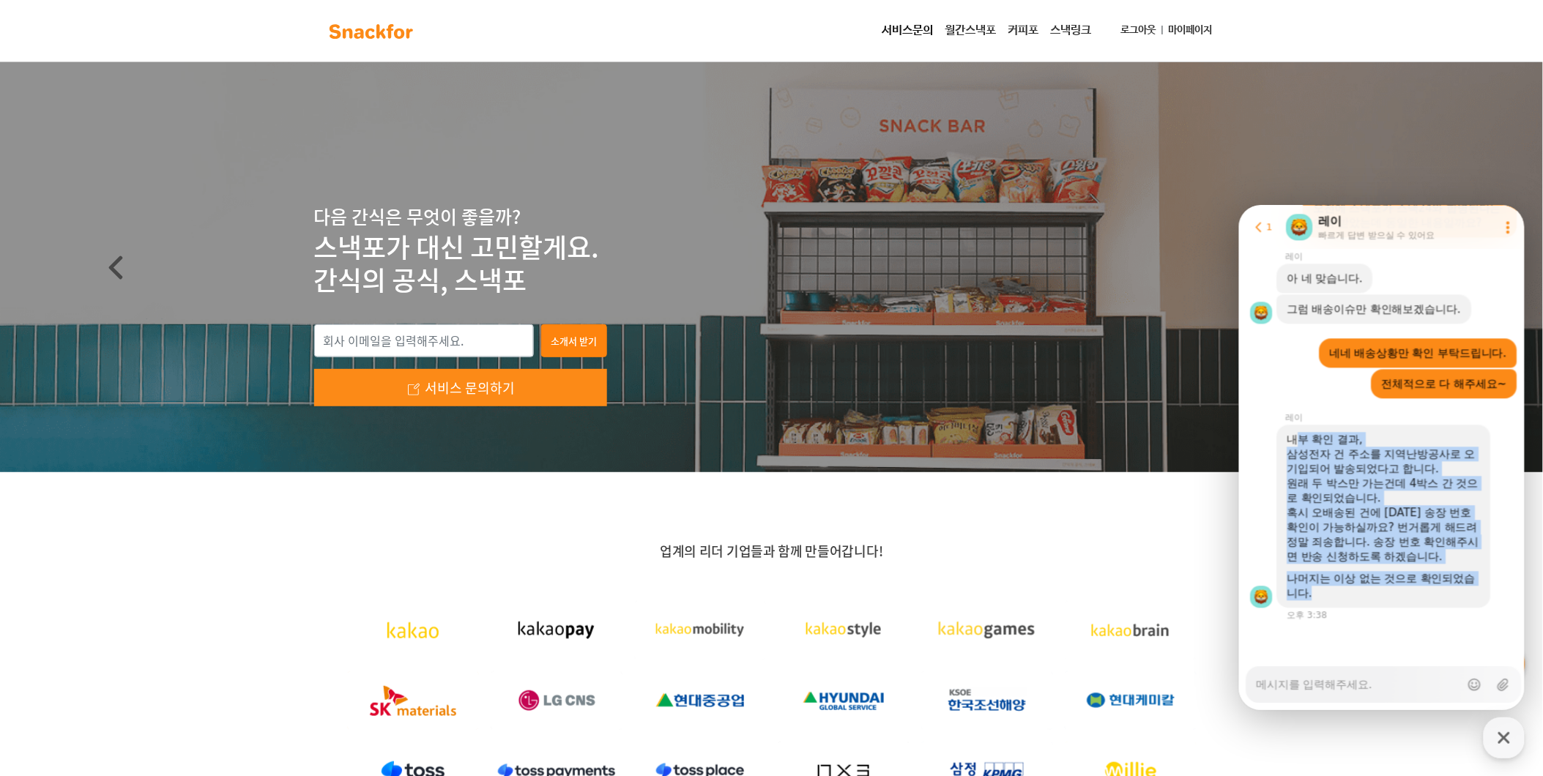
click at [1395, 609] on div "내부 확인 결과, 삼성전자 건 주소를 지역난방공사로 오기입되어 발송되었다고 합니다. 원래 두 박스만 가는건데 4박스 간 것으로 확인되었습니다.…" at bounding box center [1384, 522] width 290 height 196
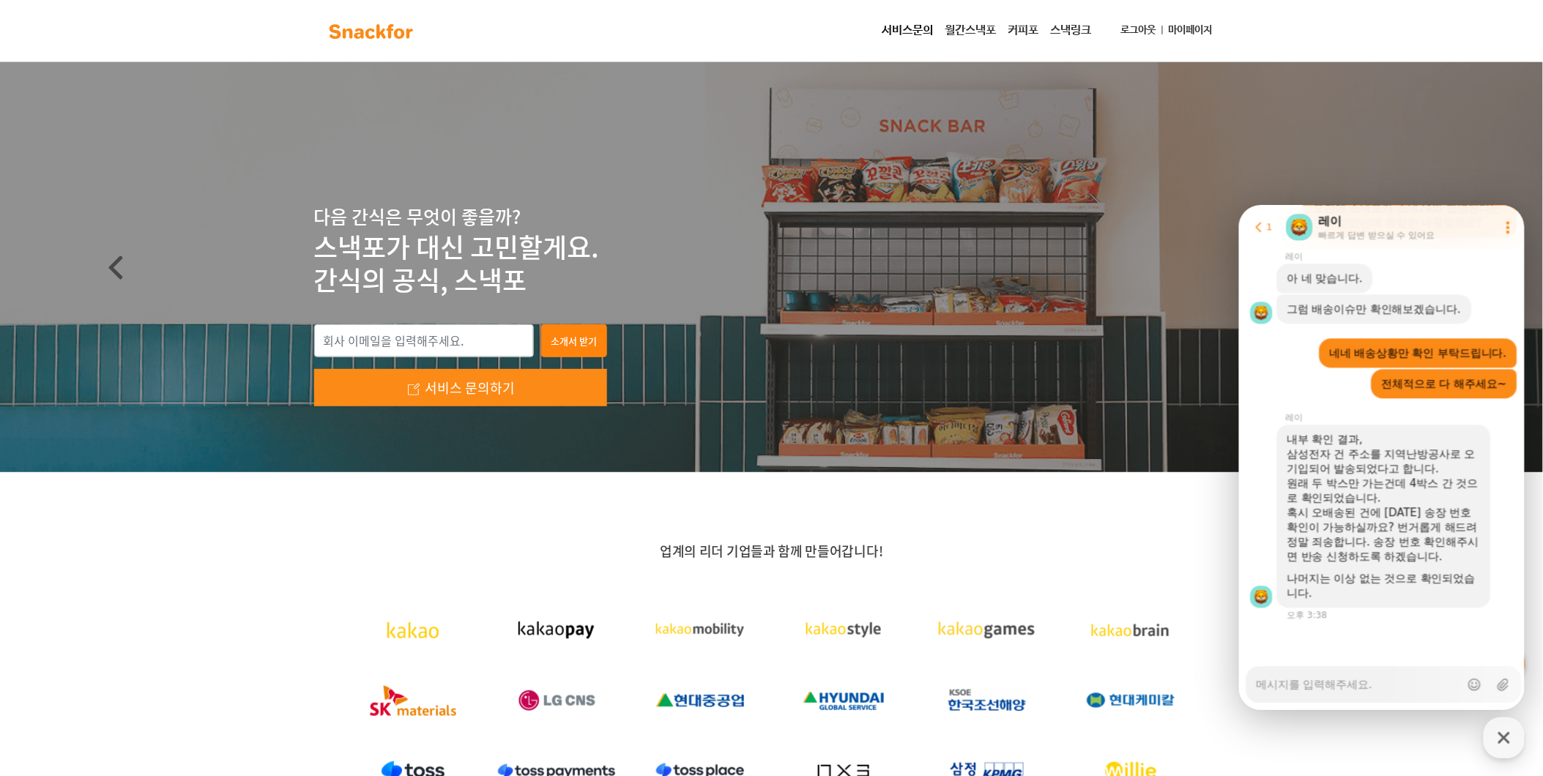
scroll to position [1380, 0]
click at [1397, 676] on textarea "Messenger Input Textarea" at bounding box center [1358, 678] width 204 height 25
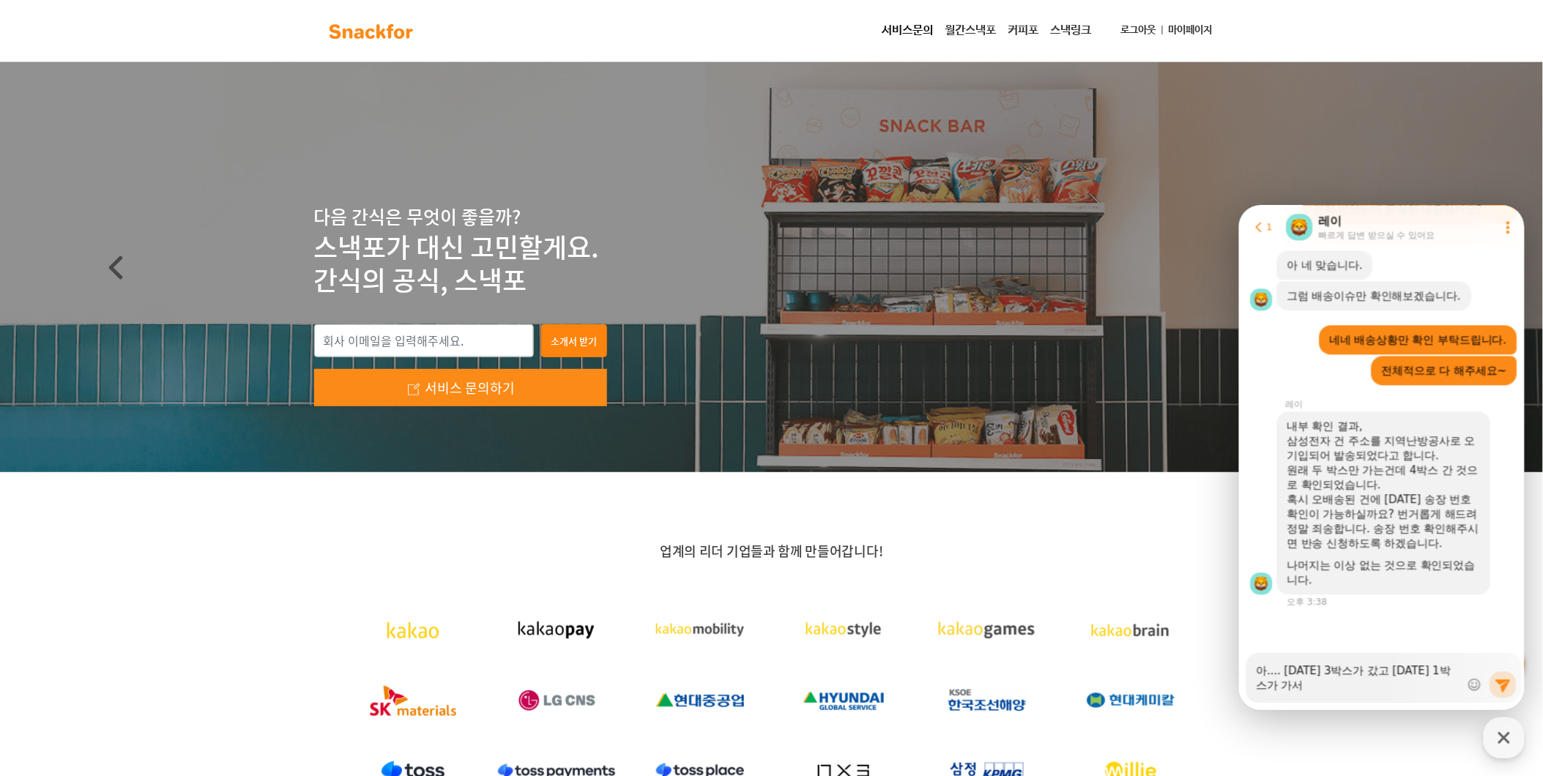
scroll to position [1393, 0]
drag, startPoint x: 1441, startPoint y: 685, endPoint x: 1384, endPoint y: 690, distance: 57.4
click at [1384, 690] on textarea "아.... [DATE] 3박스가 갔고 [DATE] 1박스가 가서 이미 박스를 깠다는 것 같은데.." at bounding box center [1358, 673] width 204 height 40
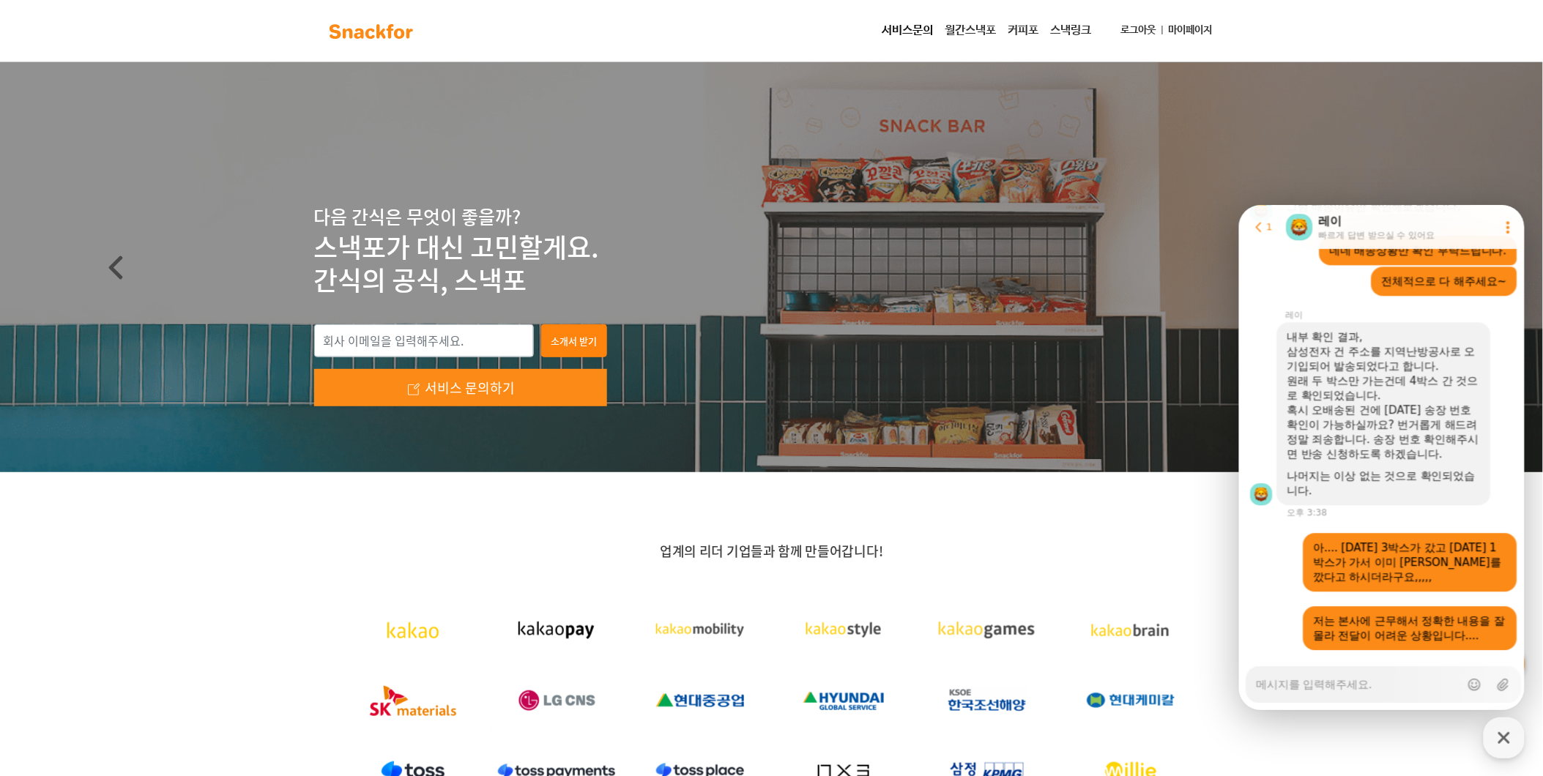
scroll to position [1512, 0]
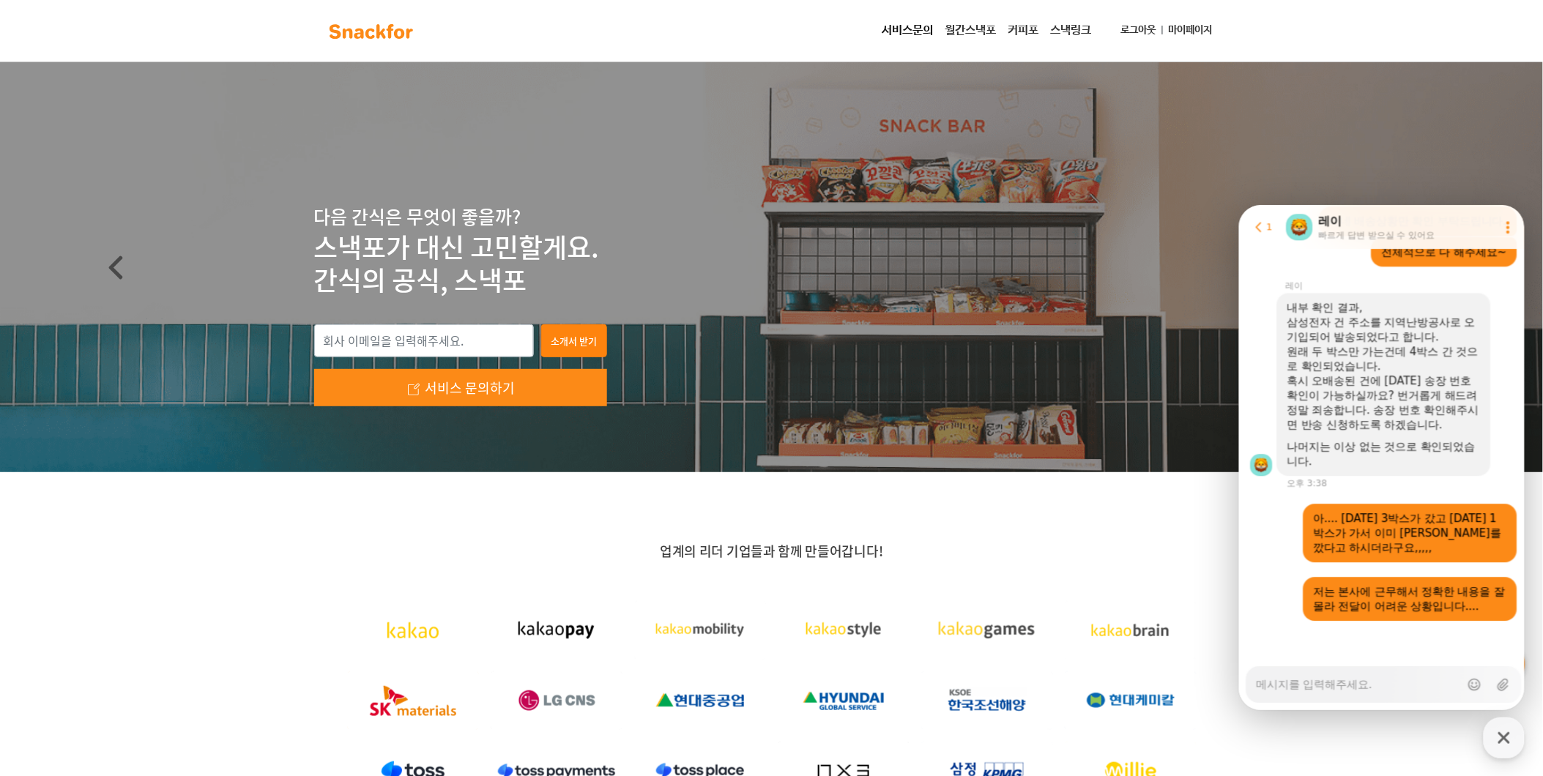
click at [1375, 688] on textarea "Messenger Input Textarea" at bounding box center [1358, 678] width 204 height 25
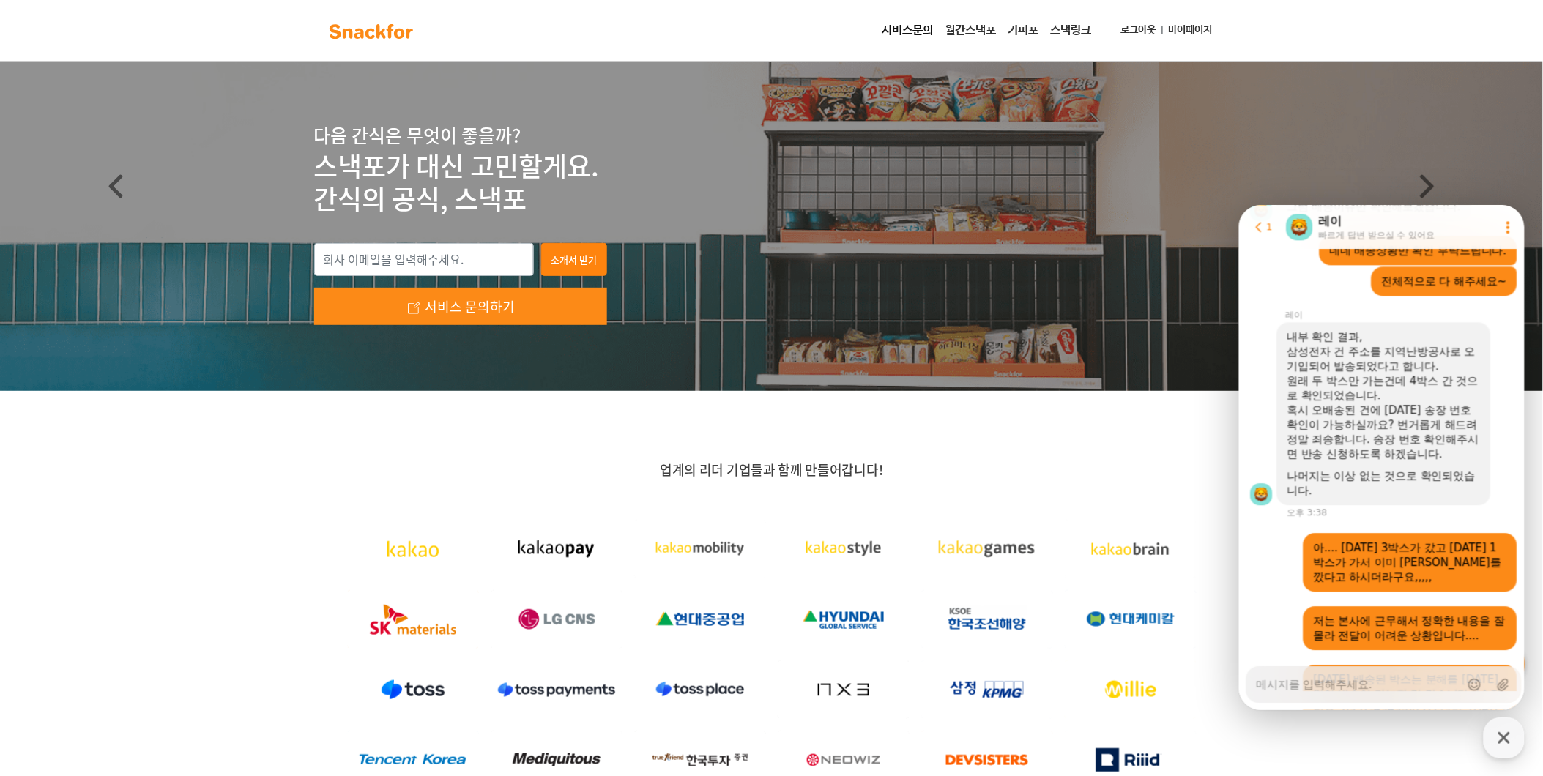
scroll to position [1548, 0]
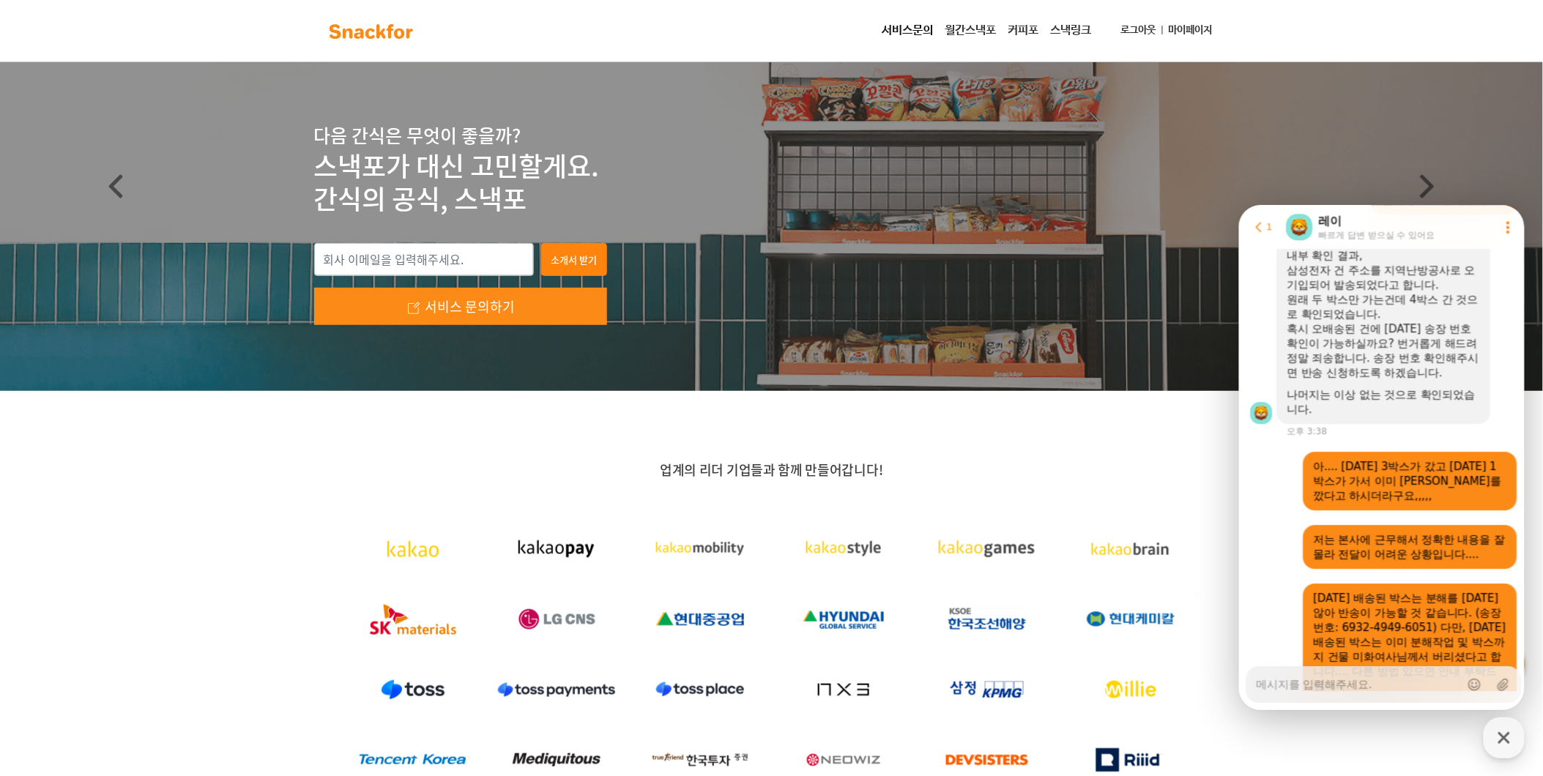
click at [1449, 582] on div at bounding box center [1384, 574] width 290 height 13
click at [1448, 510] on div "아.... [DATE] 3박스가 갔고 [DATE] 1박스가 가서 이미 [PERSON_NAME]를 깠다고 하시더라구요,,,,," at bounding box center [1410, 480] width 214 height 59
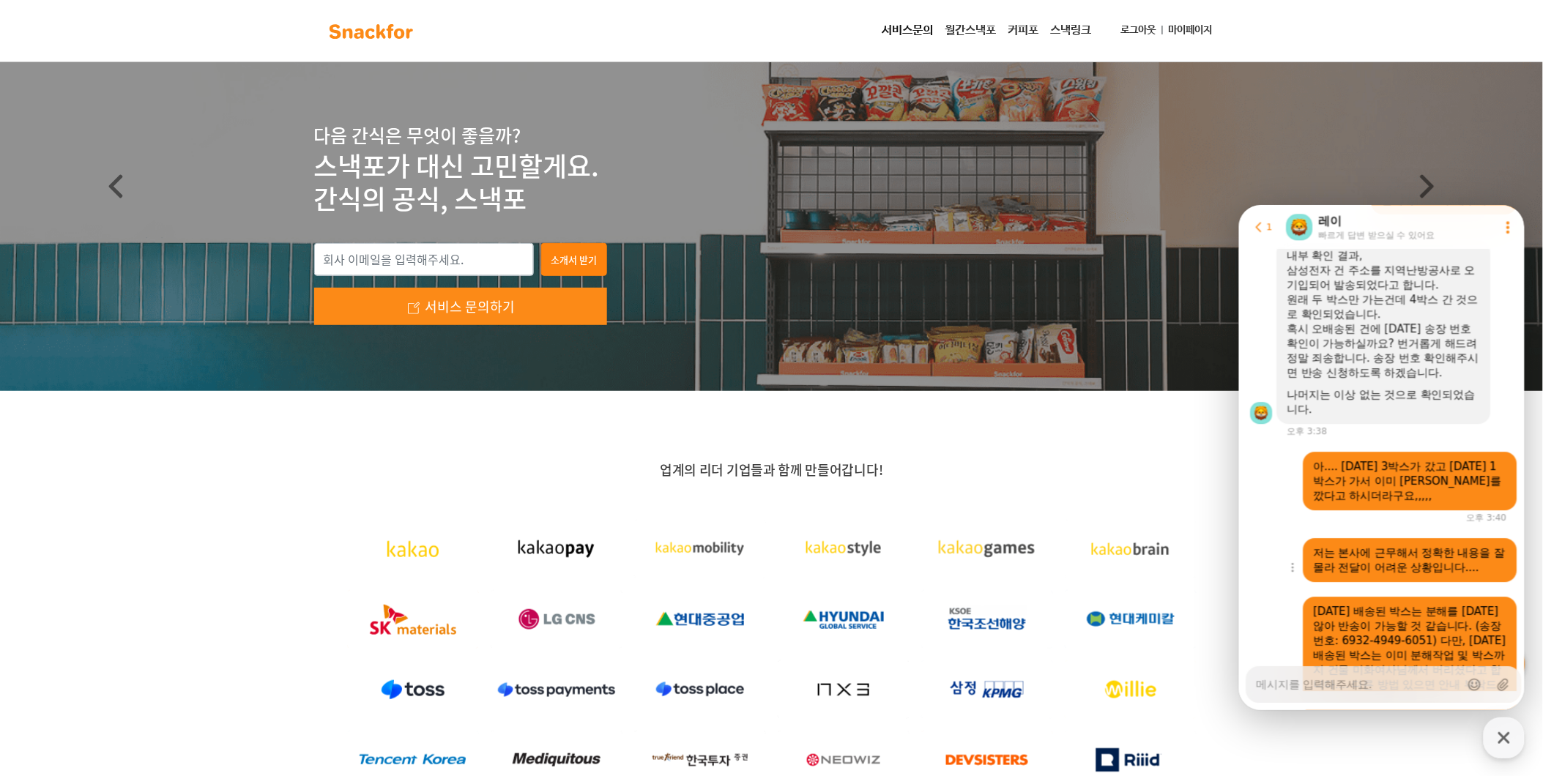
click at [1430, 553] on div "저는 본사에 근무해서 정확한 내용을 잘 몰라 전달이 어려운 상황입니다...." at bounding box center [1410, 560] width 214 height 44
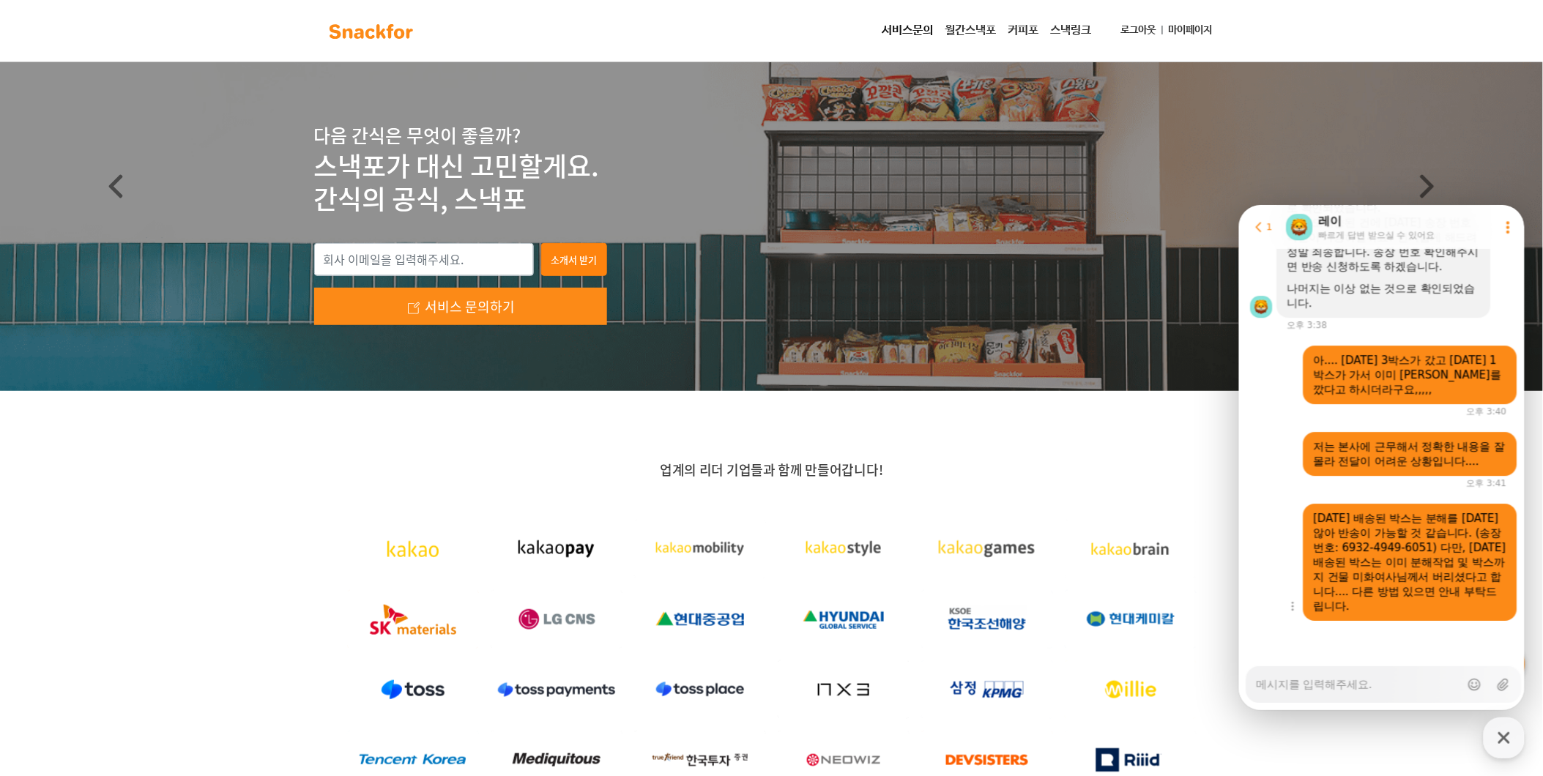
click at [1444, 549] on div "[DATE] 배송된 박스는 분해를 [DATE] 않아 반송이 가능할 것 같습니다. (송장번호: 6932-4949-6051) 다만, [DATE] …" at bounding box center [1409, 561] width 193 height 103
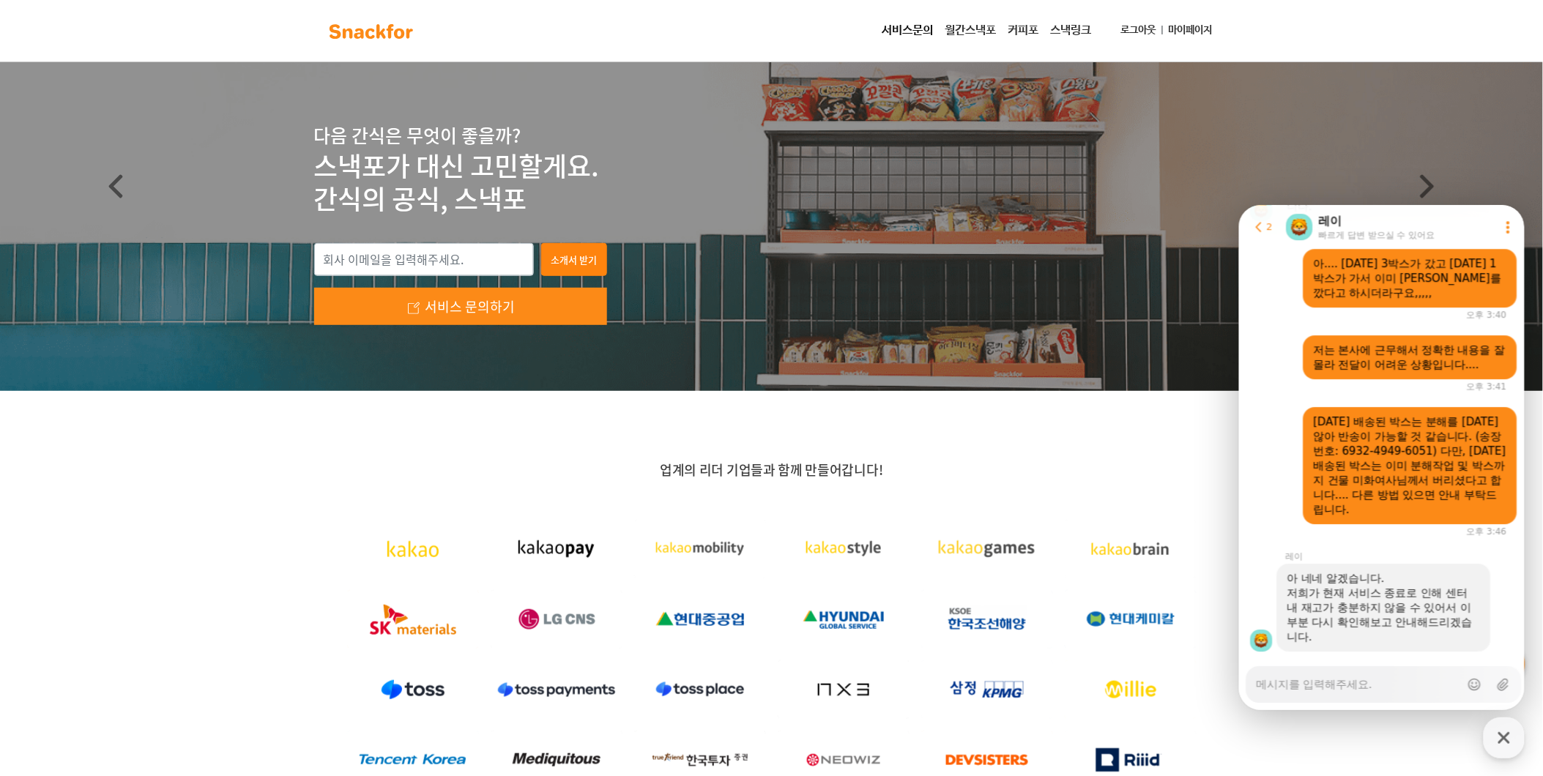
scroll to position [1783, 0]
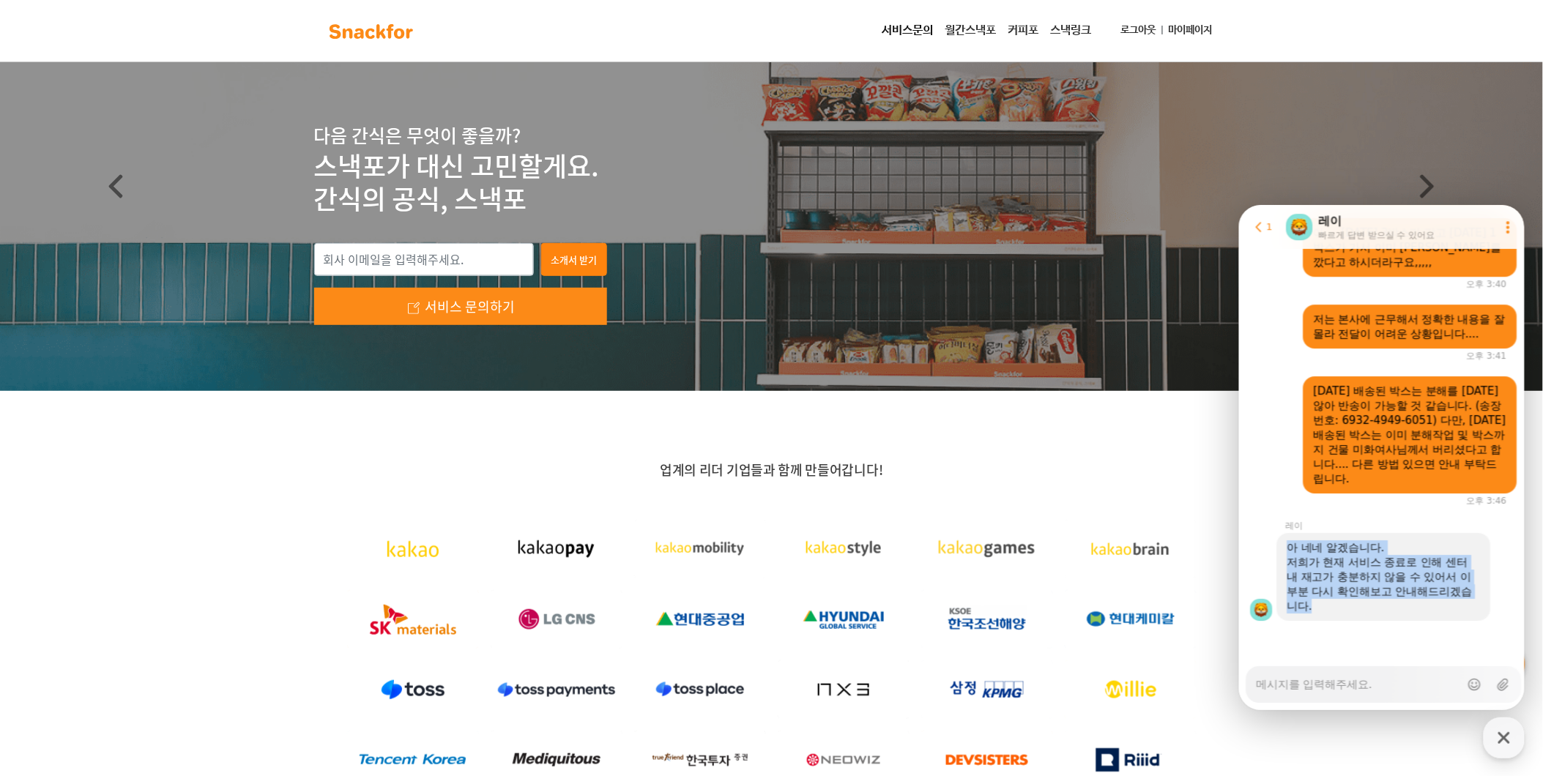
drag, startPoint x: 1291, startPoint y: 542, endPoint x: 1318, endPoint y: 605, distance: 68.3
click at [1318, 605] on div "아 네네 알겠습니다. 저희가 현재 서비스 종료로 인해 센터 내 재고가 충분하지 않을 수 있어서 이 부분 다시 확인해보고 안내해드리겠습니다." at bounding box center [1383, 576] width 193 height 73
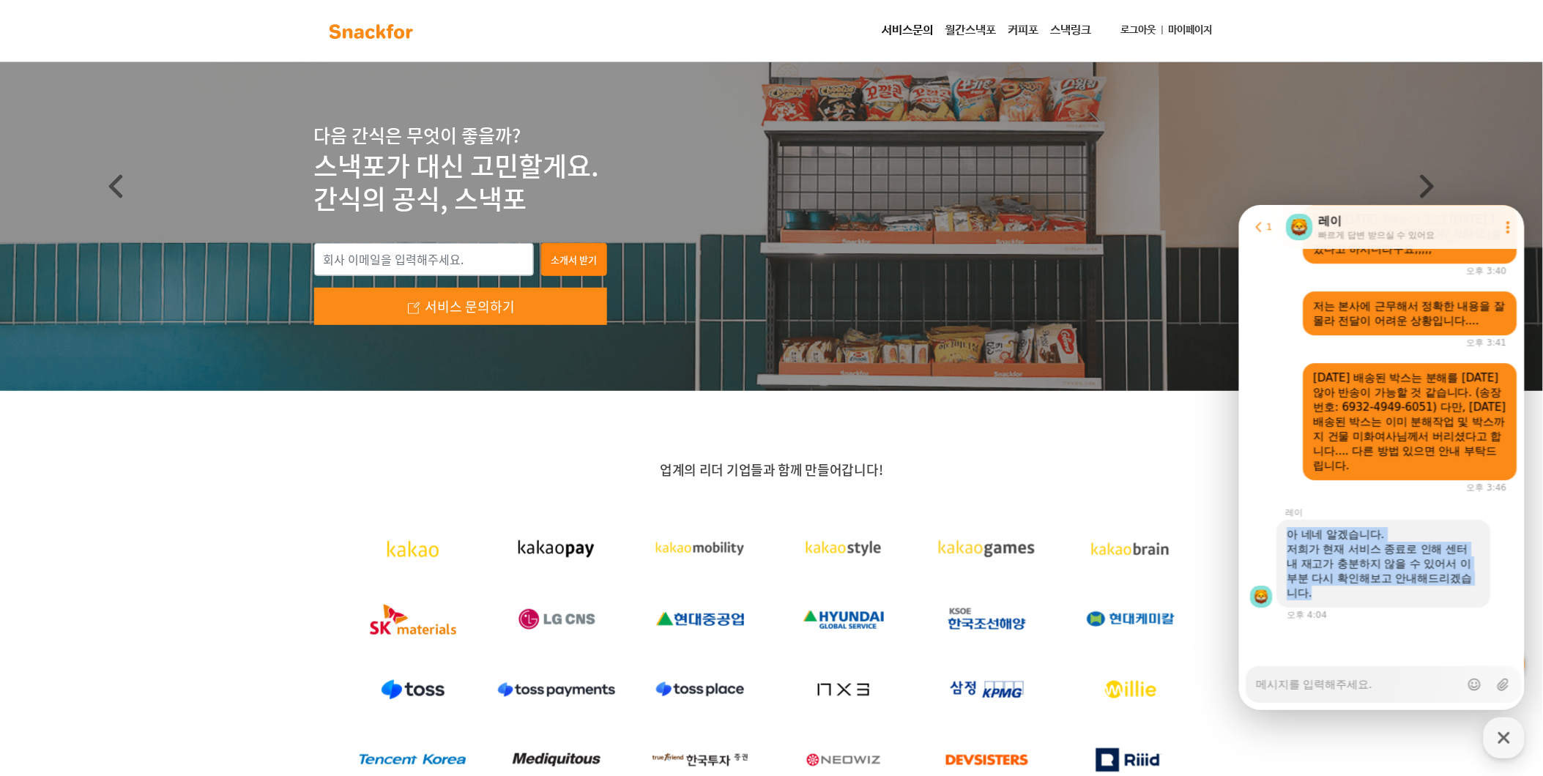
drag, startPoint x: 1318, startPoint y: 605, endPoint x: 1428, endPoint y: 595, distance: 111.1
click at [1428, 595] on div "저희가 현재 서비스 종료로 인해 센터 내 재고가 충분하지 않을 수 있어서 이 부분 다시 확인해보고 안내해드리겠습니다." at bounding box center [1383, 570] width 193 height 59
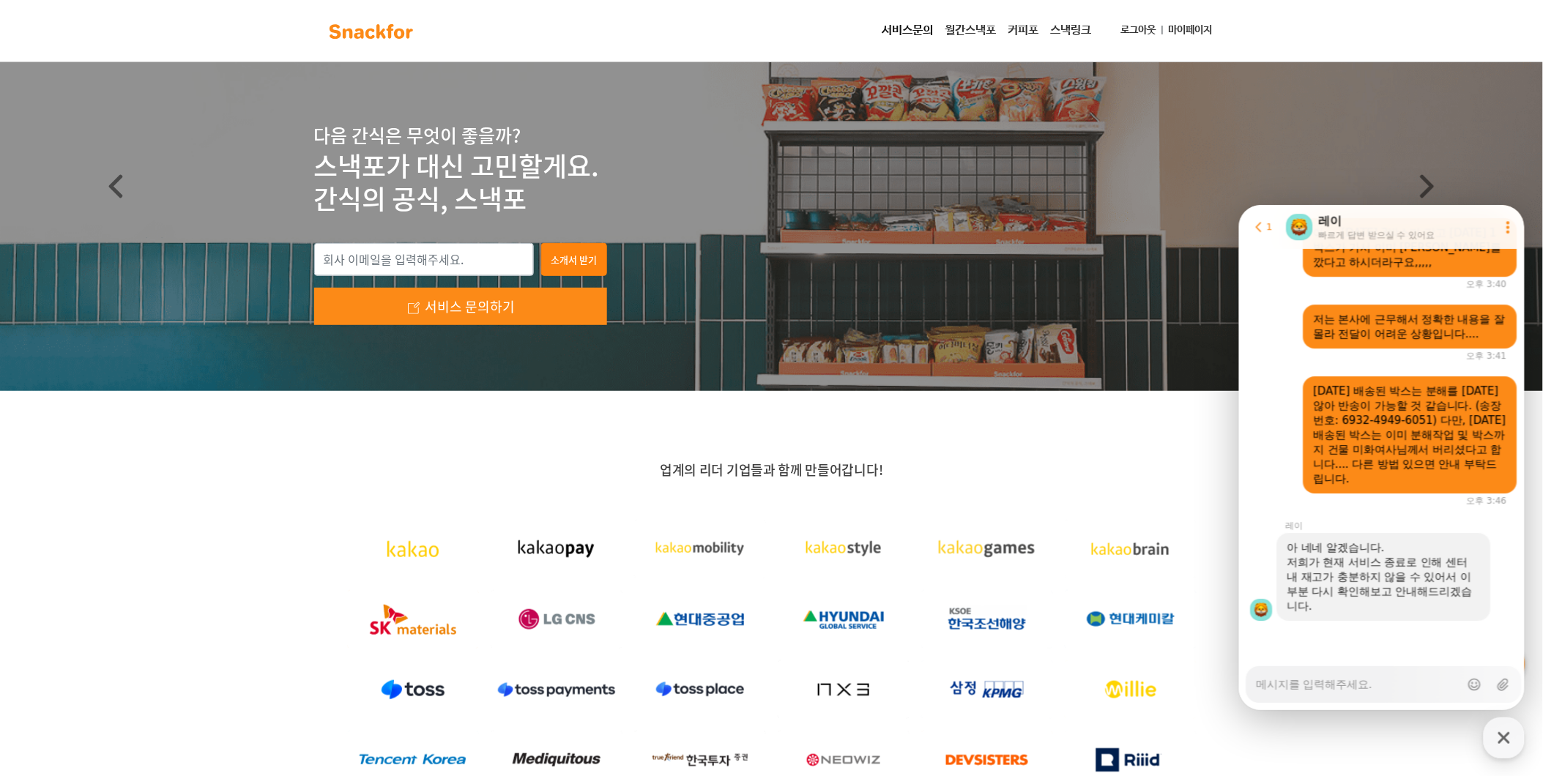
click at [1400, 683] on textarea "Messenger Input Textarea" at bounding box center [1358, 678] width 204 height 25
